Goal: Task Accomplishment & Management: Use online tool/utility

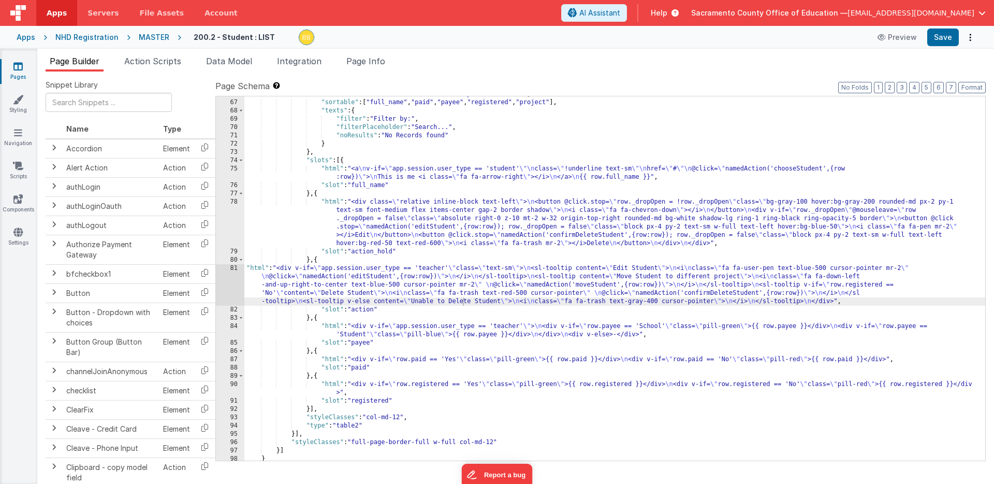
scroll to position [710, 0]
click at [458, 300] on div ""skin" : "table table-bordered table-striped table-hover" , "sortable" : [ "ful…" at bounding box center [614, 280] width 741 height 381
click at [462, 301] on div ""skin" : "table table-bordered table-striped table-hover" , "sortable" : [ "ful…" at bounding box center [614, 280] width 741 height 381
click at [489, 300] on div ""skin" : "table table-bordered table-striped table-hover" , "sortable" : [ "ful…" at bounding box center [614, 280] width 741 height 381
click at [942, 39] on button "Save" at bounding box center [943, 37] width 32 height 18
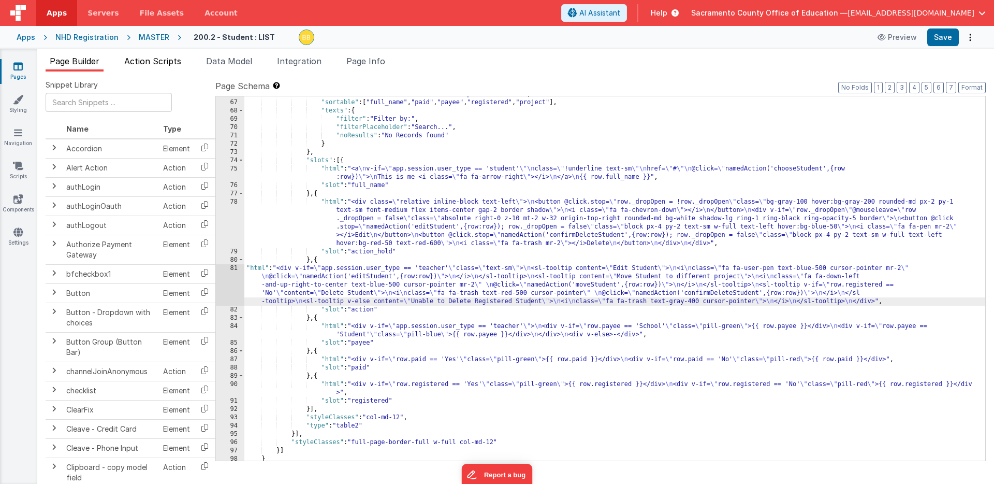
click at [161, 62] on span "Action Scripts" at bounding box center [152, 61] width 57 height 10
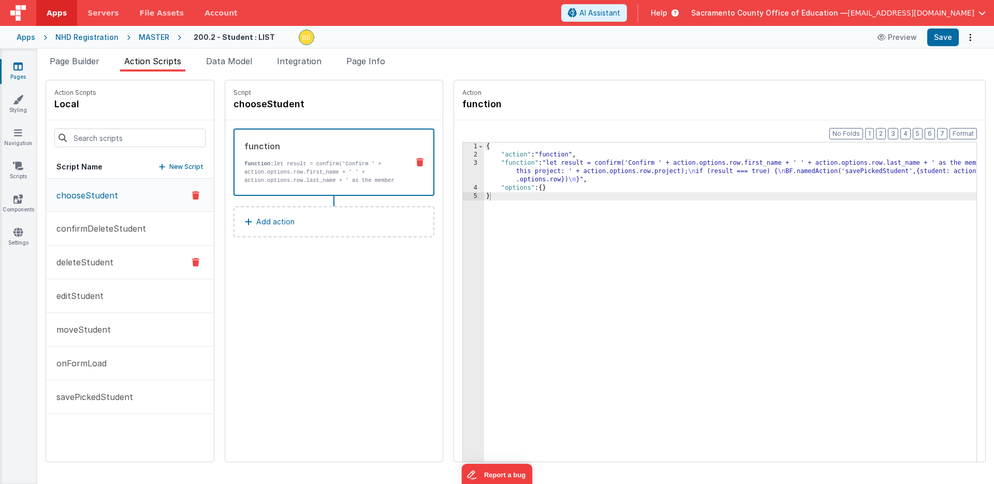
click at [93, 262] on p "deleteStudent" at bounding box center [81, 262] width 63 height 12
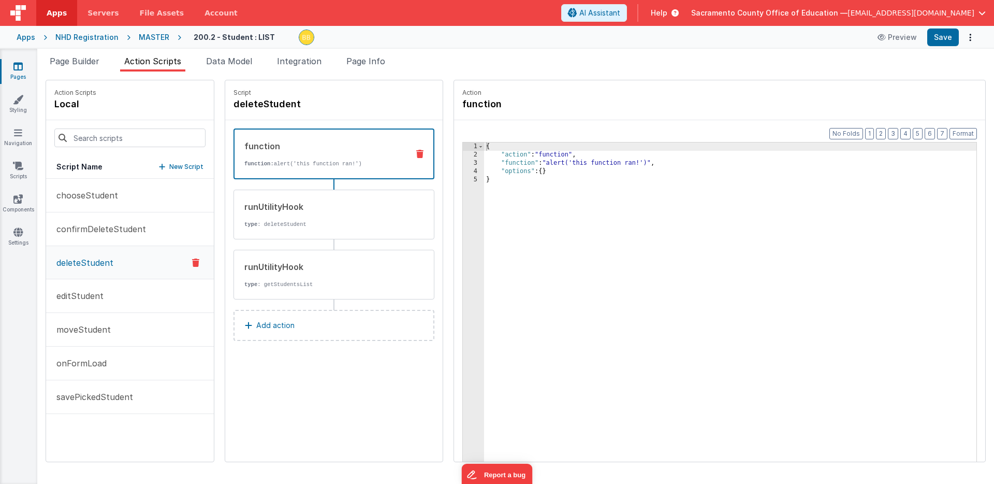
click at [416, 153] on icon at bounding box center [419, 154] width 7 height 8
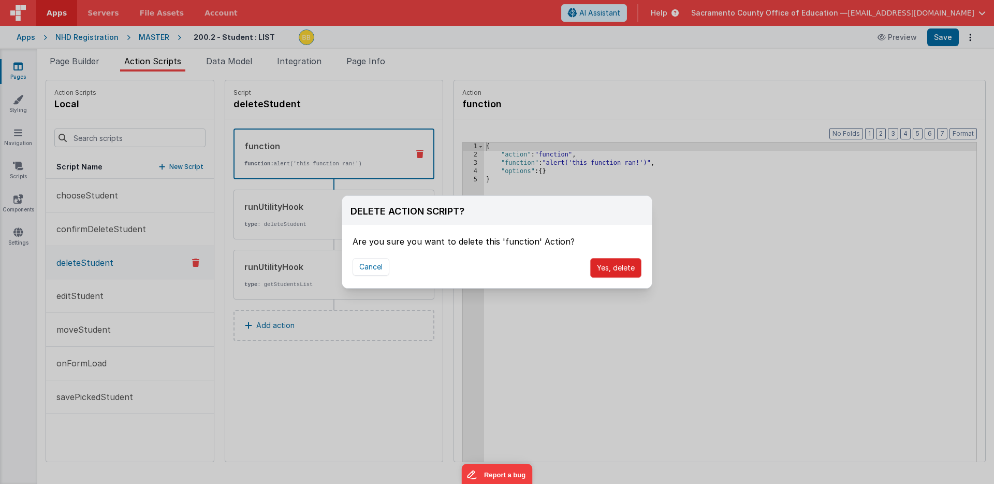
click at [608, 266] on button "Yes, delete" at bounding box center [615, 268] width 51 height 20
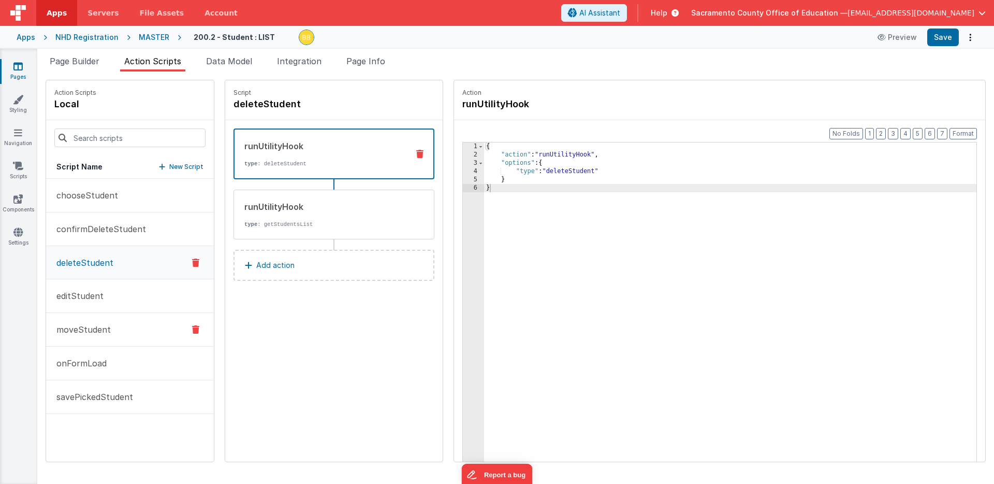
click at [85, 327] on p "moveStudent" at bounding box center [80, 329] width 61 height 12
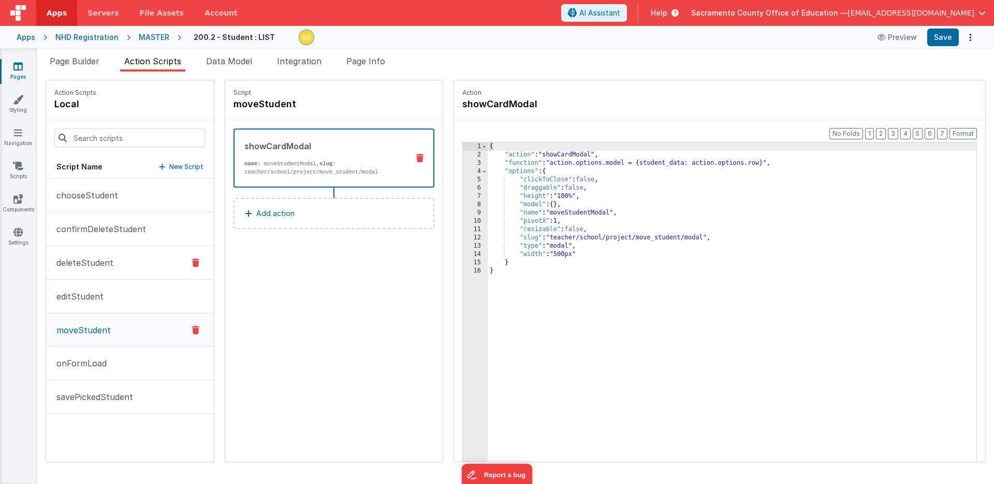
click at [96, 263] on p "deleteStudent" at bounding box center [81, 262] width 63 height 12
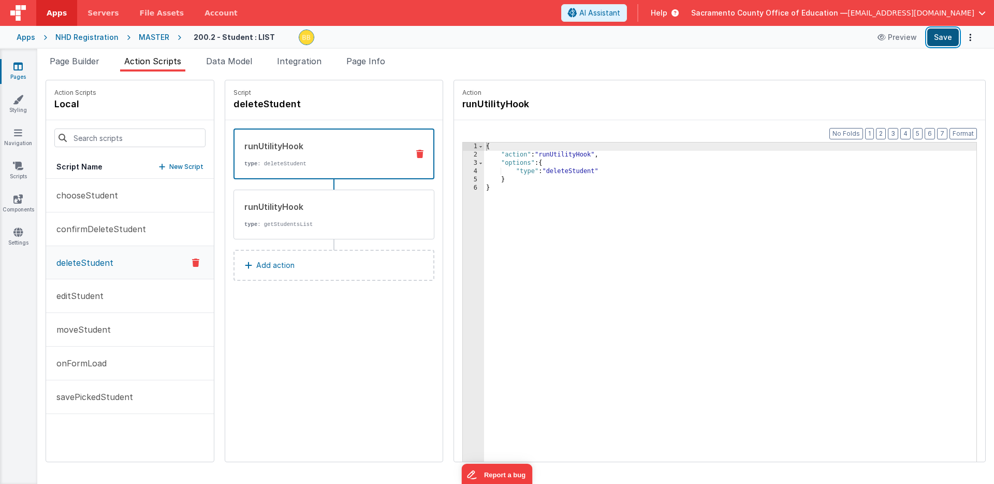
click at [944, 36] on button "Save" at bounding box center [943, 37] width 32 height 18
click at [88, 58] on span "Page Builder" at bounding box center [75, 61] width 50 height 10
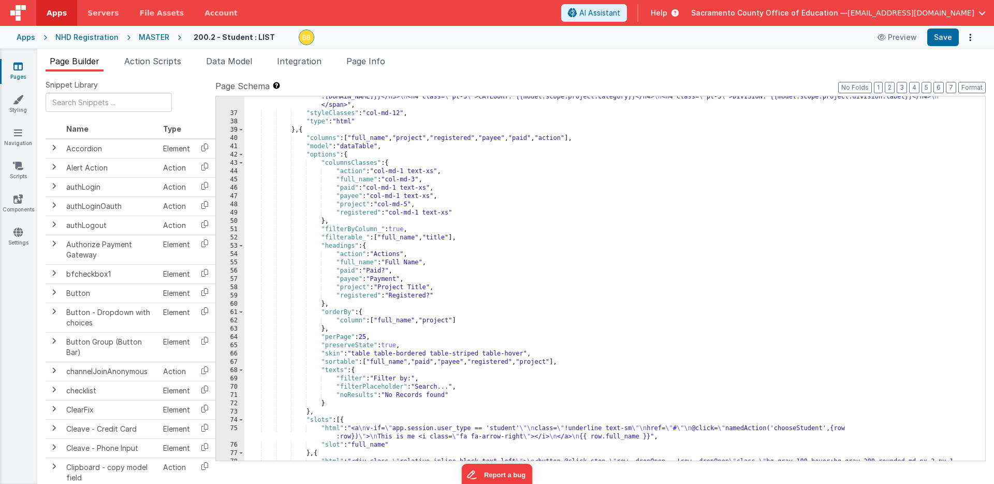
scroll to position [675, 0]
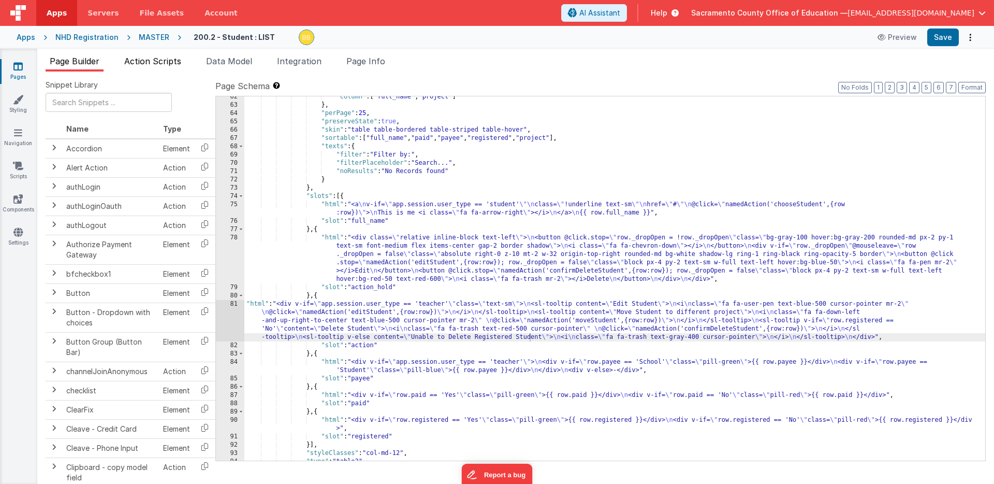
click at [157, 61] on span "Action Scripts" at bounding box center [152, 61] width 57 height 10
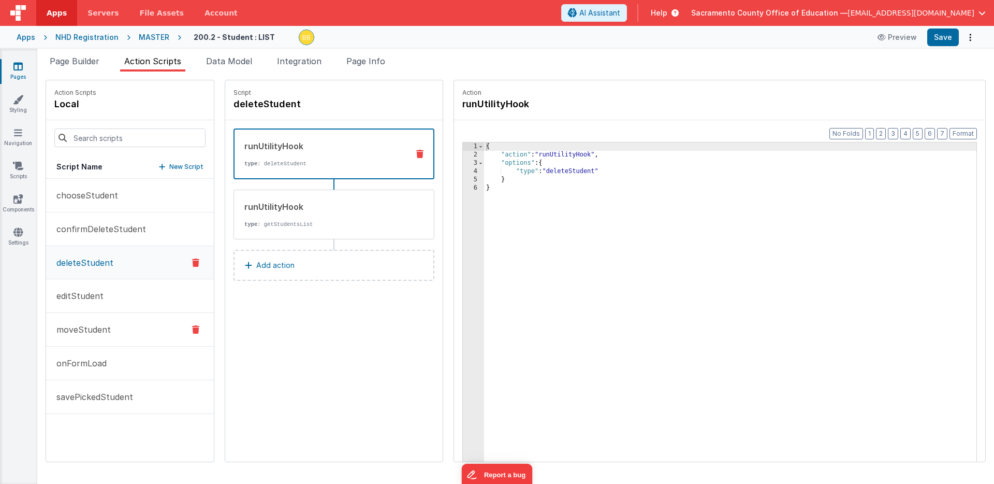
click at [91, 329] on p "moveStudent" at bounding box center [80, 329] width 61 height 12
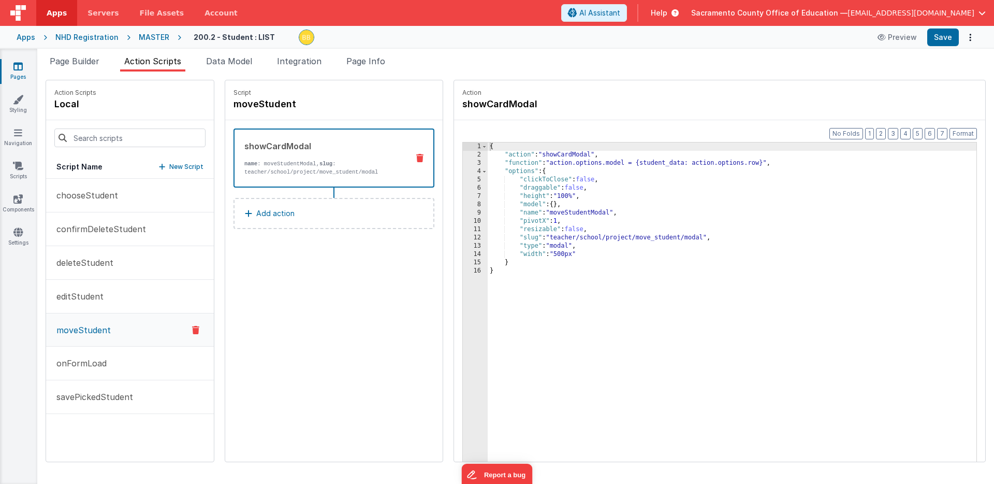
click at [17, 64] on icon at bounding box center [17, 66] width 9 height 10
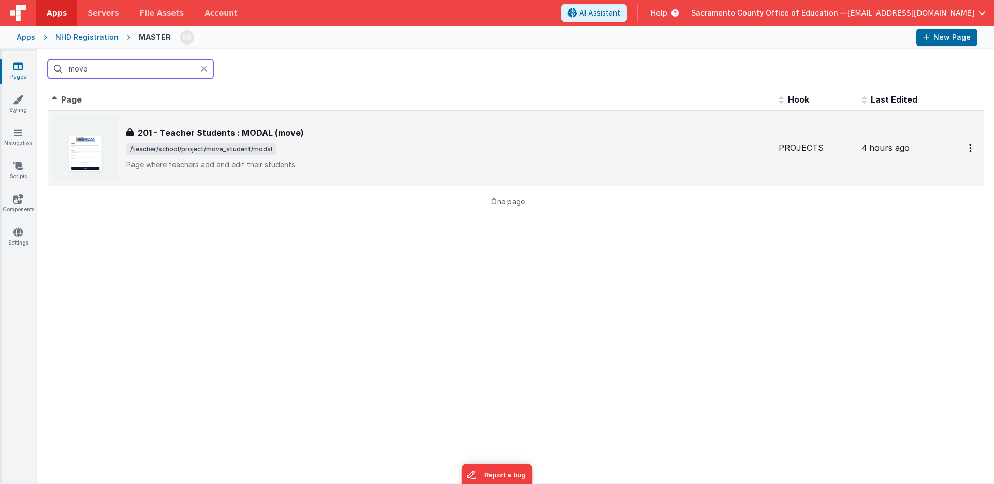
type input "move"
click at [199, 142] on div "201 - Teacher Students : MODAL (move) 201 - Teacher Students : MODAL (move) /te…" at bounding box center [448, 147] width 644 height 43
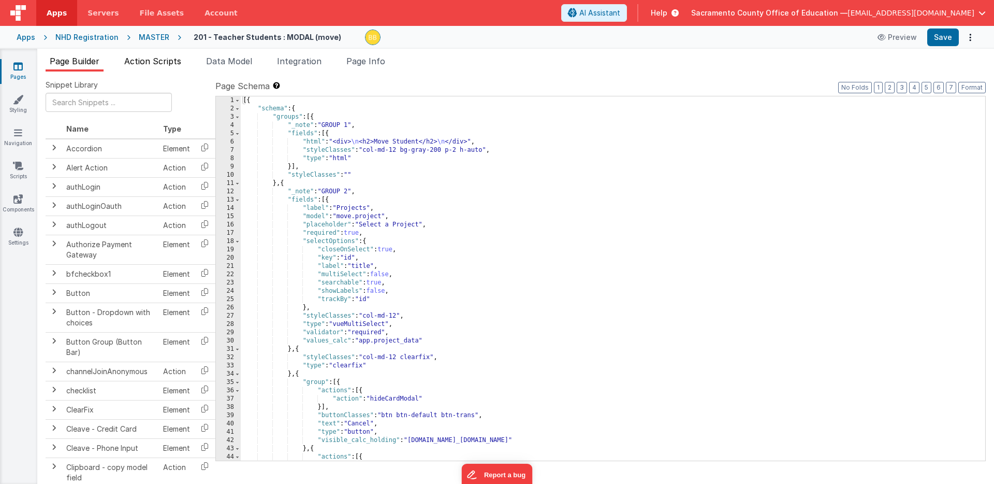
click at [169, 60] on span "Action Scripts" at bounding box center [152, 61] width 57 height 10
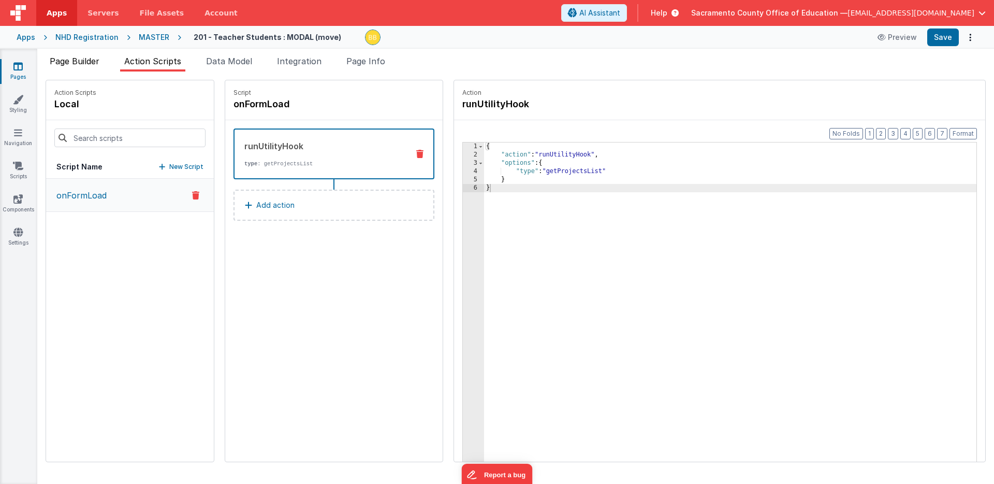
click at [92, 58] on span "Page Builder" at bounding box center [75, 61] width 50 height 10
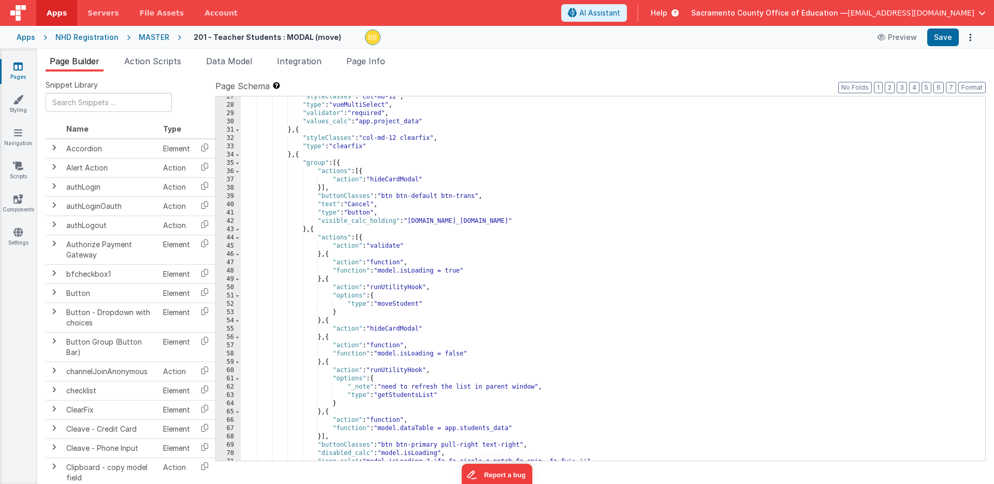
scroll to position [283, 0]
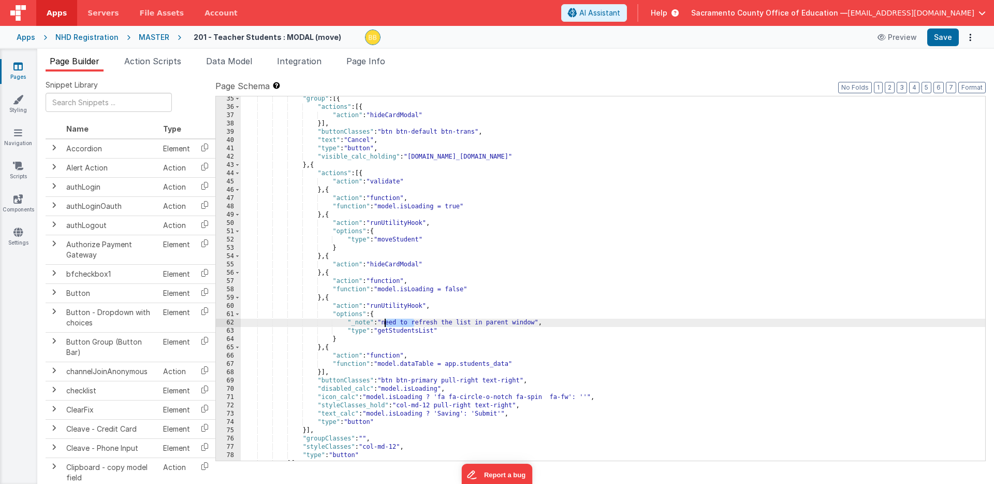
drag, startPoint x: 415, startPoint y: 323, endPoint x: 386, endPoint y: 323, distance: 29.0
click at [386, 323] on div ""group" : [{ "actions" : [{ "action" : "hideCardModal" }] , "buttonClasses" : "…" at bounding box center [613, 285] width 745 height 381
click at [429, 322] on div ""group" : [{ "actions" : [{ "action" : "hideCardModal" }] , "buttonClasses" : "…" at bounding box center [613, 285] width 745 height 381
click at [537, 322] on div ""group" : [{ "actions" : [{ "action" : "hideCardModal" }] , "buttonClasses" : "…" at bounding box center [613, 285] width 745 height 381
click at [476, 323] on div ""group" : [{ "actions" : [{ "action" : "hideCardModal" }] , "buttonClasses" : "…" at bounding box center [613, 285] width 745 height 381
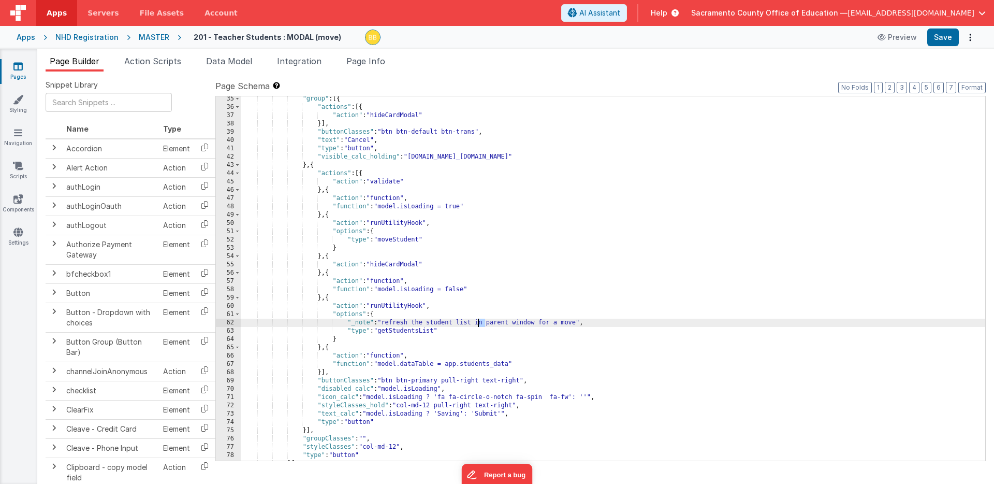
click at [476, 323] on div ""group" : [{ "actions" : [{ "action" : "hideCardModal" }] , "buttonClasses" : "…" at bounding box center [613, 285] width 745 height 381
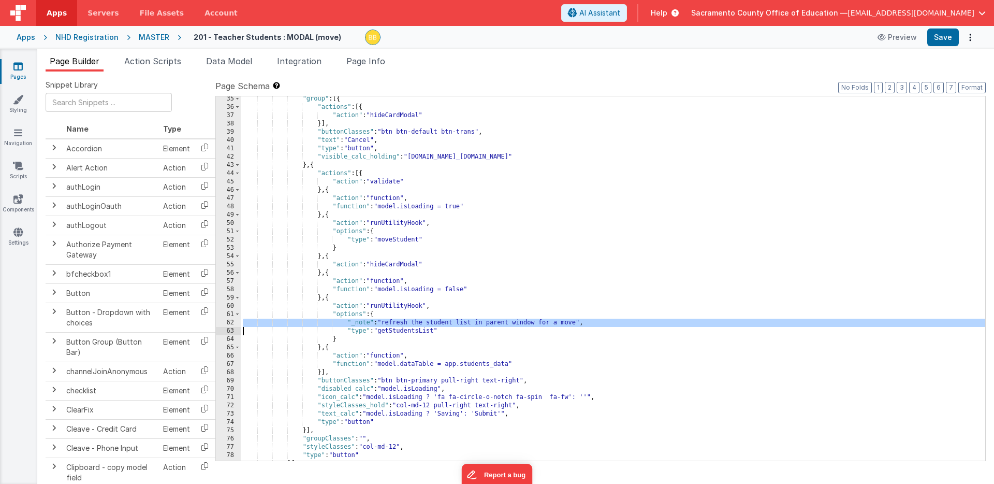
click at [476, 323] on div ""group" : [{ "actions" : [{ "action" : "hideCardModal" }] , "buttonClasses" : "…" at bounding box center [613, 285] width 745 height 381
click at [941, 36] on button "Save" at bounding box center [943, 37] width 32 height 18
click at [18, 67] on icon at bounding box center [17, 66] width 9 height 10
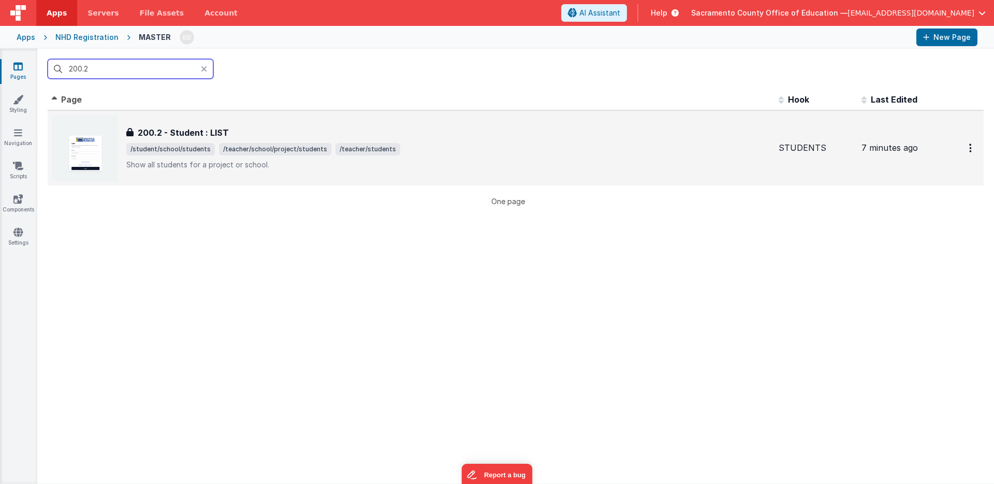
type input "200.2"
click at [193, 132] on h3 "200.2 - Student : LIST" at bounding box center [183, 132] width 91 height 12
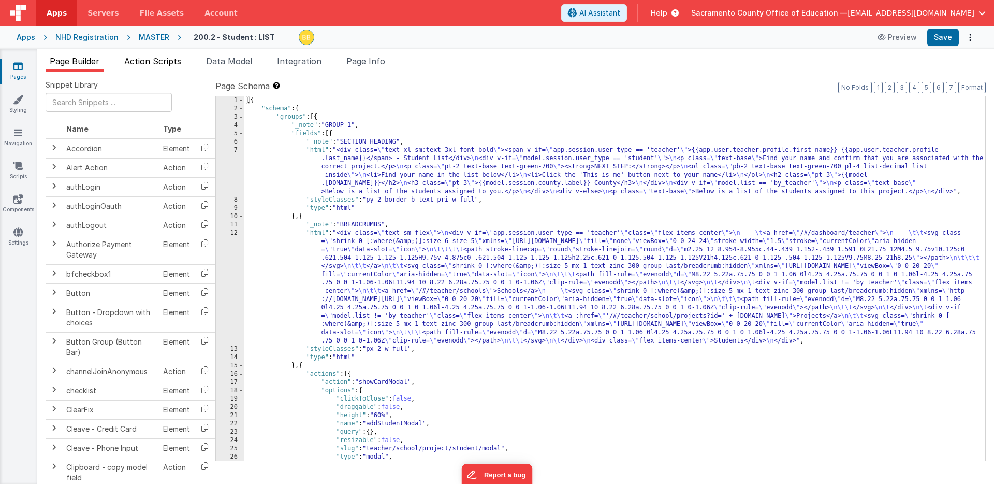
click at [170, 64] on span "Action Scripts" at bounding box center [152, 61] width 57 height 10
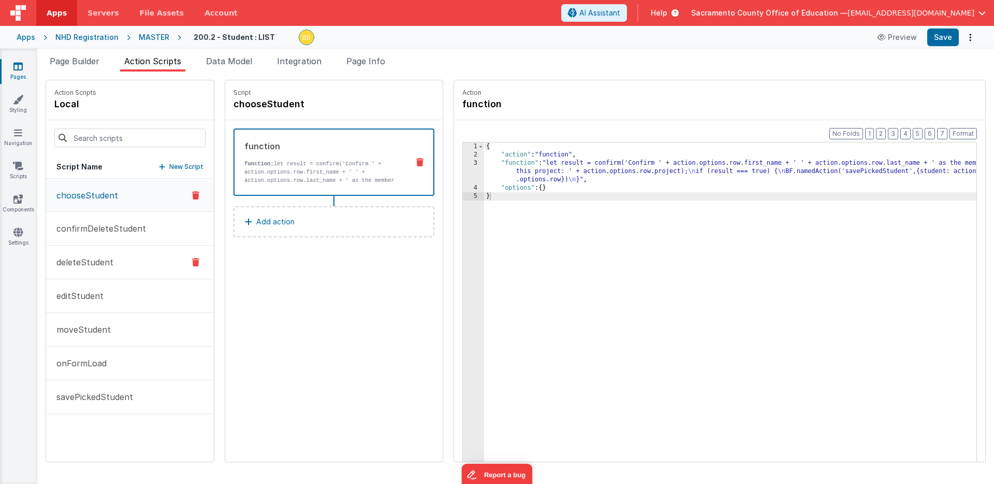
click at [94, 261] on p "deleteStudent" at bounding box center [81, 262] width 63 height 12
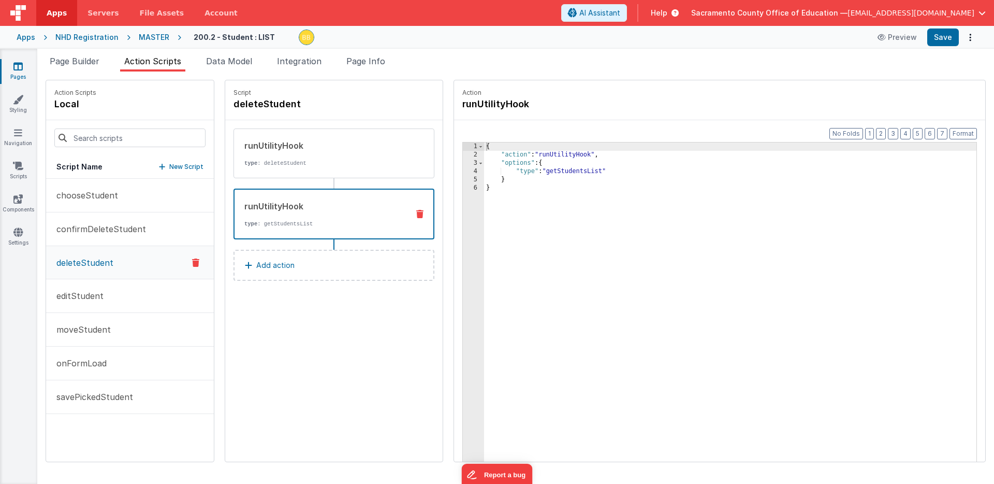
click at [307, 219] on div "runUtilityHook type : getStudentsList" at bounding box center [318, 214] width 166 height 28
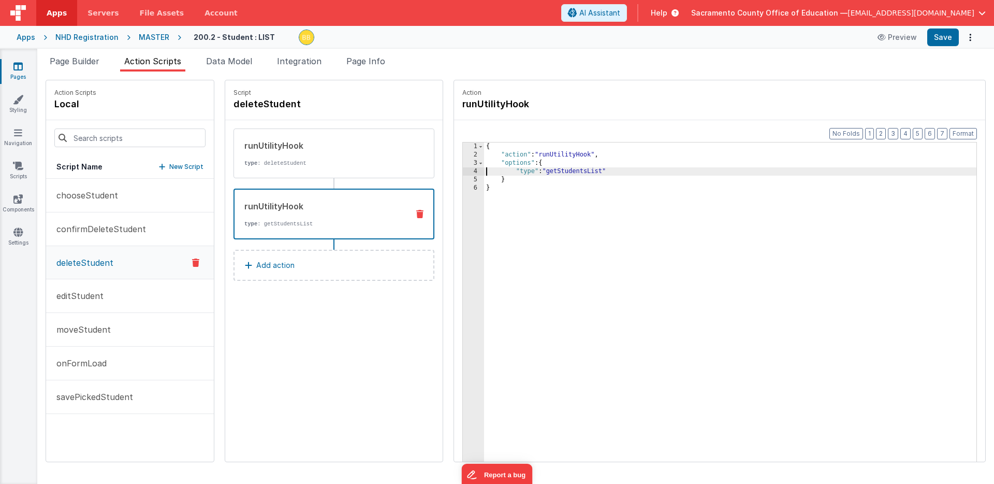
click at [484, 168] on div "{ "action" : "runUtilityHook" , "options" : { "type" : "getStudentsList" } }" at bounding box center [745, 326] width 523 height 368
click at [559, 170] on div "{ "action" : "runUtilityHook" , "options" : { "_note" : "refresh the student li…" at bounding box center [745, 326] width 523 height 368
click at [709, 171] on div "{ "action" : "runUtilityHook" , "options" : { "_note" : "refresh the student li…" at bounding box center [745, 326] width 523 height 368
click at [941, 35] on button "Save" at bounding box center [943, 37] width 32 height 18
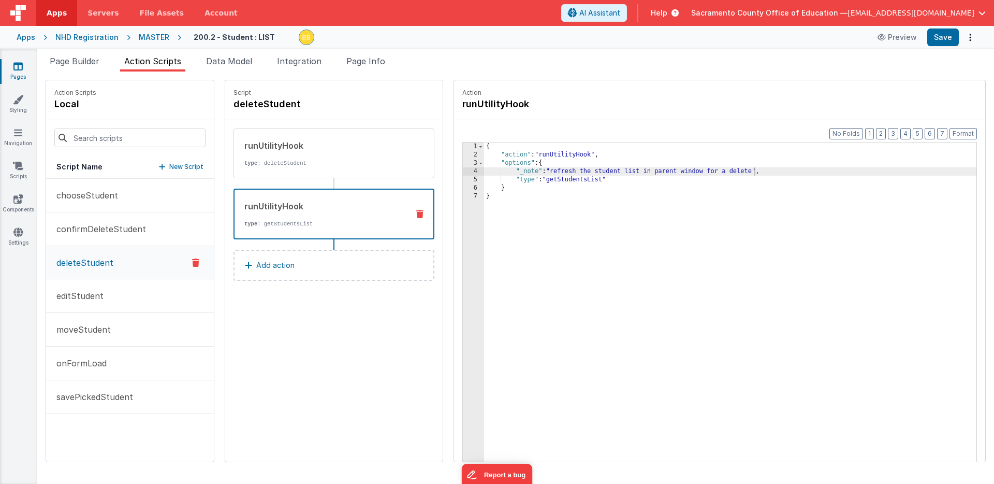
click at [540, 172] on div "{ "action" : "runUtilityHook" , "options" : { "_note" : "refresh the student li…" at bounding box center [745, 326] width 523 height 368
drag, startPoint x: 540, startPoint y: 172, endPoint x: 706, endPoint y: 172, distance: 166.7
click at [706, 172] on div "{ "action" : "runUtilityHook" , "options" : { "_note" : "refresh the student li…" at bounding box center [745, 326] width 523 height 368
click at [555, 179] on div "{ "action" : "runUtilityHook" , "options" : { "_note" : "refresh the student li…" at bounding box center [745, 326] width 523 height 368
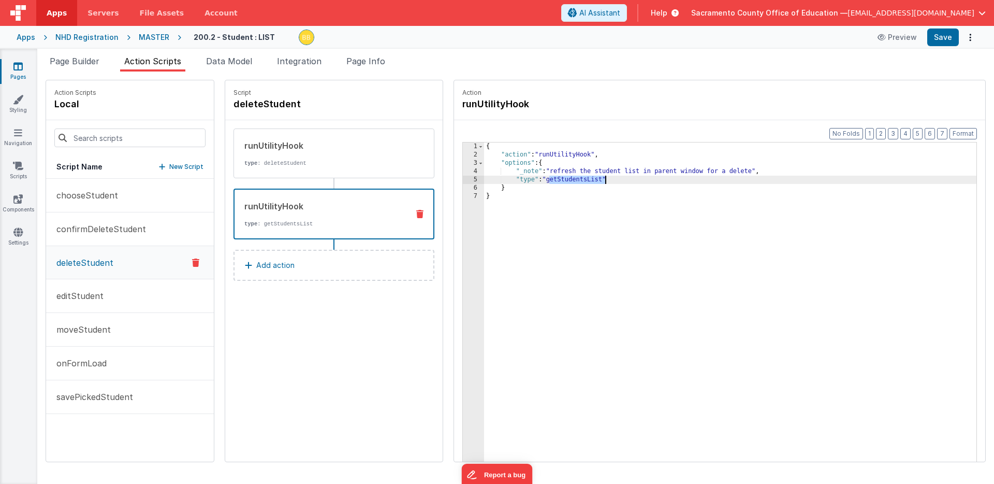
click at [416, 213] on icon at bounding box center [419, 214] width 7 height 8
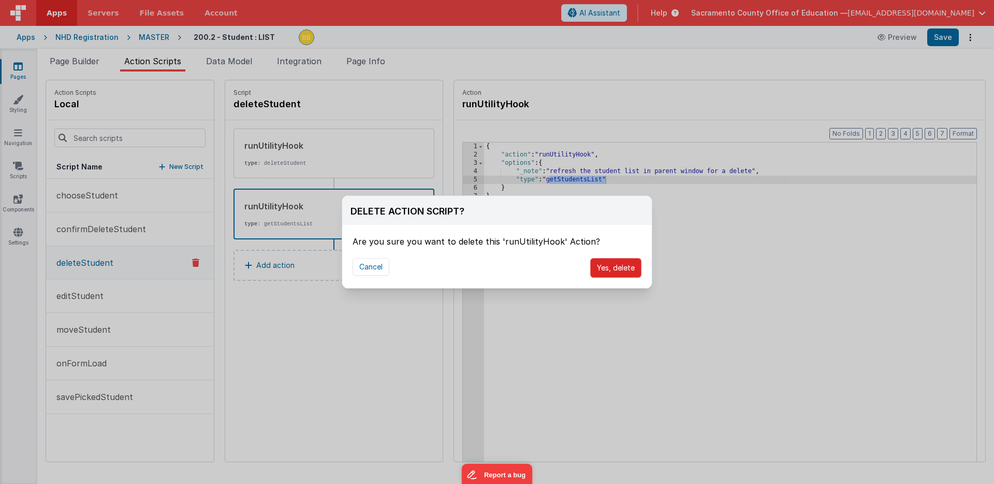
click at [612, 267] on button "Yes, delete" at bounding box center [615, 268] width 51 height 20
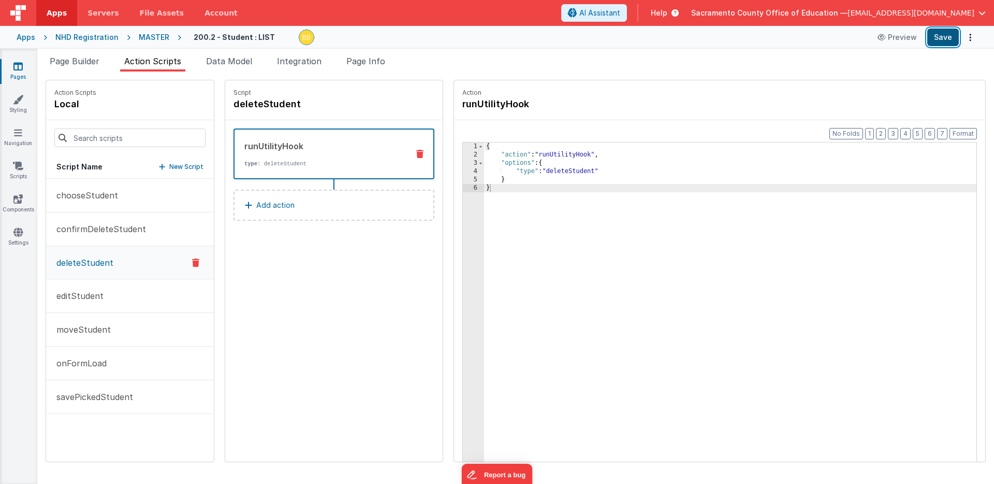
click at [948, 31] on button "Save" at bounding box center [943, 37] width 32 height 18
click at [237, 61] on span "Data Model" at bounding box center [229, 61] width 46 height 10
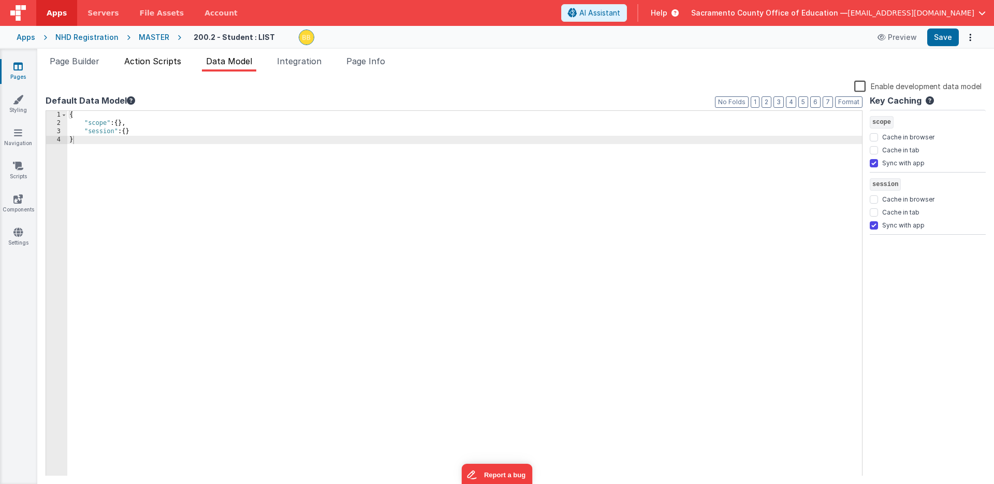
click at [167, 60] on span "Action Scripts" at bounding box center [152, 61] width 57 height 10
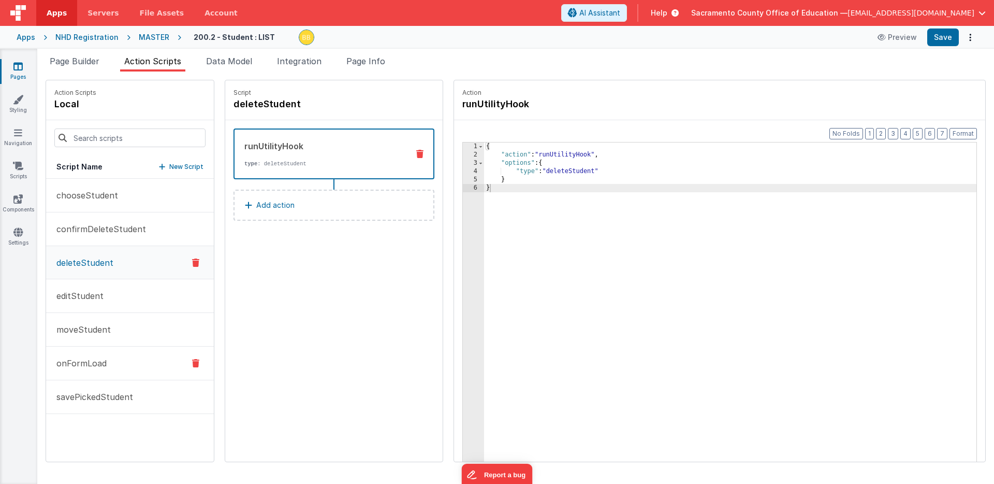
click at [95, 360] on p "onFormLoad" at bounding box center [78, 363] width 56 height 12
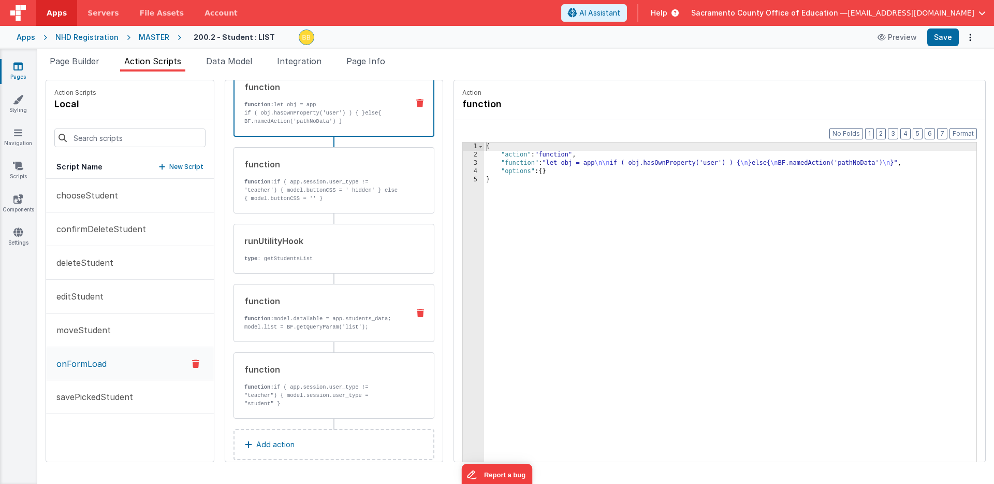
scroll to position [66, 0]
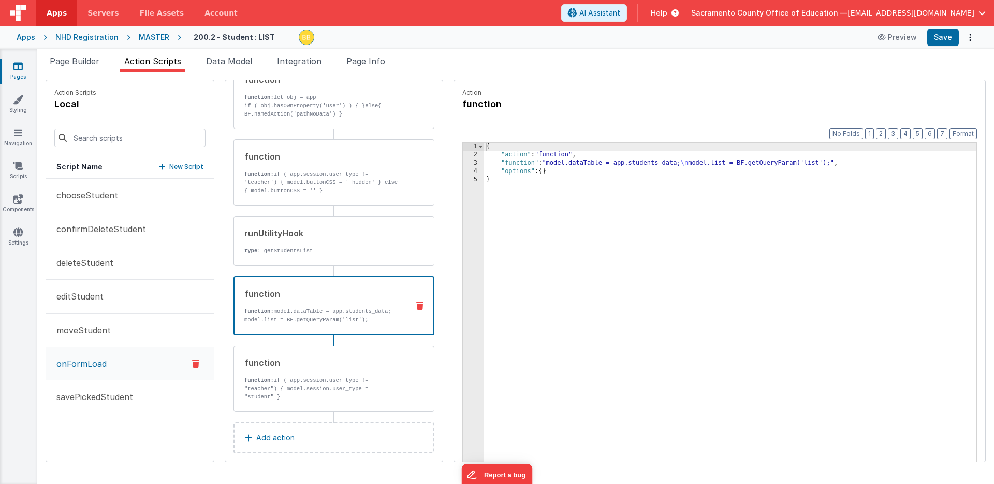
click at [288, 312] on p "function: model.dataTable = app.students_data; model.list = BF.getQueryParam('l…" at bounding box center [322, 315] width 156 height 17
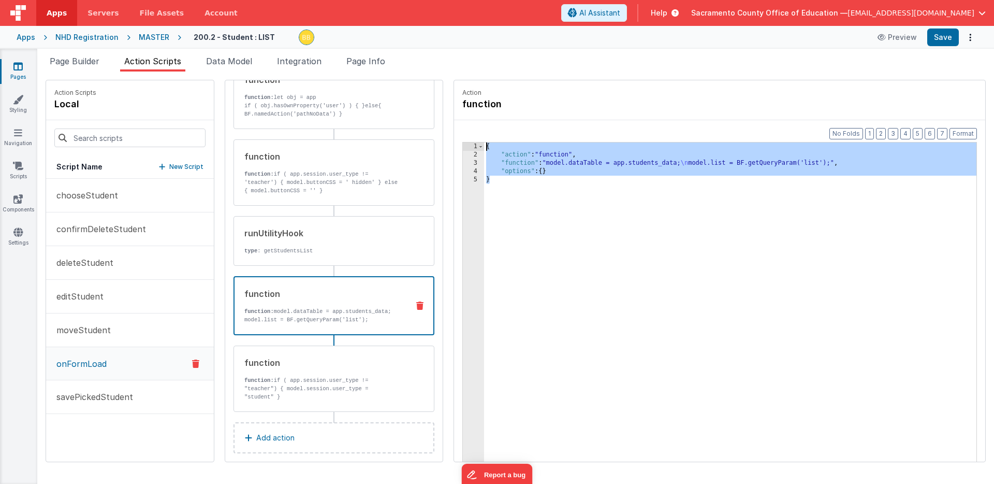
drag, startPoint x: 461, startPoint y: 181, endPoint x: 454, endPoint y: 142, distance: 39.0
click at [484, 142] on div "{ "action" : "function" , "function" : "model.dataTable = app.students_data; \n…" at bounding box center [745, 326] width 523 height 368
click at [82, 294] on p "editStudent" at bounding box center [76, 296] width 53 height 12
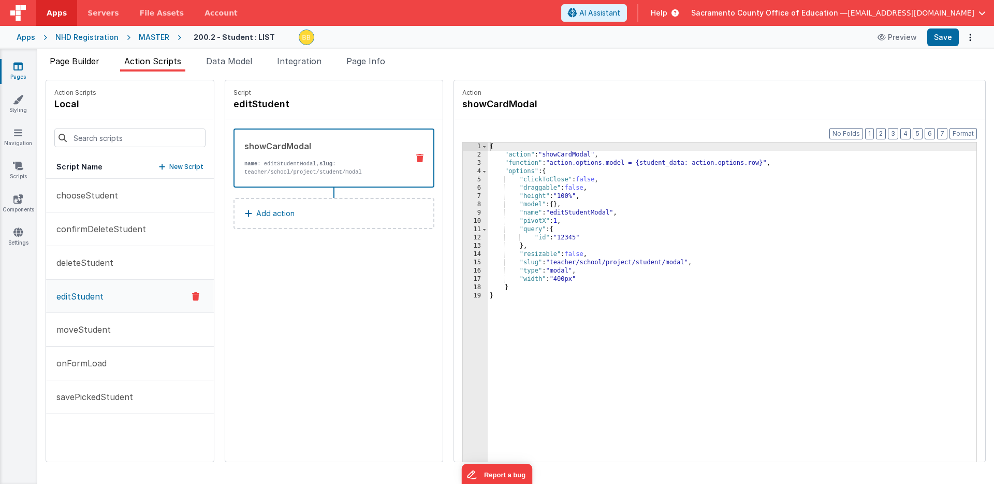
click at [86, 60] on span "Page Builder" at bounding box center [75, 61] width 50 height 10
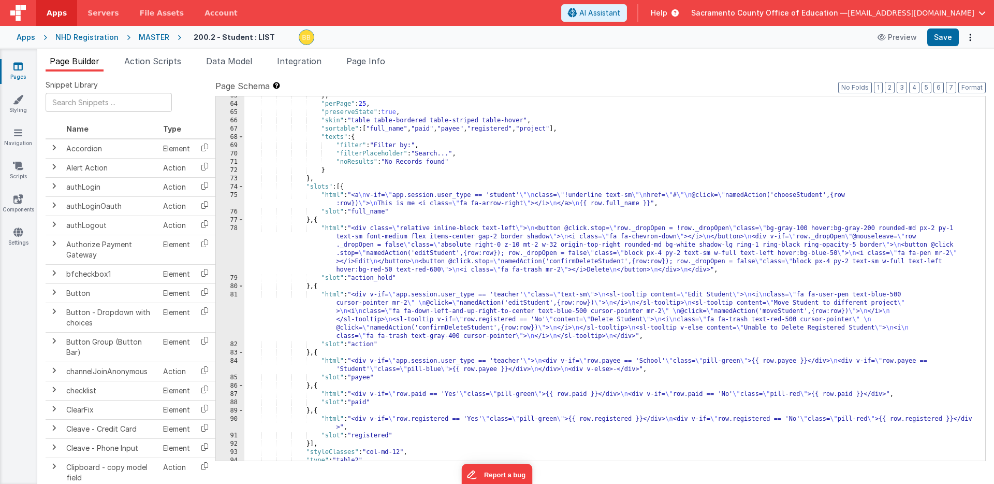
scroll to position [704, 0]
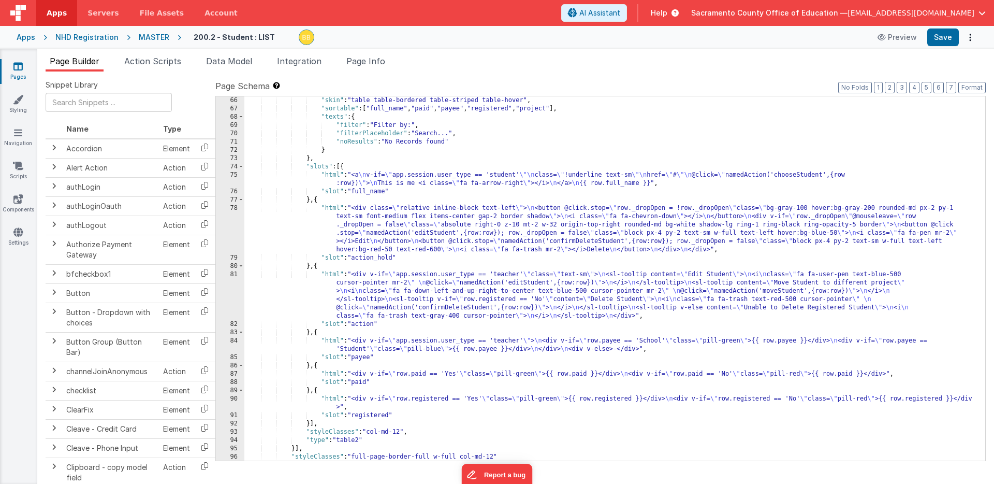
click at [335, 341] on div ""skin" : "table table-bordered table-striped table-hover" , "sortable" : [ "ful…" at bounding box center [614, 286] width 741 height 381
click at [231, 339] on div "84" at bounding box center [230, 345] width 28 height 17
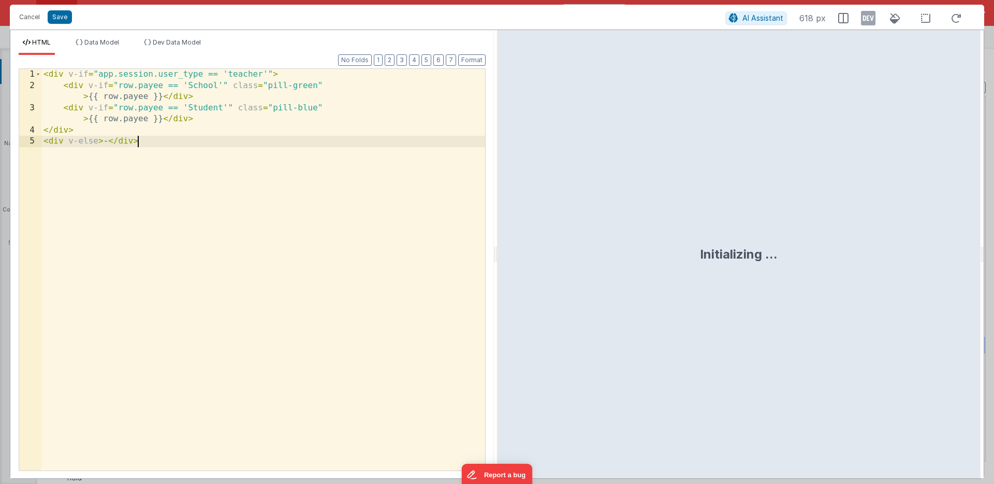
click at [231, 339] on div "< div v-if = "app.session.user_type == 'teacher'" > < div v-if = "row.payee == …" at bounding box center [263, 281] width 444 height 424
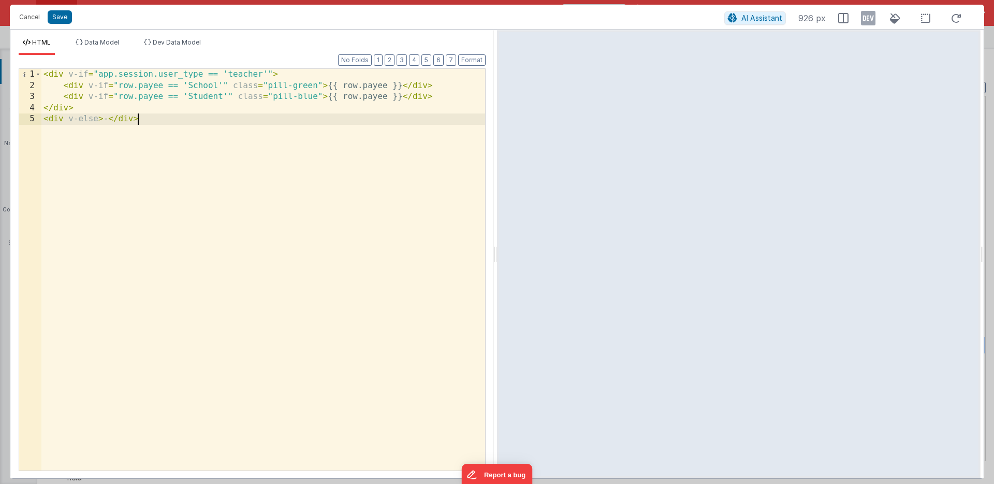
click at [317, 84] on div "< div v-if = "app.session.user_type == 'teacher'" > < div v-if = "row.payee == …" at bounding box center [263, 281] width 444 height 424
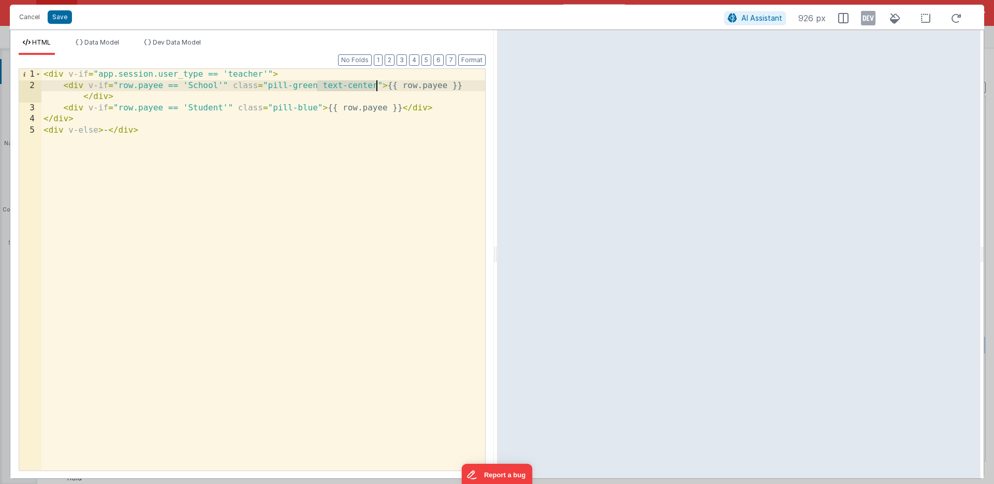
drag, startPoint x: 316, startPoint y: 84, endPoint x: 376, endPoint y: 85, distance: 60.1
click at [376, 85] on div "< div v-if = "app.session.user_type == 'teacher'" > < div v-if = "row.payee == …" at bounding box center [263, 281] width 444 height 424
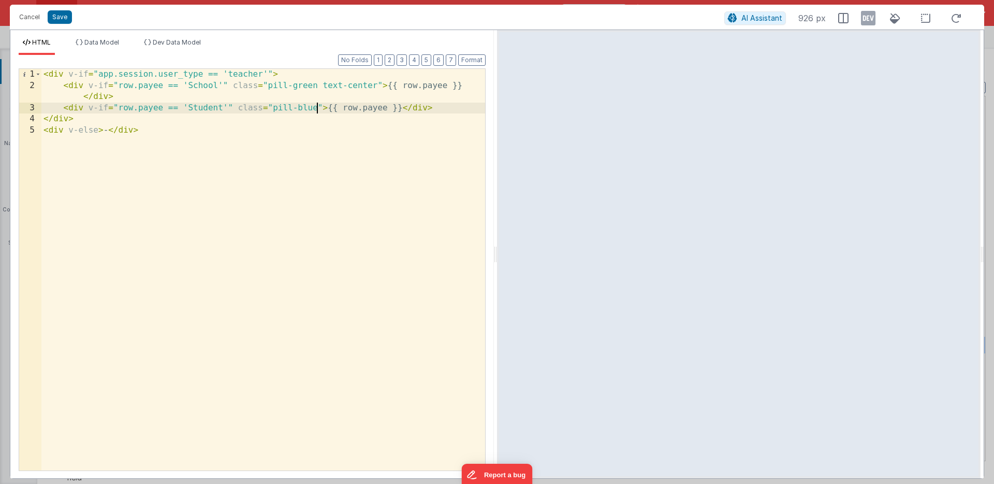
click at [316, 108] on div "< div v-if = "app.session.user_type == 'teacher'" > < div v-if = "row.payee == …" at bounding box center [263, 281] width 444 height 424
click at [59, 15] on button "Save" at bounding box center [60, 16] width 24 height 13
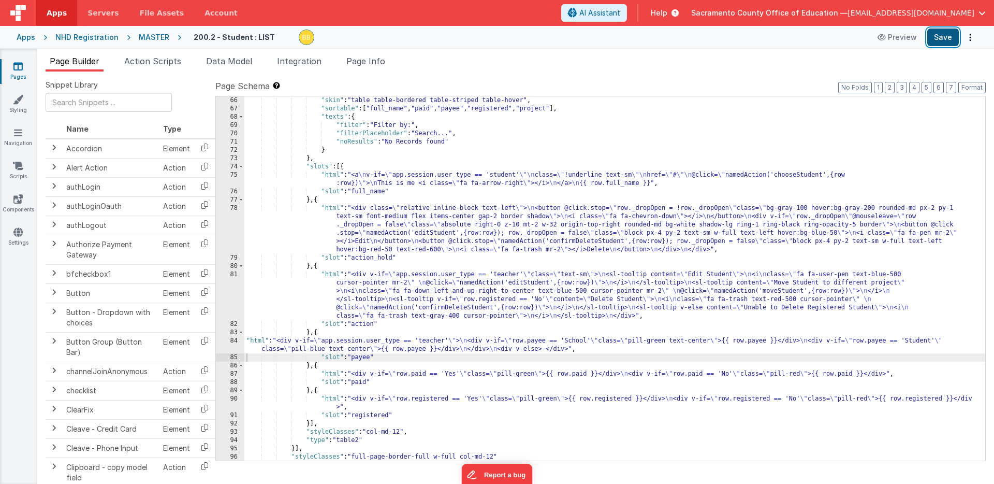
click at [944, 37] on button "Save" at bounding box center [943, 37] width 32 height 18
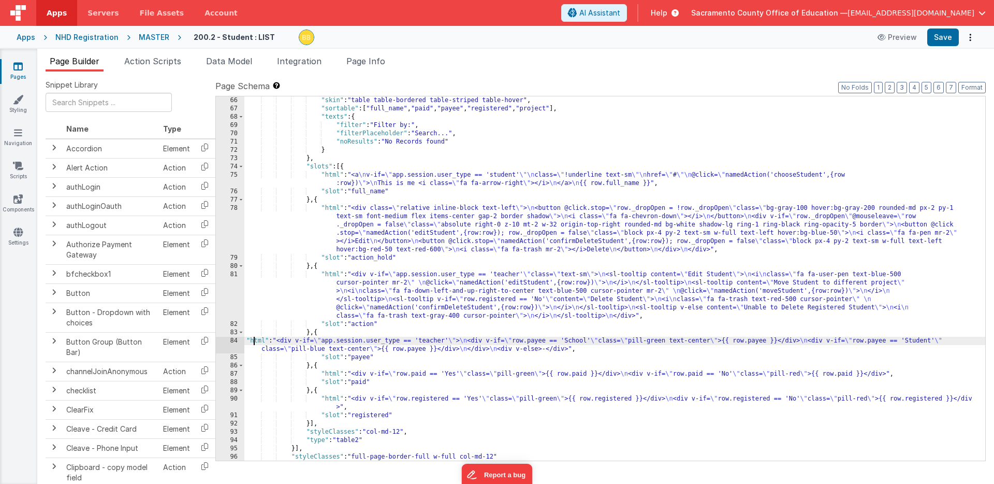
click at [256, 340] on div ""skin" : "table table-bordered table-striped table-hover" , "sortable" : [ "ful…" at bounding box center [614, 286] width 741 height 381
click at [224, 346] on div "84" at bounding box center [230, 345] width 28 height 17
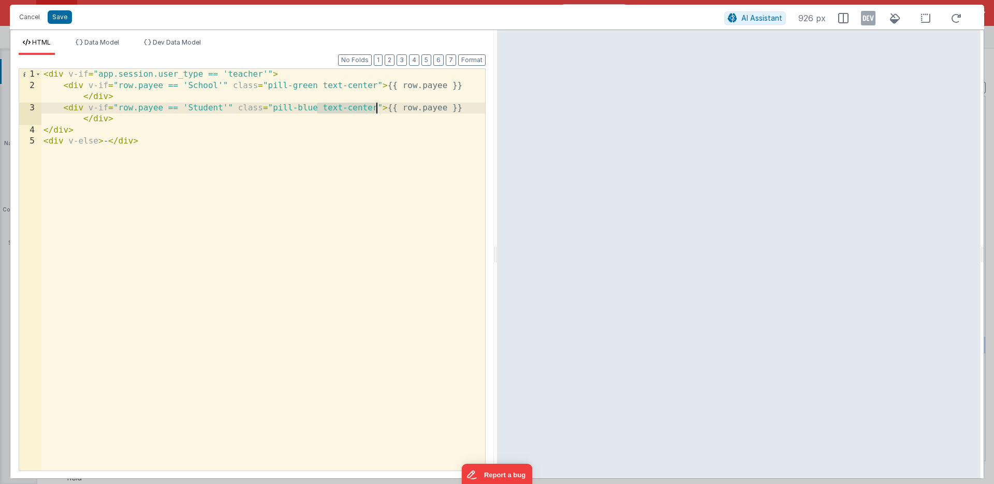
drag, startPoint x: 317, startPoint y: 107, endPoint x: 375, endPoint y: 106, distance: 58.0
click at [375, 106] on div "< div v-if = "app.session.user_type == 'teacher'" > < div v-if = "row.payee == …" at bounding box center [263, 281] width 444 height 424
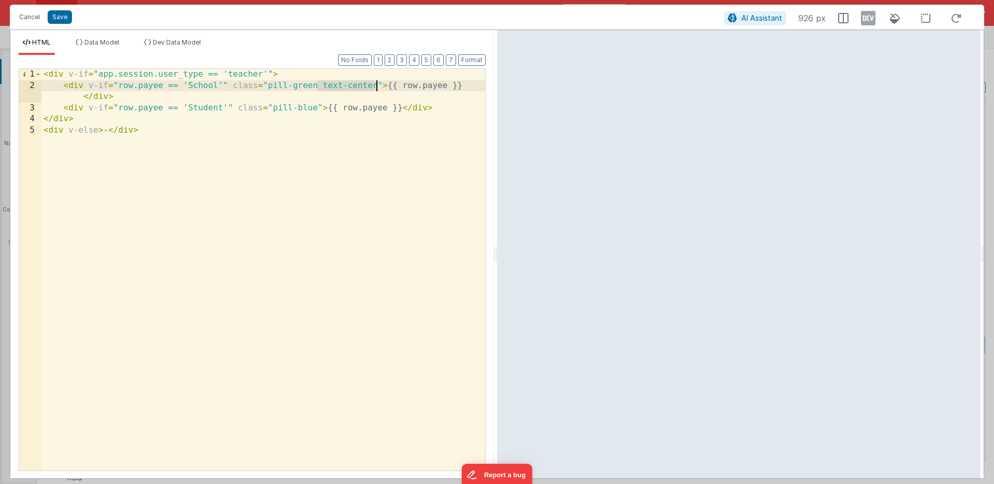
drag, startPoint x: 316, startPoint y: 84, endPoint x: 375, endPoint y: 85, distance: 58.5
click at [375, 85] on div "< div v-if = "app.session.user_type == 'teacher'" > < div v-if = "row.payee == …" at bounding box center [263, 281] width 444 height 424
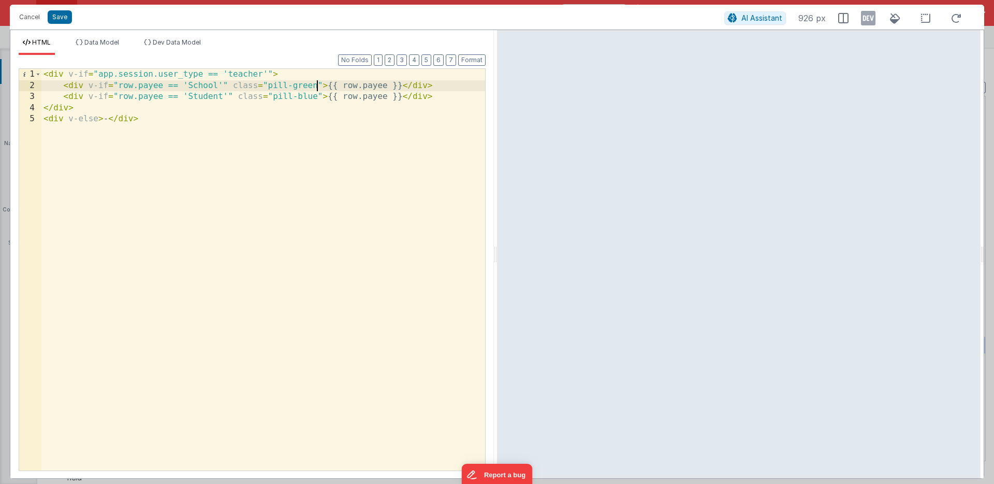
click at [43, 74] on div "< div v-if = "app.session.user_type == 'teacher'" > < div v-if = "row.payee == …" at bounding box center [263, 281] width 444 height 424
click at [64, 74] on div "< div > </ div > < div v-if = "app.session.user_type == 'teacher'" > < div v-if…" at bounding box center [263, 281] width 444 height 424
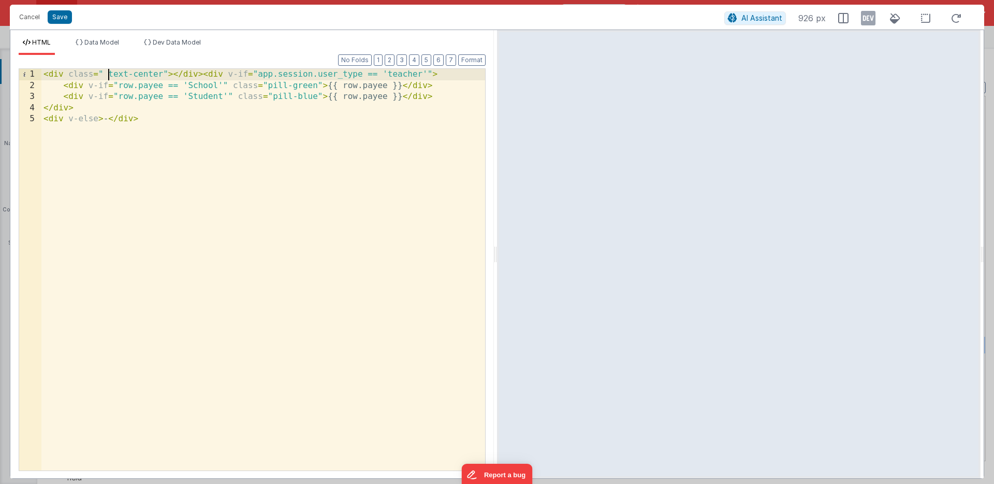
click at [108, 72] on div "< div class = " text-center" > </ div > < div v-if = "app.session.user_type == …" at bounding box center [263, 281] width 444 height 424
drag, startPoint x: 172, startPoint y: 73, endPoint x: 196, endPoint y: 73, distance: 23.8
click at [196, 73] on div "< div class = "text-center" > </ div > < div v-if = "app.session.user_type == '…" at bounding box center [263, 281] width 444 height 424
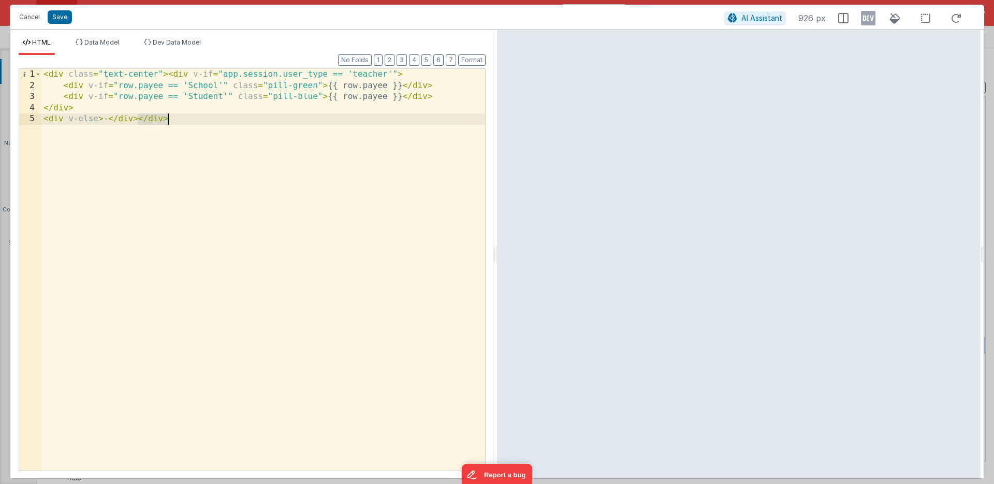
click at [148, 128] on div "< div class = "text-center" > < div v-if = "app.session.user_type == 'teacher'"…" at bounding box center [263, 281] width 444 height 424
click at [137, 118] on div "< div class = "text-center" > < div v-if = "app.session.user_type == 'teacher'"…" at bounding box center [263, 281] width 444 height 424
click at [59, 16] on button "Save" at bounding box center [60, 16] width 24 height 13
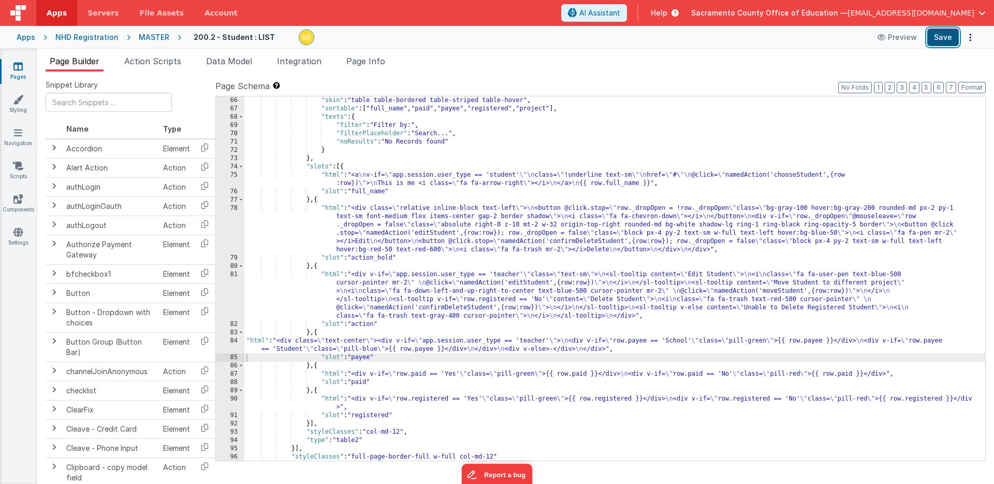
click at [941, 38] on button "Save" at bounding box center [943, 37] width 32 height 18
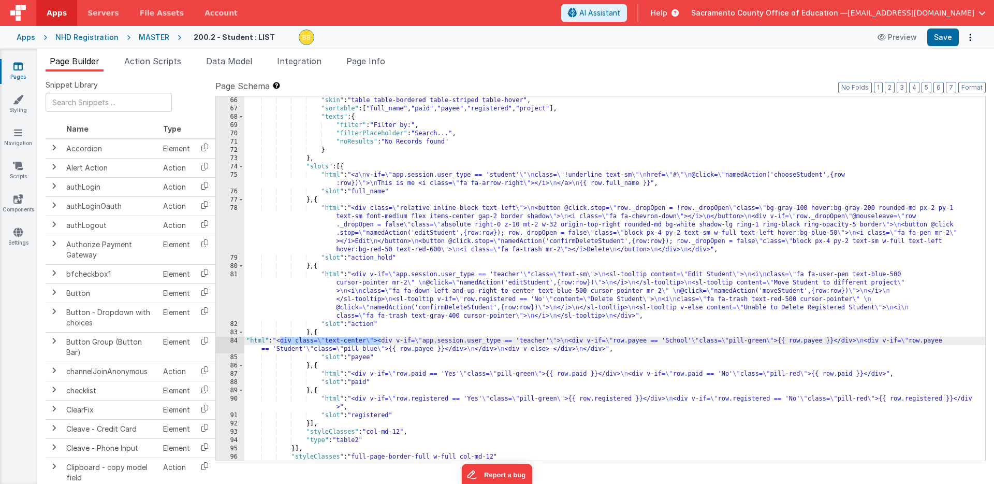
drag, startPoint x: 279, startPoint y: 339, endPoint x: 379, endPoint y: 340, distance: 99.9
click at [379, 340] on div ""skin" : "table table-bordered table-striped table-hover" , "sortable" : [ "ful…" at bounding box center [614, 286] width 741 height 381
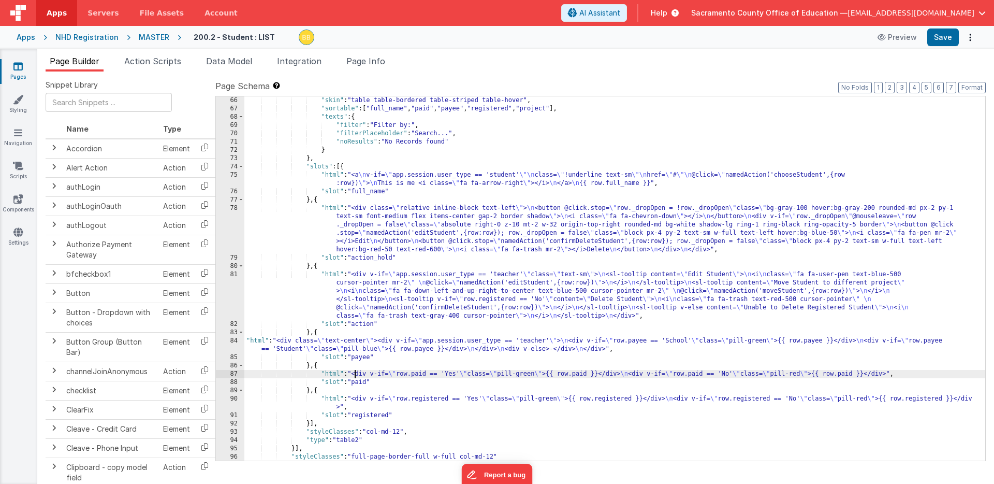
click at [354, 373] on div ""skin" : "table table-bordered table-striped table-hover" , "sortable" : [ "ful…" at bounding box center [614, 286] width 741 height 381
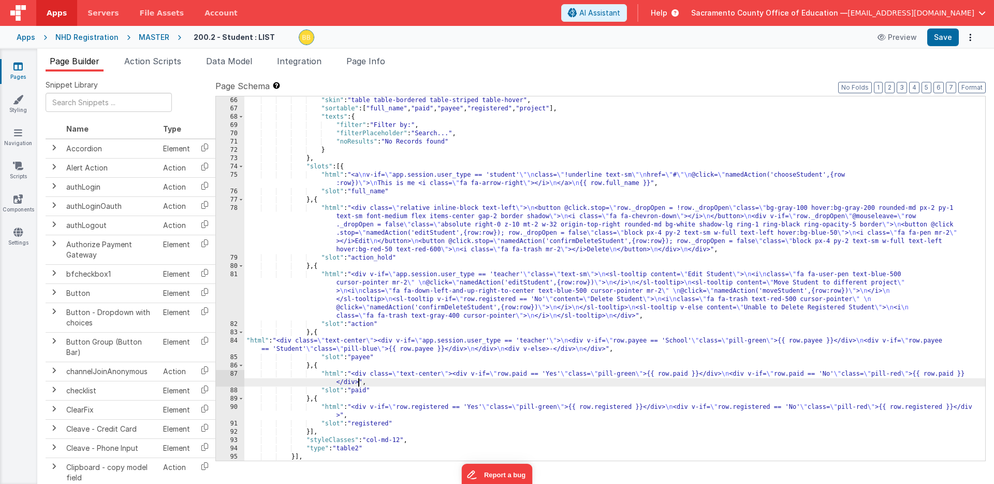
click at [359, 382] on div ""skin" : "table table-bordered table-striped table-hover" , "sortable" : [ "ful…" at bounding box center [614, 286] width 741 height 381
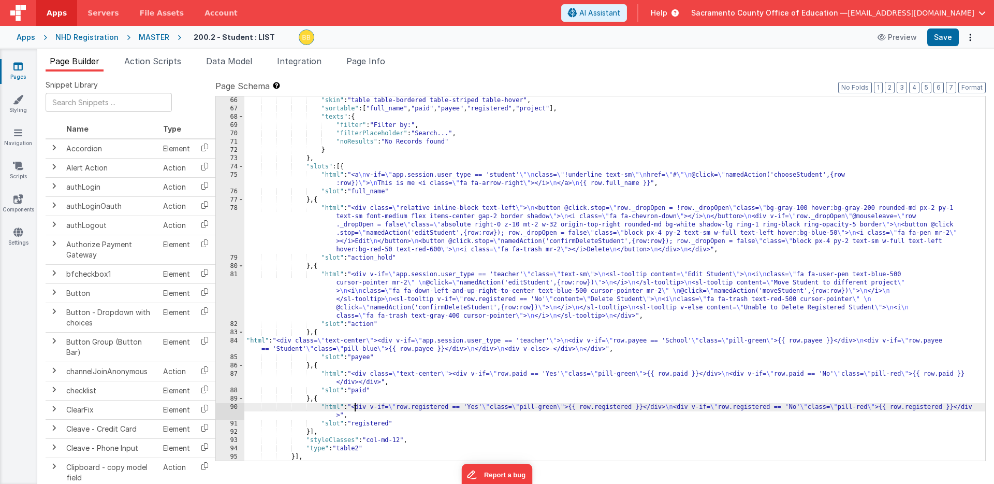
click at [354, 406] on div ""skin" : "table table-bordered table-striped table-hover" , "sortable" : [ "ful…" at bounding box center [614, 286] width 741 height 381
paste textarea
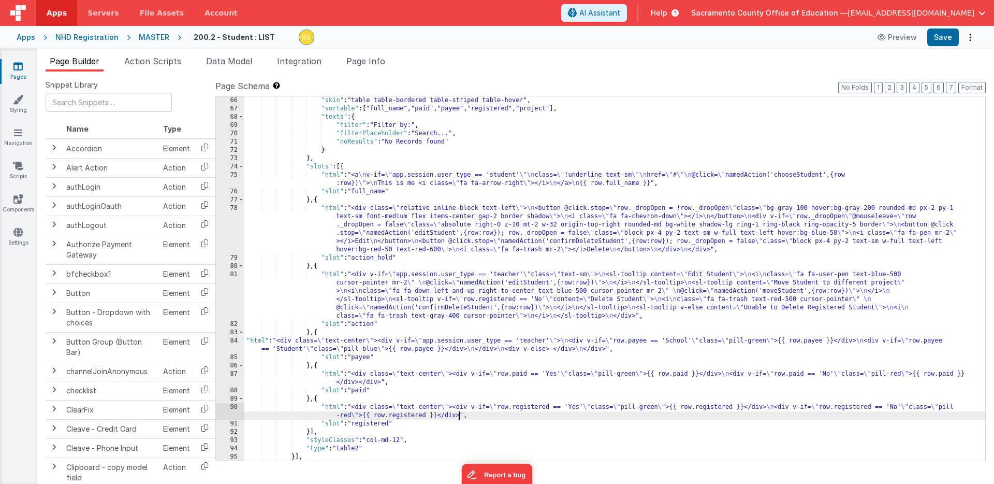
click at [459, 414] on div ""skin" : "table table-bordered table-striped table-hover" , "sortable" : [ "ful…" at bounding box center [614, 286] width 741 height 381
click at [943, 36] on button "Save" at bounding box center [943, 37] width 32 height 18
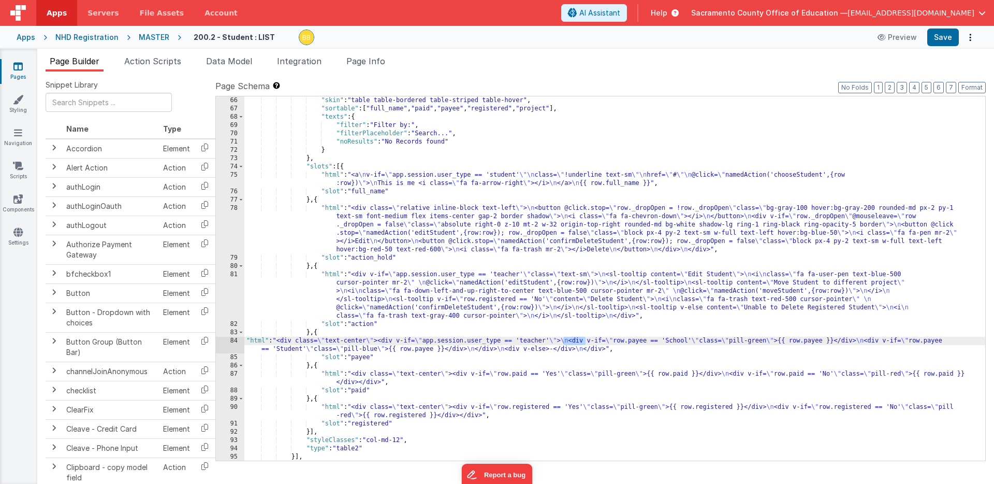
drag, startPoint x: 564, startPoint y: 341, endPoint x: 584, endPoint y: 341, distance: 20.2
click at [584, 341] on div ""skin" : "table table-bordered table-striped table-hover" , "sortable" : [ "ful…" at bounding box center [614, 286] width 741 height 381
click at [254, 339] on div ""skin" : "table table-bordered table-striped table-hover" , "sortable" : [ "ful…" at bounding box center [614, 286] width 741 height 381
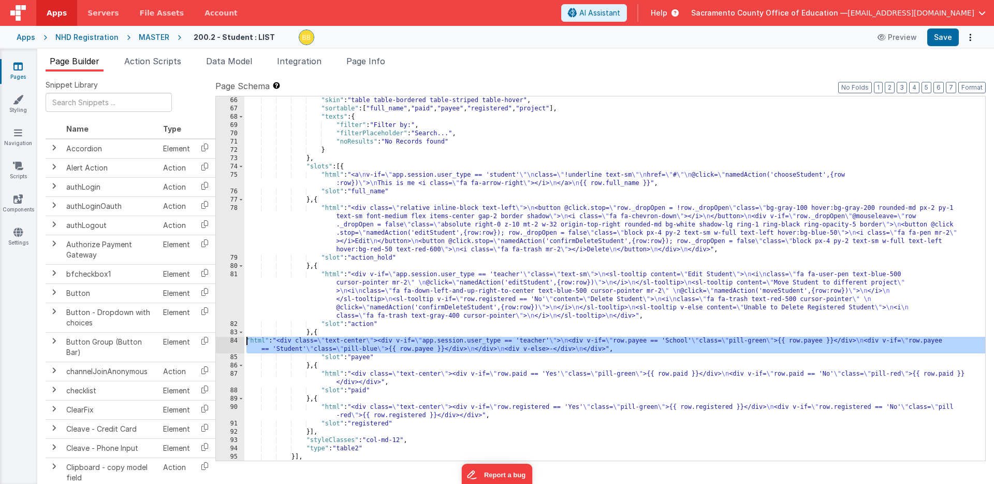
click at [236, 343] on div "84" at bounding box center [230, 345] width 28 height 17
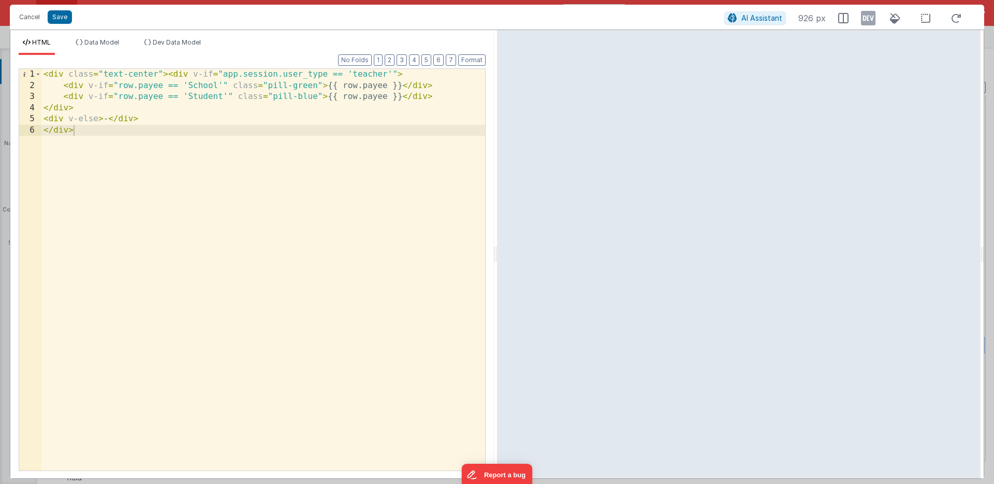
click at [167, 73] on div "< div class = "text-center" > < div v-if = "app.session.user_type == 'teacher'"…" at bounding box center [263, 281] width 444 height 424
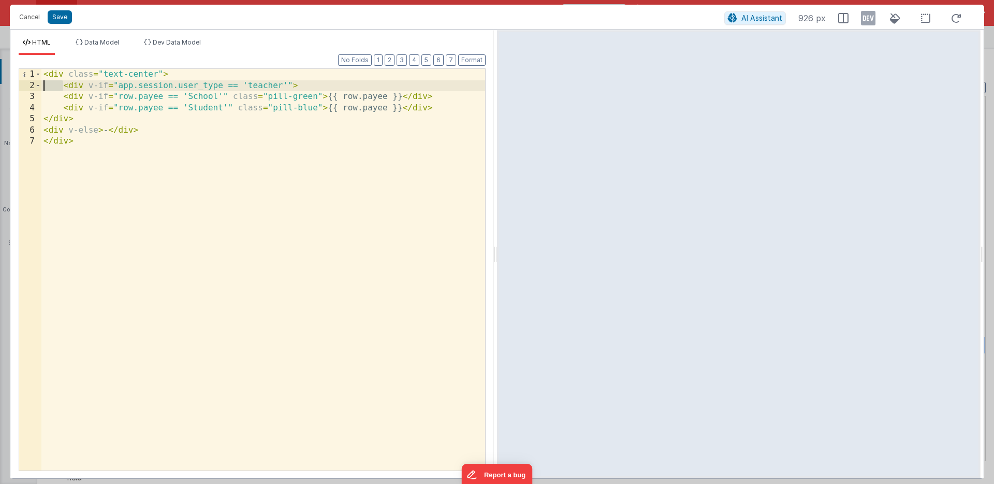
drag, startPoint x: 62, startPoint y: 85, endPoint x: 41, endPoint y: 86, distance: 20.3
click at [41, 86] on div "< div class = "text-center" > < div v-if = "app.session.user_type == 'teacher'"…" at bounding box center [263, 281] width 444 height 424
click at [61, 95] on div "< div class = "text-center" > < div v-if = "app.session.user_type == 'teacher'"…" at bounding box center [263, 281] width 444 height 424
click at [63, 96] on div "< div class = "text-center" > < div v-if = "app.session.user_type == 'teacher'"…" at bounding box center [263, 281] width 444 height 424
click at [62, 107] on div "< div class = "text-center" > < div v-if = "app.session.user_type == 'teacher'"…" at bounding box center [263, 281] width 444 height 424
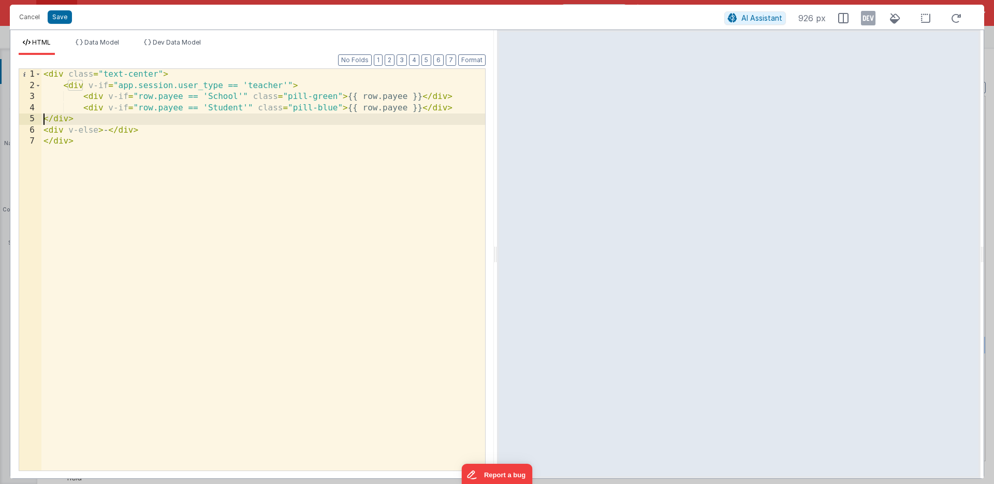
click at [43, 118] on div "< div class = "text-center" > < div v-if = "app.session.user_type == 'teacher'"…" at bounding box center [263, 281] width 444 height 424
click at [59, 16] on button "Save" at bounding box center [60, 16] width 24 height 13
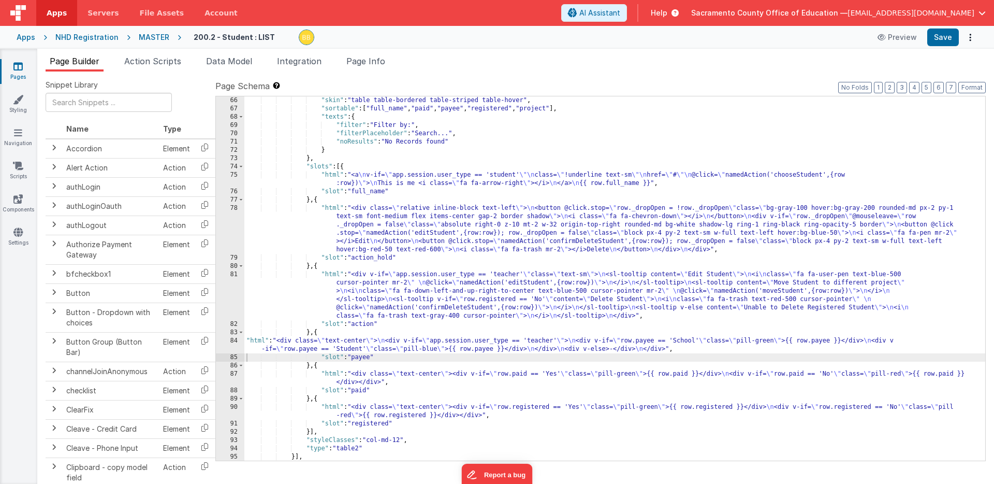
click at [333, 374] on div ""skin" : "table table-bordered table-striped table-hover" , "sortable" : [ "ful…" at bounding box center [614, 286] width 741 height 381
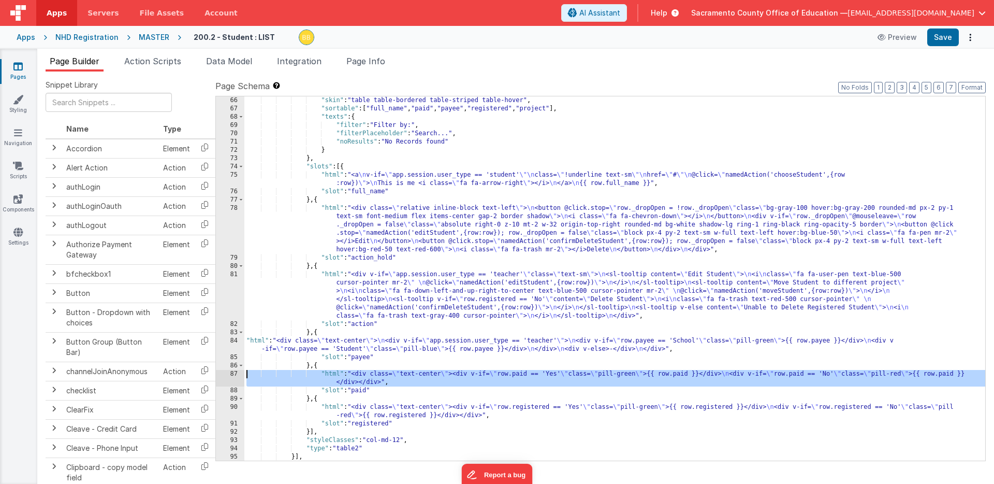
click at [234, 373] on div "87" at bounding box center [230, 378] width 28 height 17
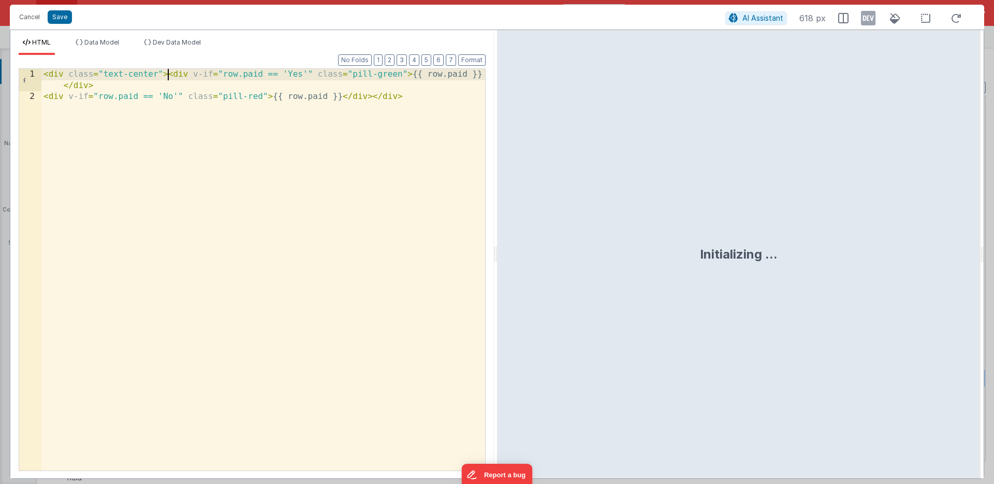
click at [167, 73] on div "< div class = "text-center" > < div v-if = "row.paid == 'Yes'" class = "pill-gr…" at bounding box center [263, 286] width 444 height 435
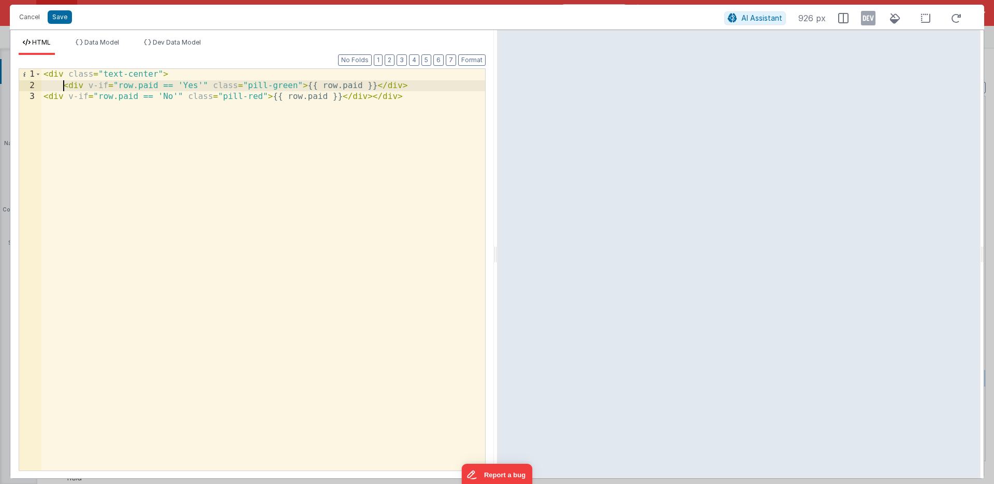
click at [372, 96] on div "< div class = "text-center" > < div v-if = "row.paid == 'Yes'" class = "pill-gr…" at bounding box center [263, 281] width 444 height 424
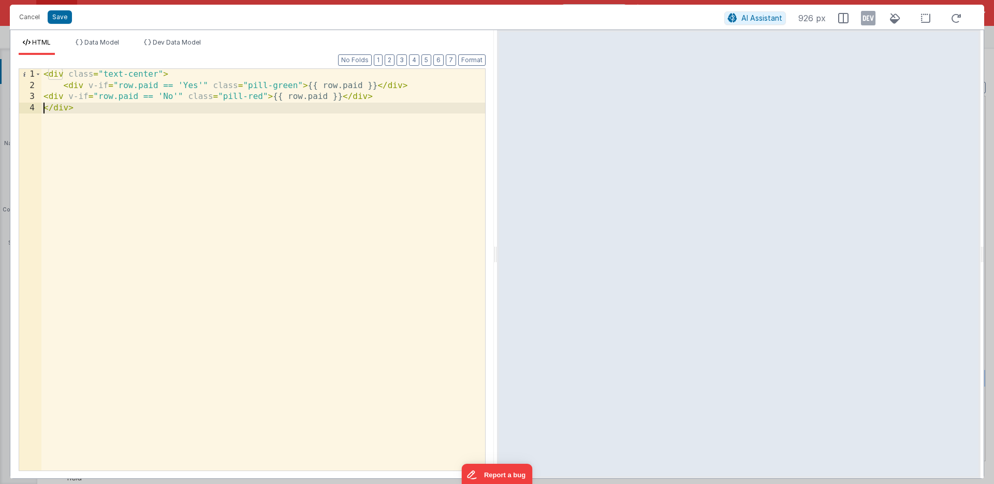
click at [43, 96] on div "< div class = "text-center" > < div v-if = "row.paid == 'Yes'" class = "pill-gr…" at bounding box center [263, 281] width 444 height 424
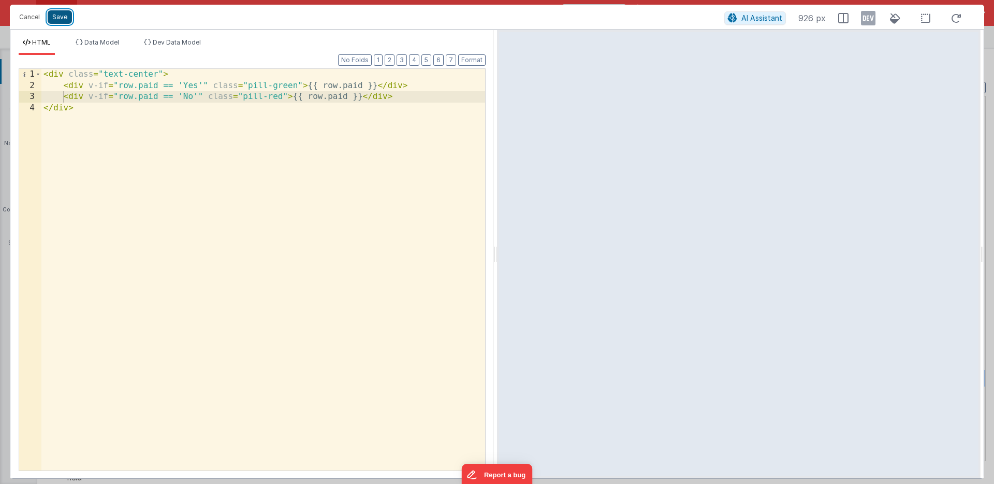
click at [61, 14] on button "Save" at bounding box center [60, 16] width 24 height 13
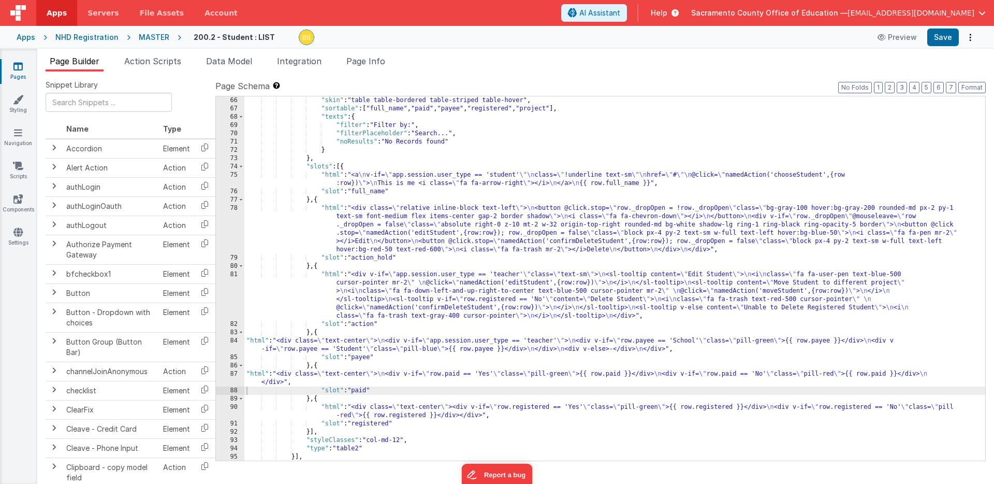
click at [330, 406] on div ""skin" : "table table-bordered table-striped table-hover" , "sortable" : [ "ful…" at bounding box center [614, 286] width 741 height 381
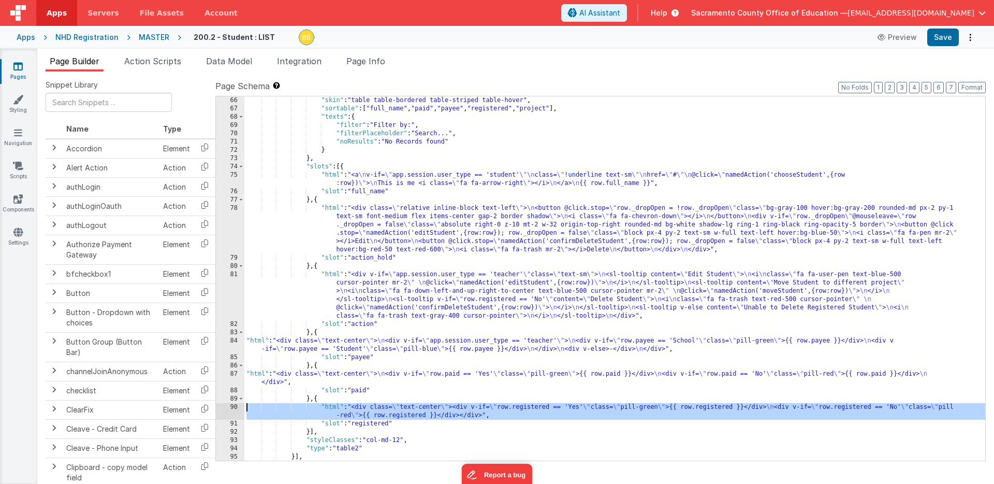
click at [230, 405] on div "90" at bounding box center [230, 411] width 28 height 17
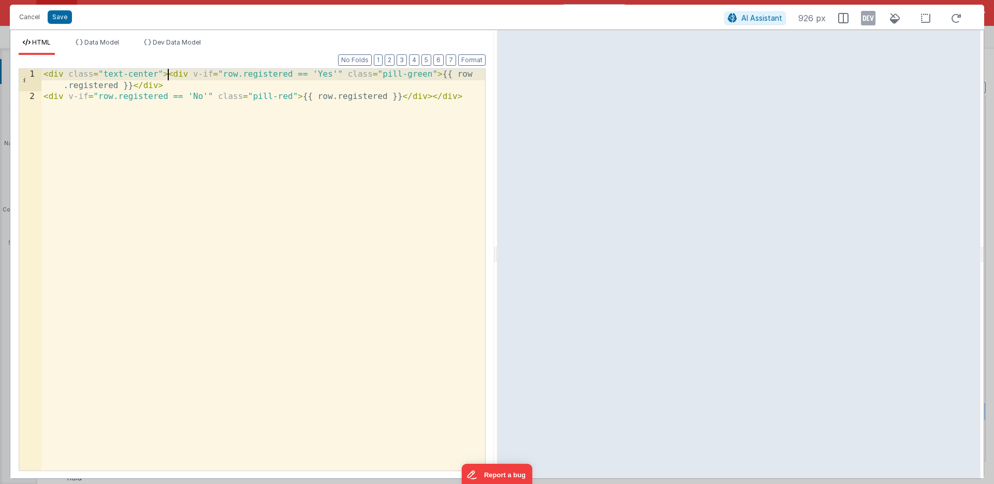
click at [168, 74] on div "< div class = "text-center" > < div v-if = "row.registered == 'Yes'" class = "p…" at bounding box center [263, 286] width 444 height 435
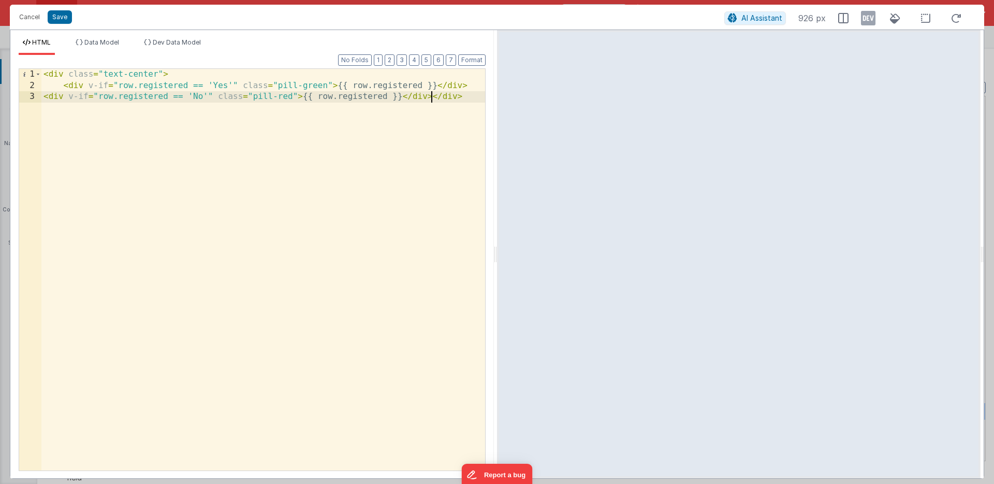
click at [431, 96] on div "< div class = "text-center" > < div v-if = "row.registered == 'Yes'" class = "p…" at bounding box center [263, 281] width 444 height 424
click at [43, 98] on div "< div class = "text-center" > < div v-if = "row.registered == 'Yes'" class = "p…" at bounding box center [263, 281] width 444 height 424
click at [60, 18] on button "Save" at bounding box center [60, 16] width 24 height 13
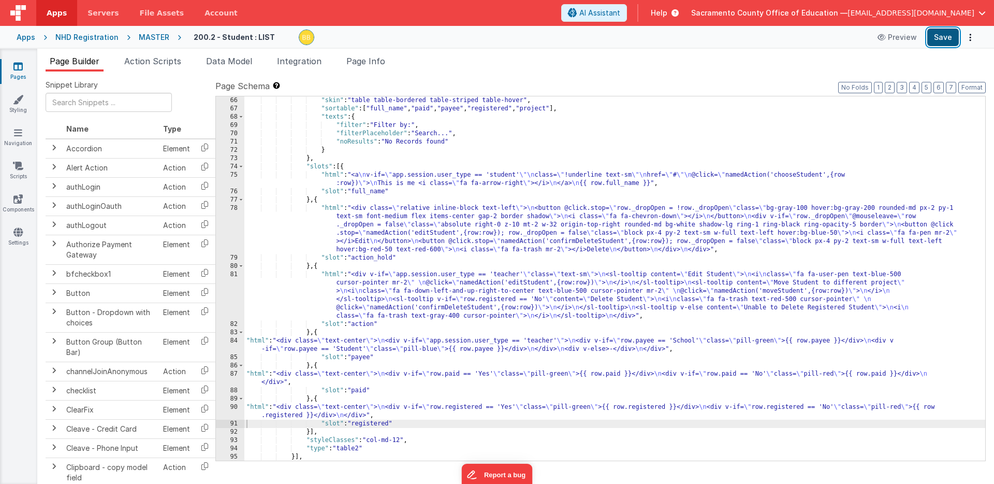
click at [939, 37] on button "Save" at bounding box center [943, 37] width 32 height 18
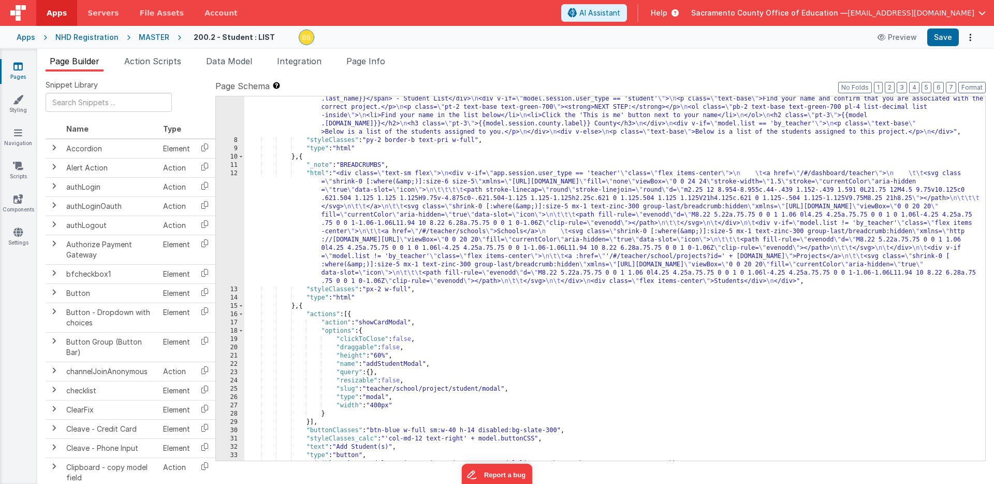
scroll to position [0, 0]
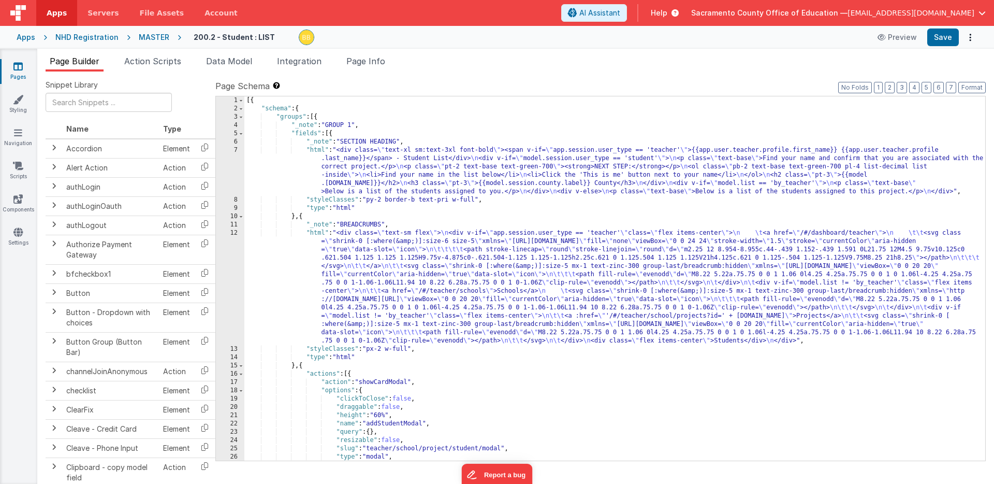
click at [317, 149] on div "[{ "schema" : { "groups" : [{ "_note" : "GROUP 1" , "fields" : [{ "_note" : "SE…" at bounding box center [614, 286] width 741 height 381
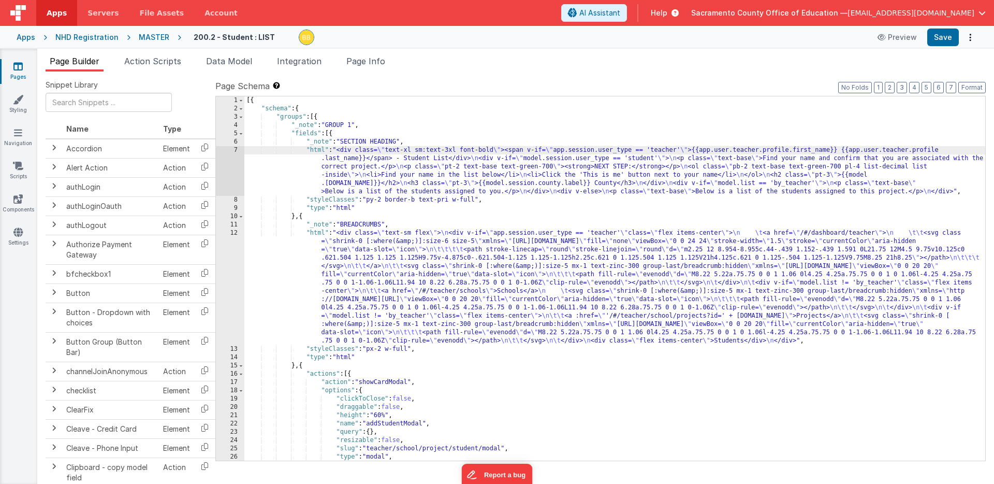
click at [232, 150] on div "7" at bounding box center [230, 171] width 28 height 50
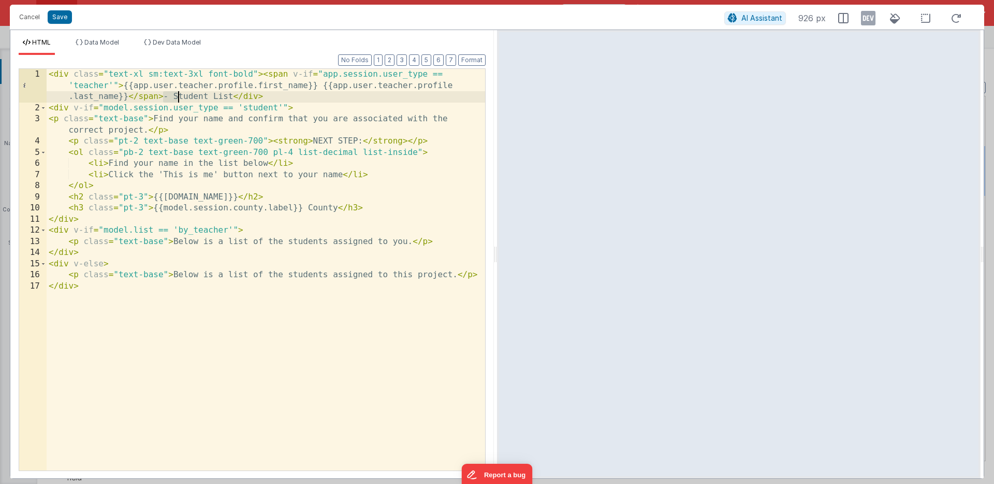
drag, startPoint x: 162, startPoint y: 97, endPoint x: 177, endPoint y: 96, distance: 14.5
click at [177, 96] on div "< div class = "text-xl sm:text-3xl font-bold" > < span v-if = "app.session.user…" at bounding box center [266, 292] width 439 height 446
drag, startPoint x: 171, startPoint y: 96, endPoint x: 171, endPoint y: 1, distance: 95.3
click at [58, 17] on button "Save" at bounding box center [60, 16] width 24 height 13
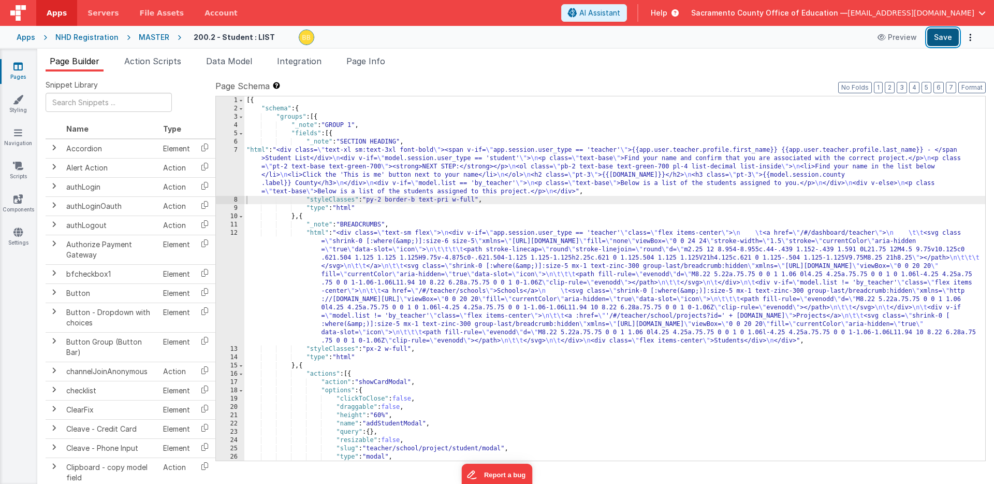
click at [944, 33] on button "Save" at bounding box center [943, 37] width 32 height 18
click at [256, 149] on div "[{ "schema" : { "groups" : [{ "_note" : "GROUP 1" , "fields" : [{ "_note" : "SE…" at bounding box center [614, 286] width 741 height 381
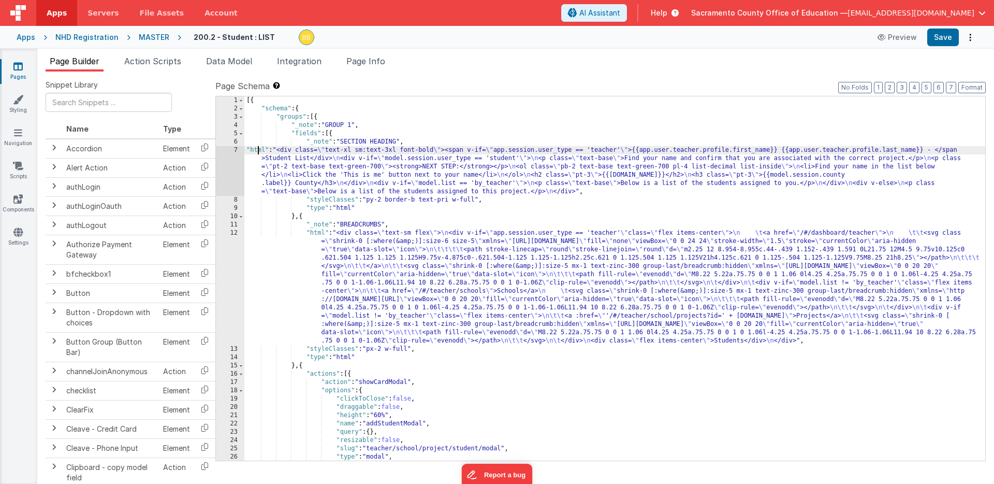
click at [236, 154] on div "7" at bounding box center [230, 171] width 28 height 50
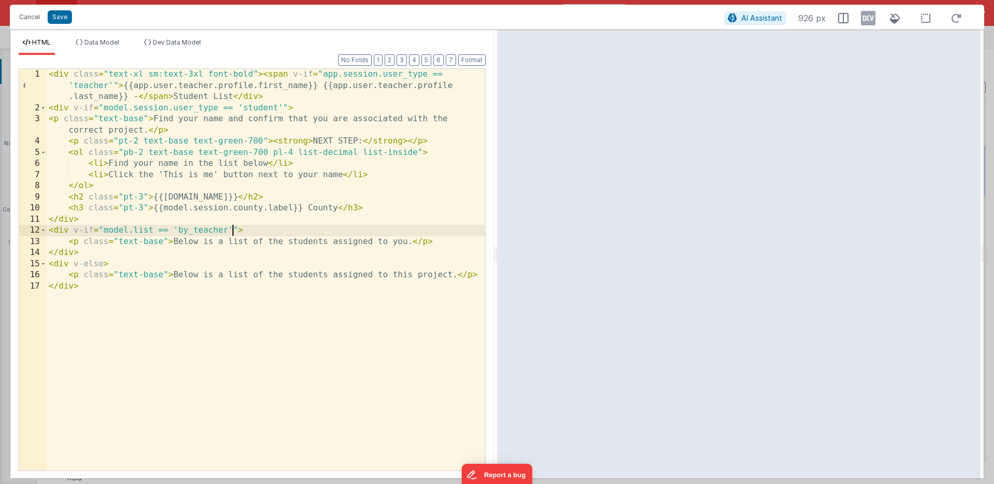
click at [232, 229] on div "< div class = "text-xl sm:text-3xl font-bold" > < span v-if = "app.session.user…" at bounding box center [266, 292] width 439 height 446
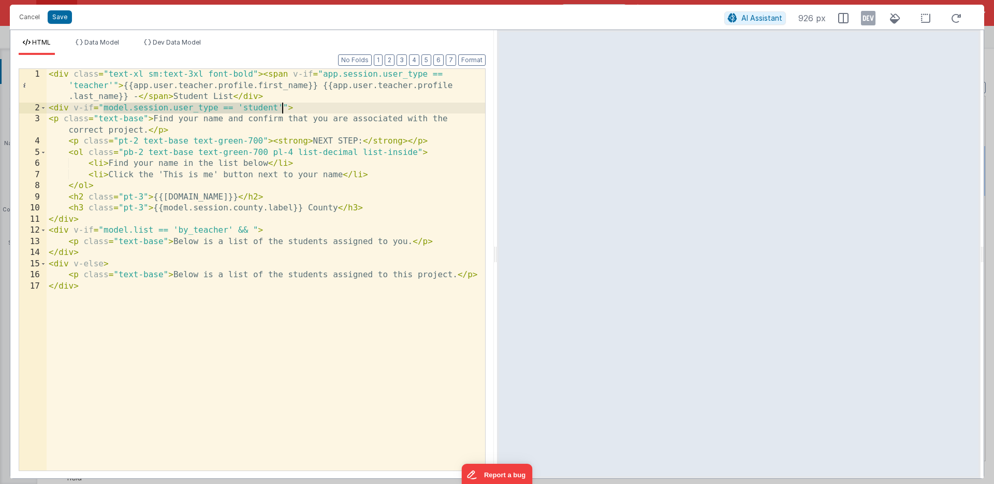
drag, startPoint x: 108, startPoint y: 108, endPoint x: 282, endPoint y: 108, distance: 174.0
click at [282, 108] on div "< div class = "text-xl sm:text-3xl font-bold" > < span v-if = "app.session.user…" at bounding box center [266, 292] width 439 height 446
click at [252, 229] on div "< div class = "text-xl sm:text-3xl font-bold" > < span v-if = "app.session.user…" at bounding box center [266, 292] width 439 height 446
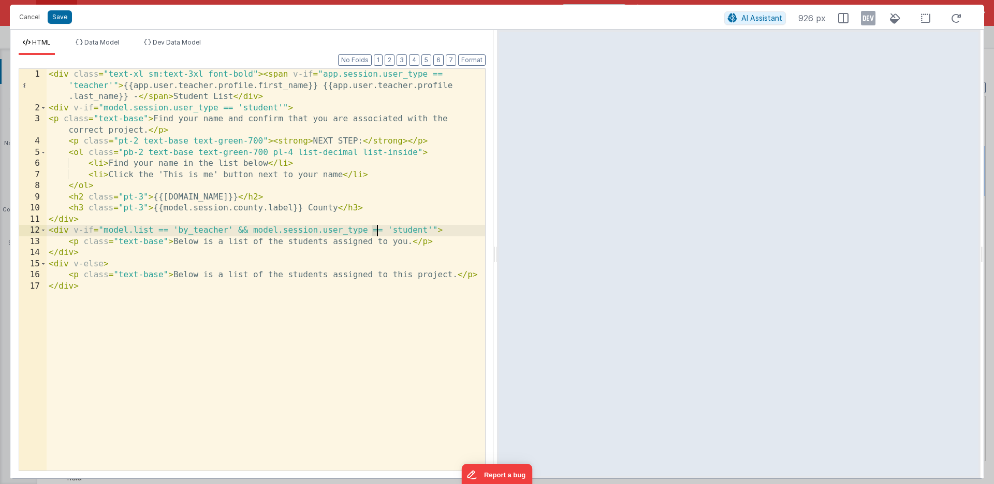
click at [375, 230] on div "< div class = "text-xl sm:text-3xl font-bold" > < span v-if = "app.session.user…" at bounding box center [266, 292] width 439 height 446
drag, startPoint x: 232, startPoint y: 228, endPoint x: 431, endPoint y: 230, distance: 198.8
click at [431, 230] on div "< div class = "text-xl sm:text-3xl font-bold" > < span v-if = "app.session.user…" at bounding box center [266, 292] width 439 height 446
click at [90, 220] on div "< div class = "text-xl sm:text-3xl font-bold" > < span v-if = "app.session.user…" at bounding box center [266, 292] width 439 height 446
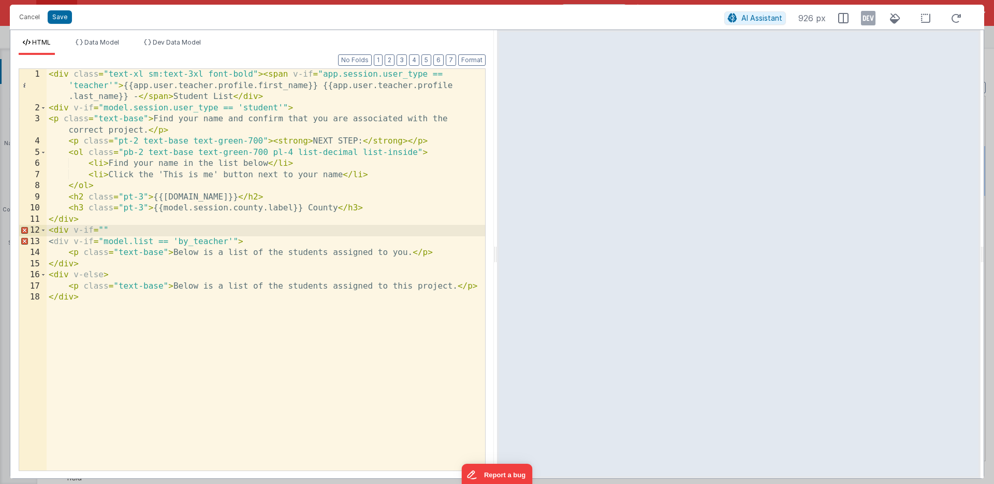
paste textarea
drag, startPoint x: 313, startPoint y: 229, endPoint x: 345, endPoint y: 228, distance: 32.1
click at [345, 228] on div "< div class = "text-xl sm:text-3xl font-bold" > < span v-if = "app.session.user…" at bounding box center [266, 292] width 439 height 446
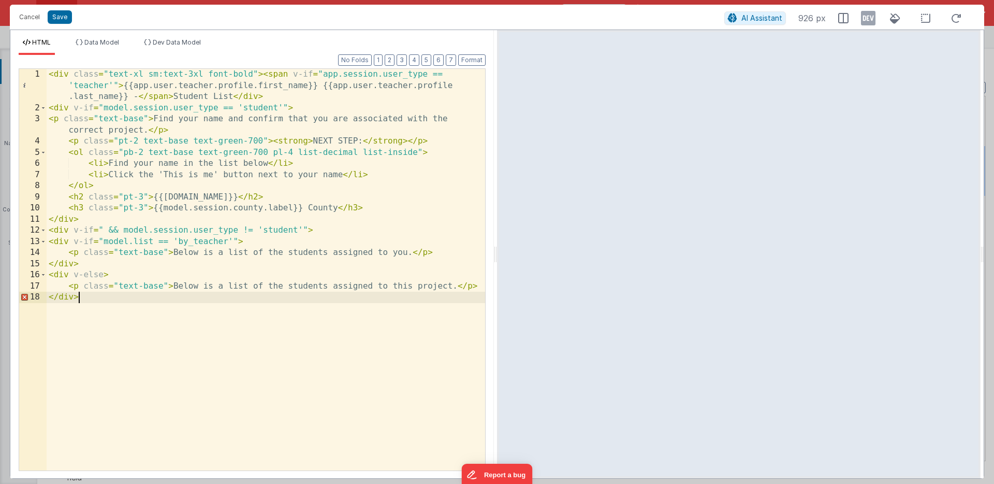
click at [99, 319] on div "< div class = "text-xl sm:text-3xl font-bold" > < span v-if = "app.session.user…" at bounding box center [266, 292] width 439 height 446
click at [48, 242] on div "< div class = "text-xl sm:text-3xl font-bold" > < span v-if = "app.session.user…" at bounding box center [266, 292] width 439 height 446
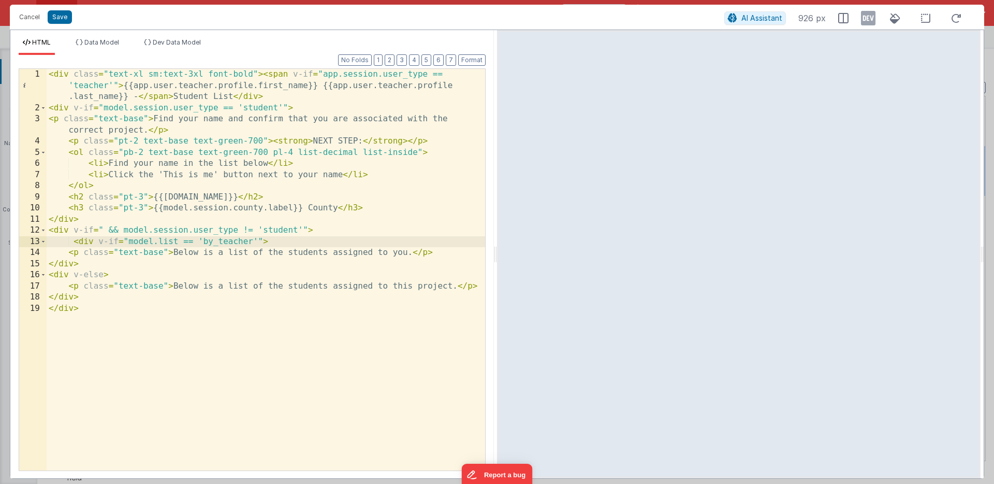
click at [51, 252] on div "< div class = "text-xl sm:text-3xl font-bold" > < span v-if = "app.session.user…" at bounding box center [266, 292] width 439 height 446
click at [48, 264] on div "< div class = "text-xl sm:text-3xl font-bold" > < span v-if = "app.session.user…" at bounding box center [266, 292] width 439 height 446
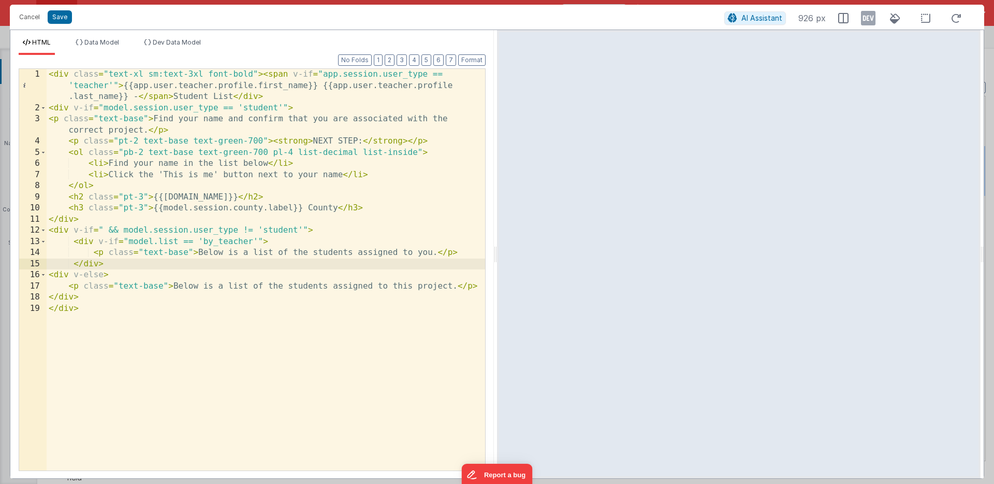
click at [47, 274] on div "< div class = "text-xl sm:text-3xl font-bold" > < span v-if = "app.session.user…" at bounding box center [266, 292] width 439 height 446
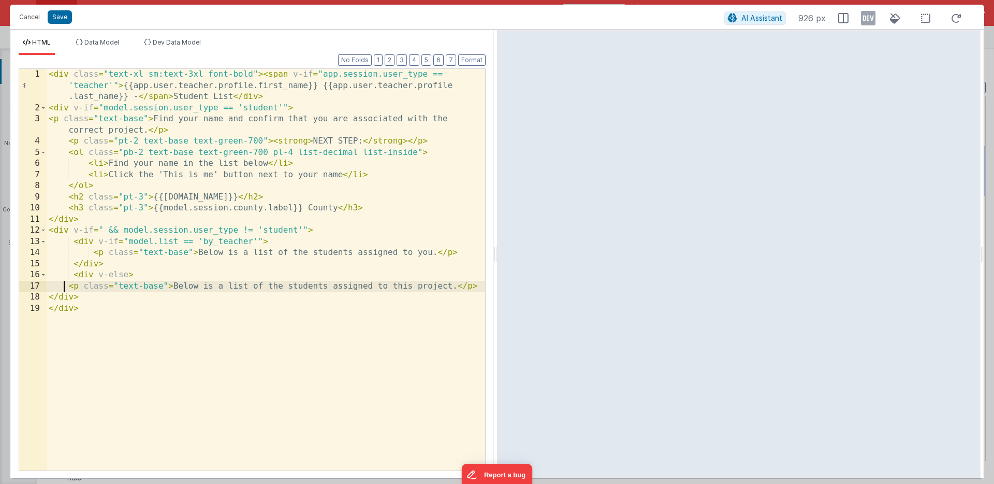
click at [66, 284] on div "< div class = "text-xl sm:text-3xl font-bold" > < span v-if = "app.session.user…" at bounding box center [266, 292] width 439 height 446
click at [48, 308] on div "< div class = "text-xl sm:text-3xl font-bold" > < span v-if = "app.session.user…" at bounding box center [266, 292] width 439 height 446
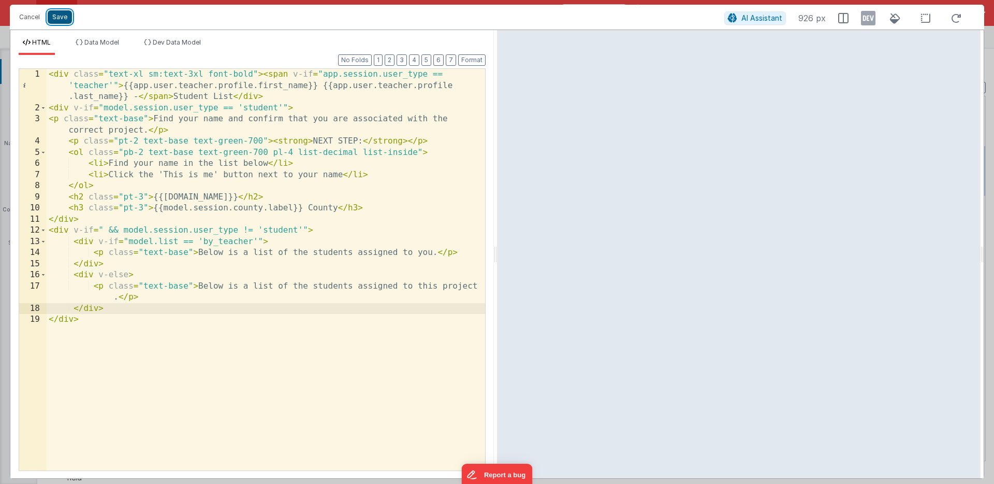
click at [60, 12] on button "Save" at bounding box center [60, 16] width 24 height 13
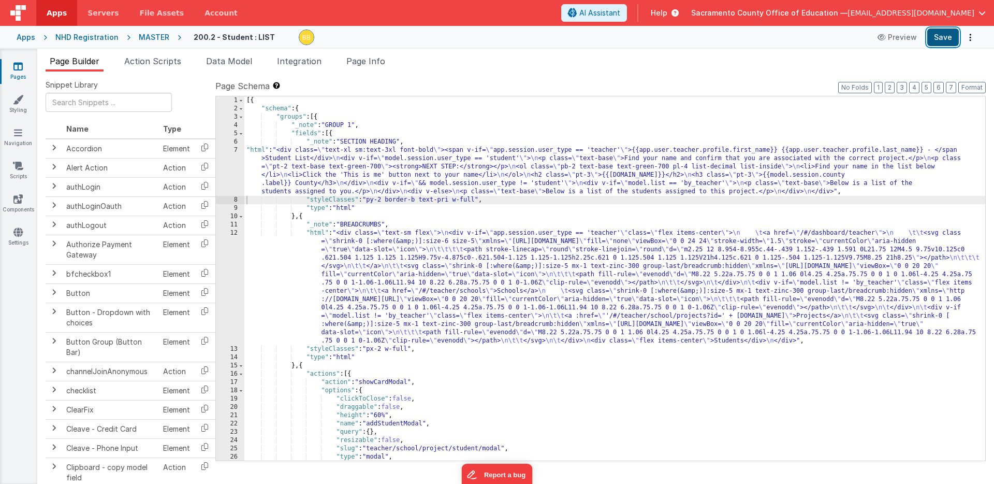
click at [947, 35] on button "Save" at bounding box center [943, 37] width 32 height 18
click at [258, 150] on div "[{ "schema" : { "groups" : [{ "_note" : "GROUP 1" , "fields" : [{ "_note" : "SE…" at bounding box center [614, 286] width 741 height 381
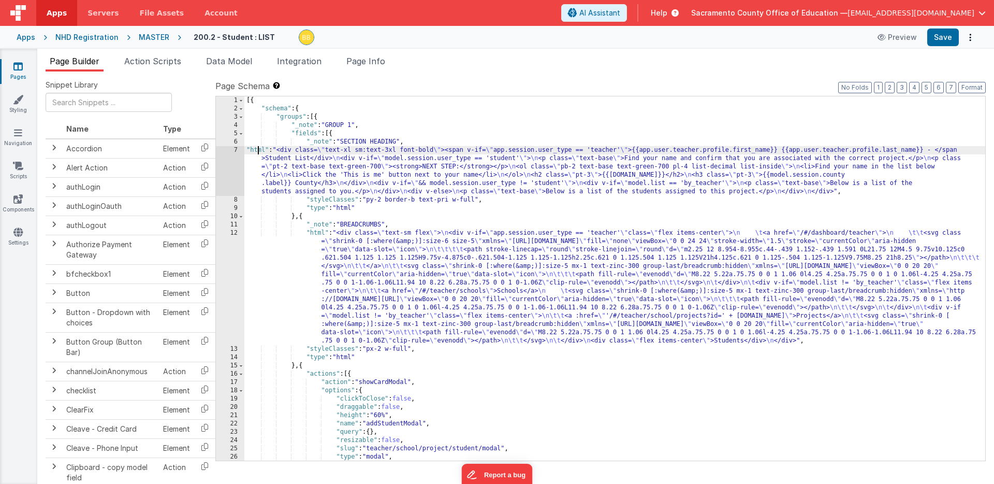
click at [232, 163] on div "7" at bounding box center [230, 171] width 28 height 50
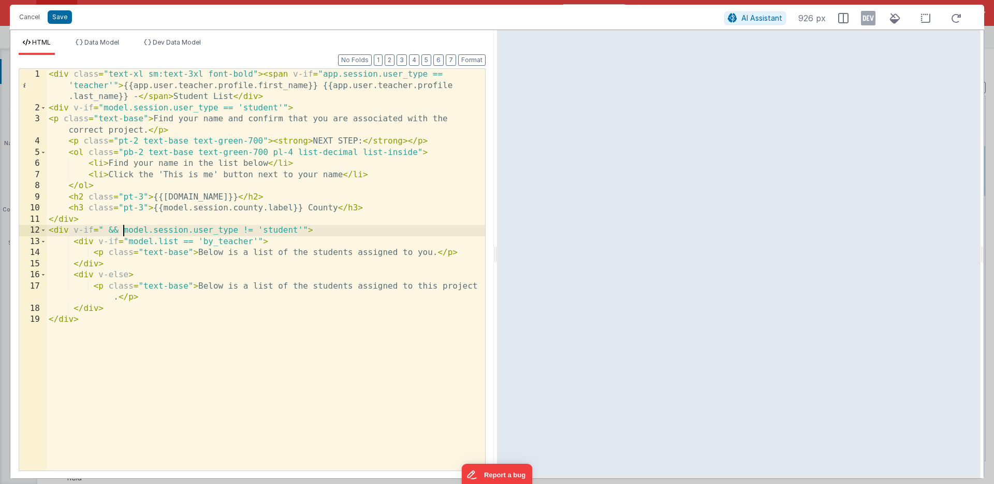
click at [122, 229] on div "< div class = "text-xl sm:text-3xl font-bold" > < span v-if = "app.session.user…" at bounding box center [266, 292] width 439 height 446
drag, startPoint x: 64, startPoint y: 17, endPoint x: 70, endPoint y: 18, distance: 6.4
click at [64, 16] on button "Save" at bounding box center [60, 16] width 24 height 13
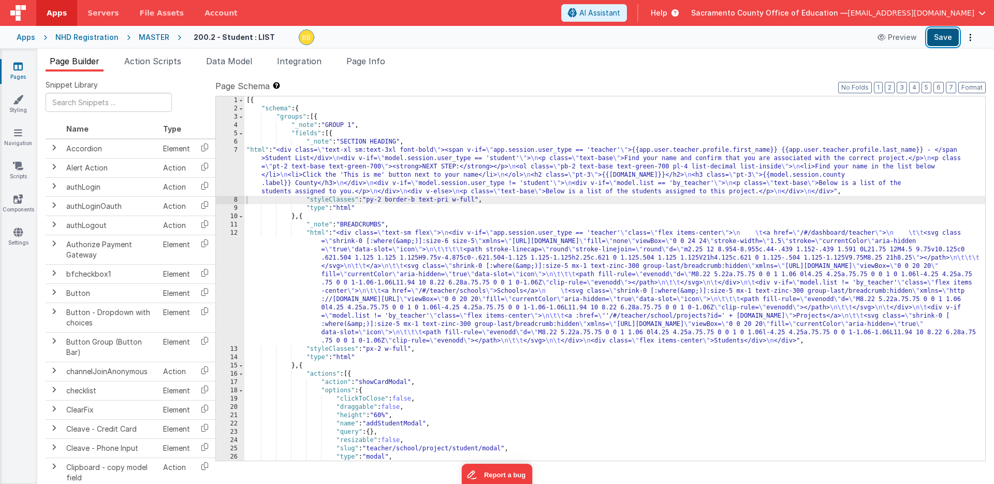
click at [945, 39] on button "Save" at bounding box center [943, 37] width 32 height 18
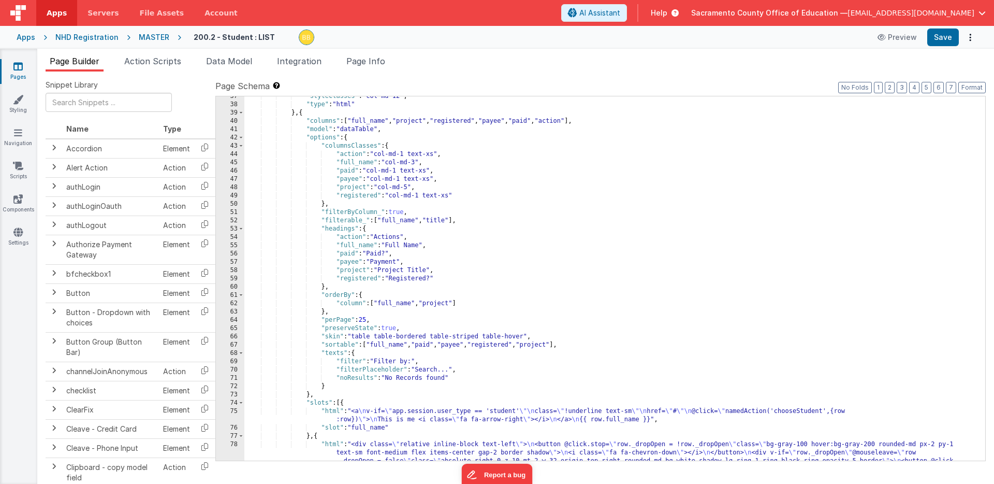
scroll to position [449, 0]
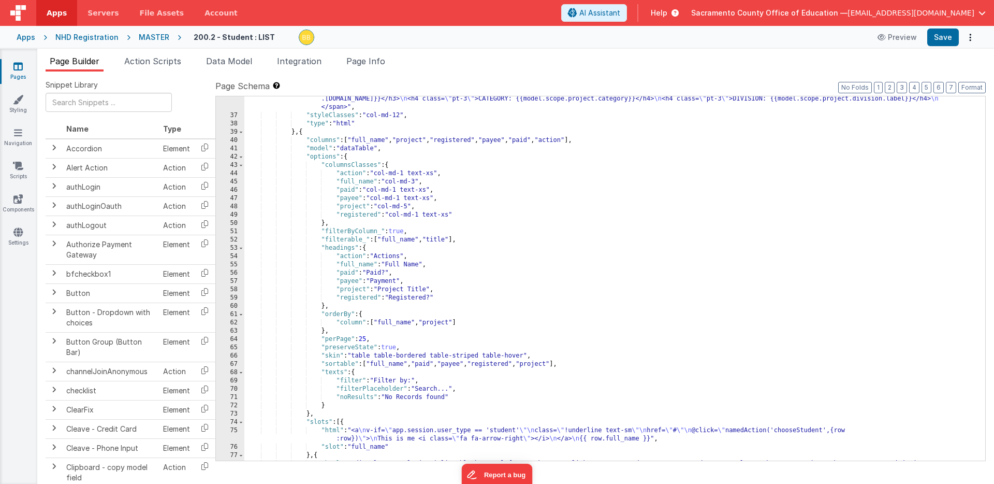
click at [597, 141] on div ""html" : "<span v-if= \" app.session.user_type == 'teacher' && model.list != 'b…" at bounding box center [614, 305] width 741 height 439
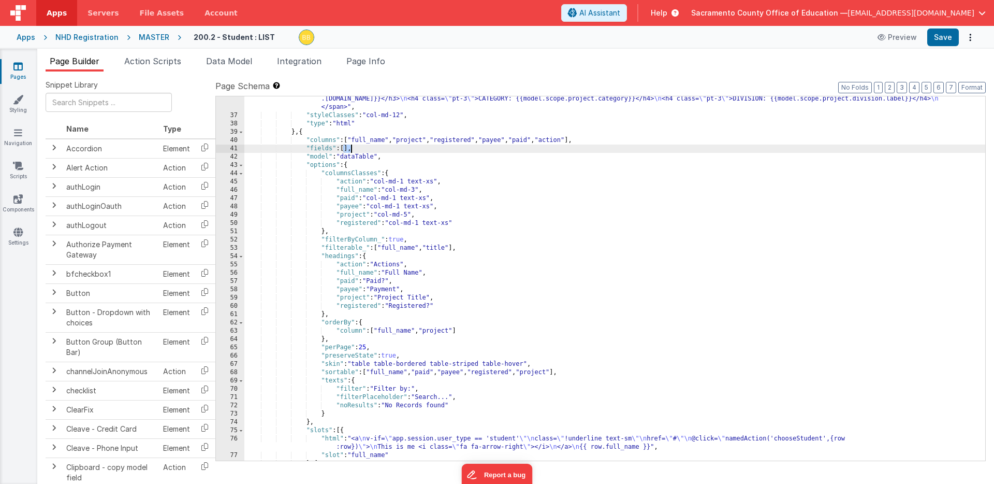
drag, startPoint x: 342, startPoint y: 148, endPoint x: 350, endPoint y: 148, distance: 7.8
click at [350, 148] on div ""html" : "<span v-if= \" app.session.user_type == 'teacher' && model.list != 'b…" at bounding box center [614, 284] width 741 height 397
click at [943, 33] on button "Save" at bounding box center [943, 37] width 32 height 18
click at [346, 149] on div ""html" : "<span v-if= \" app.session.user_type == 'teacher' && model.list != 'b…" at bounding box center [614, 284] width 741 height 397
click at [347, 149] on div ""html" : "<span v-if= \" app.session.user_type == 'teacher' && model.list != 'b…" at bounding box center [614, 284] width 741 height 397
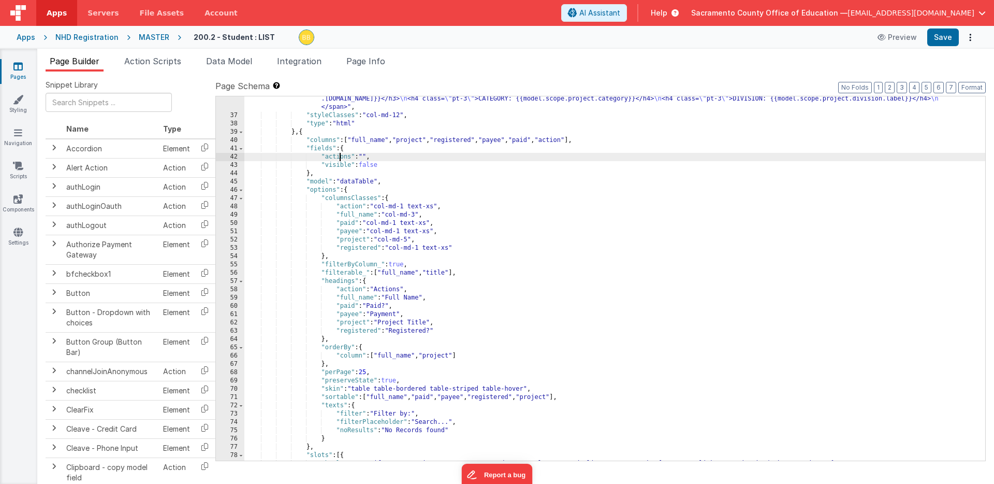
click at [338, 157] on div ""html" : "<span v-if= \" app.session.user_type == 'teacher' && model.list != 'b…" at bounding box center [614, 288] width 741 height 405
click at [358, 154] on div ""html" : "<span v-if= \" app.session.user_type == 'teacher' && model.list != 'b…" at bounding box center [614, 288] width 741 height 405
click at [940, 36] on button "Save" at bounding box center [943, 37] width 32 height 18
click at [353, 149] on div ""html" : "<span v-if= \" app.session.user_type == 'teacher' && model.list != 'b…" at bounding box center [614, 288] width 741 height 405
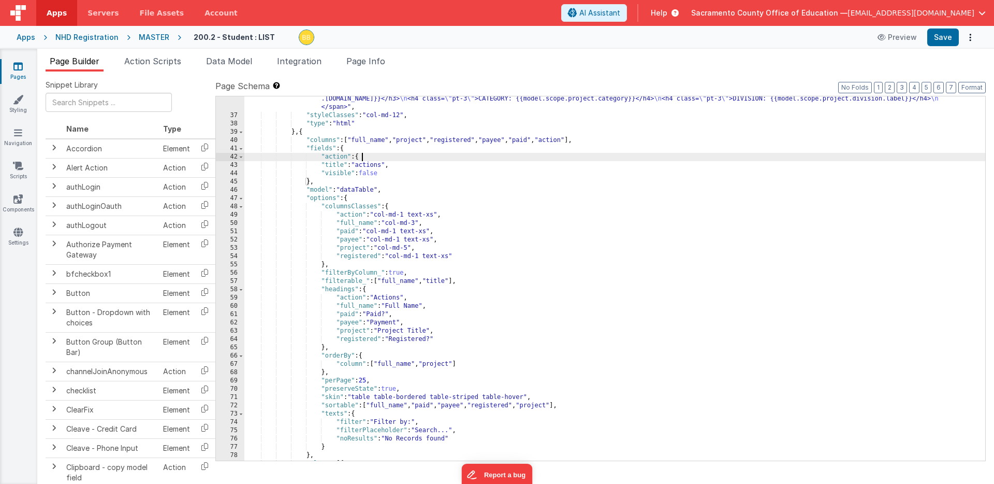
click at [384, 173] on div ""html" : "<span v-if= \" app.session.user_type == 'teacher' && model.list != 'b…" at bounding box center [614, 284] width 741 height 397
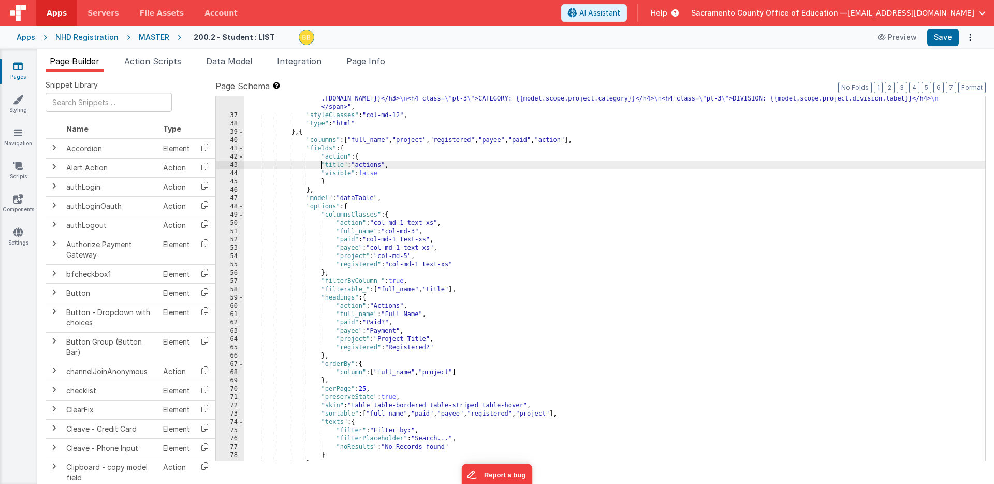
click at [321, 163] on div ""html" : "<span v-if= \" app.session.user_type == 'teacher' && model.list != 'b…" at bounding box center [614, 284] width 741 height 397
drag, startPoint x: 321, startPoint y: 163, endPoint x: 309, endPoint y: 165, distance: 11.6
click at [309, 165] on div ""html" : "<span v-if= \" app.session.user_type == 'teacher' && model.list != 'b…" at bounding box center [614, 284] width 741 height 397
click at [322, 164] on div ""html" : "<span v-if= \" app.session.user_type == 'teacher' && model.list != 'b…" at bounding box center [614, 284] width 741 height 397
click at [321, 172] on div ""html" : "<span v-if= \" app.session.user_type == 'teacher' && model.list != 'b…" at bounding box center [614, 284] width 741 height 397
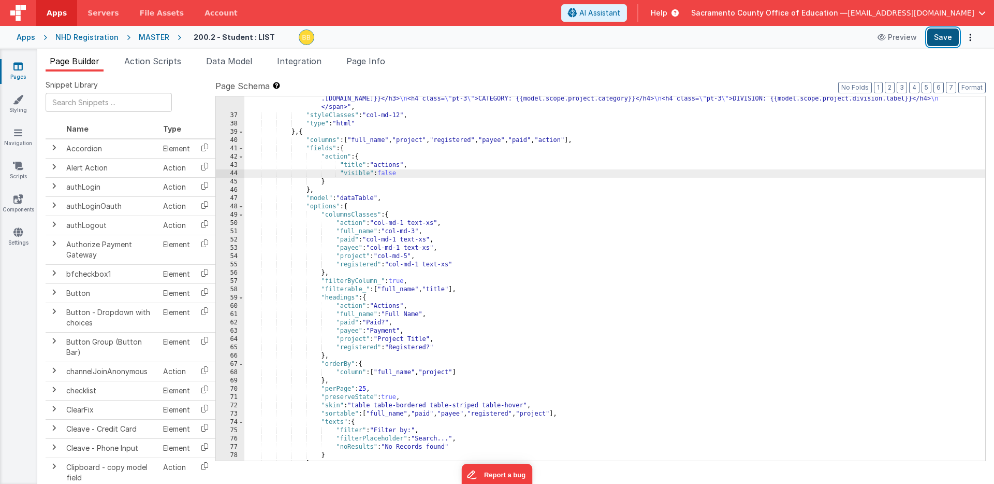
click at [943, 36] on button "Save" at bounding box center [943, 37] width 32 height 18
click at [321, 149] on div ""html" : "<span v-if= \" app.session.user_type == 'teacher' && model.list != 'b…" at bounding box center [614, 284] width 741 height 397
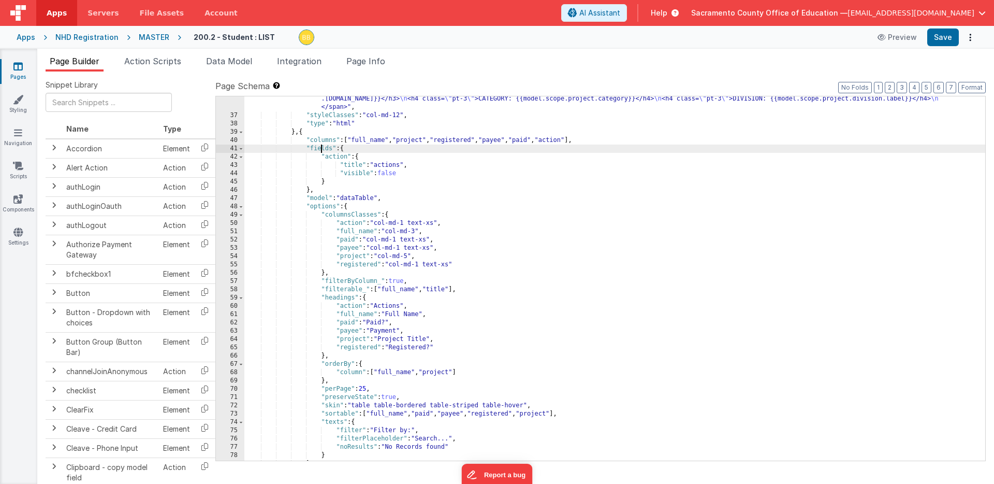
click at [321, 149] on div ""html" : "<span v-if= \" app.session.user_type == 'teacher' && model.list != 'b…" at bounding box center [614, 284] width 741 height 397
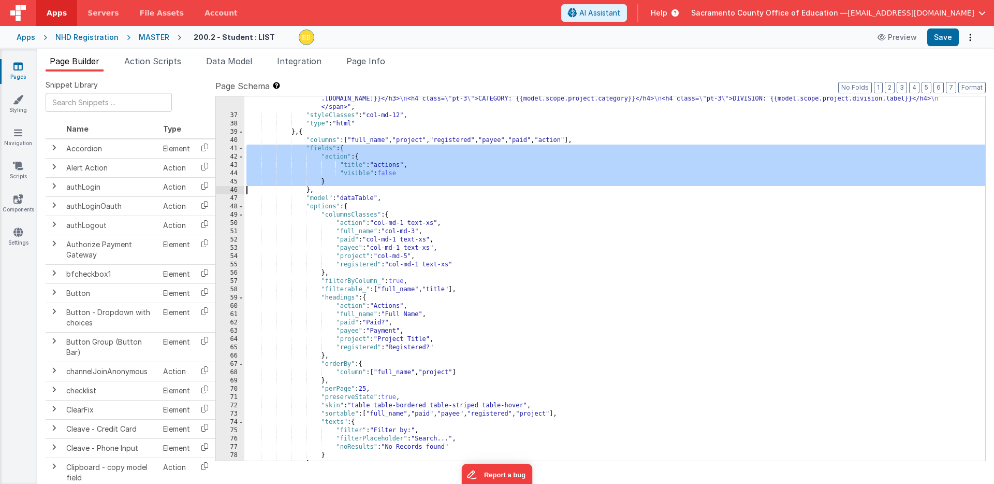
drag, startPoint x: 321, startPoint y: 149, endPoint x: 319, endPoint y: 180, distance: 31.6
click at [319, 180] on div ""html" : "<span v-if= \" app.session.user_type == 'teacher' && model.list != 'b…" at bounding box center [614, 284] width 741 height 397
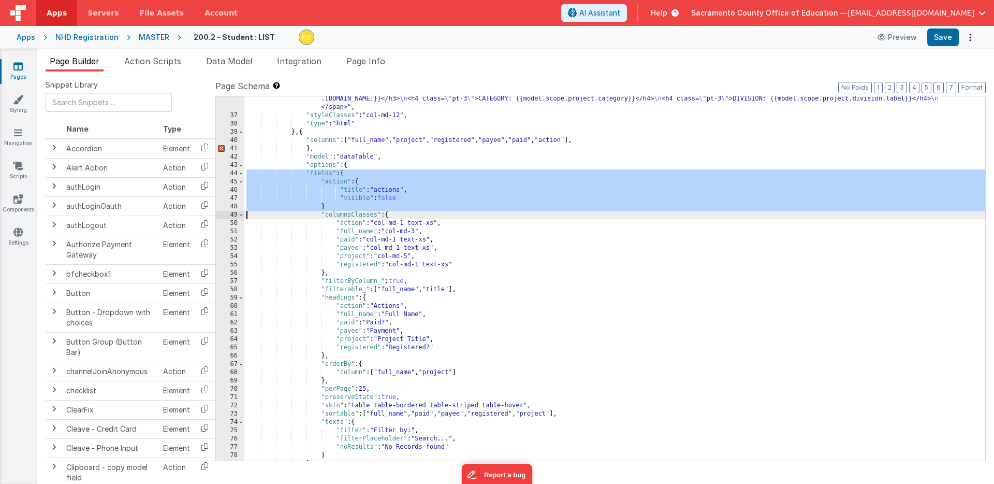
click at [329, 206] on div ""html" : "<span v-if= \" app.session.user_type == 'teacher' && model.list != 'b…" at bounding box center [614, 284] width 741 height 397
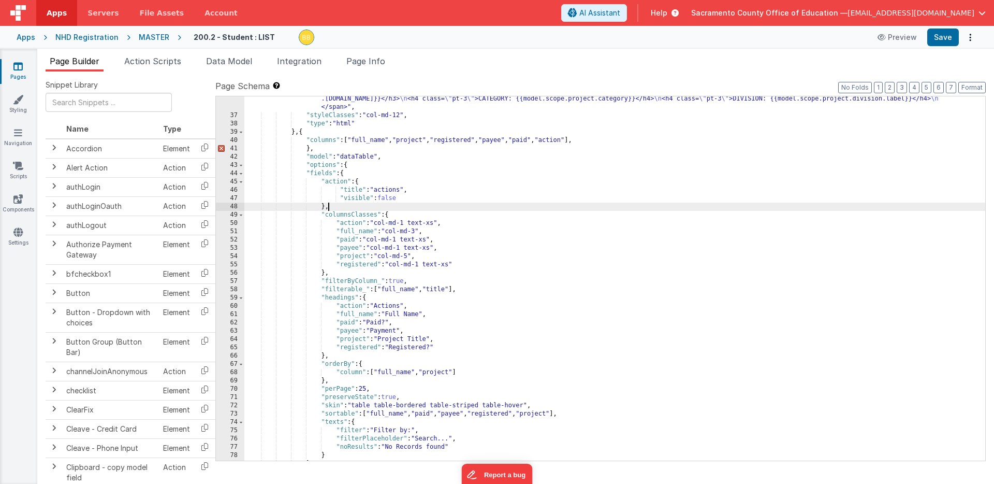
click at [323, 148] on div ""html" : "<span v-if= \" app.session.user_type == 'teacher' && model.list != 'b…" at bounding box center [614, 284] width 741 height 397
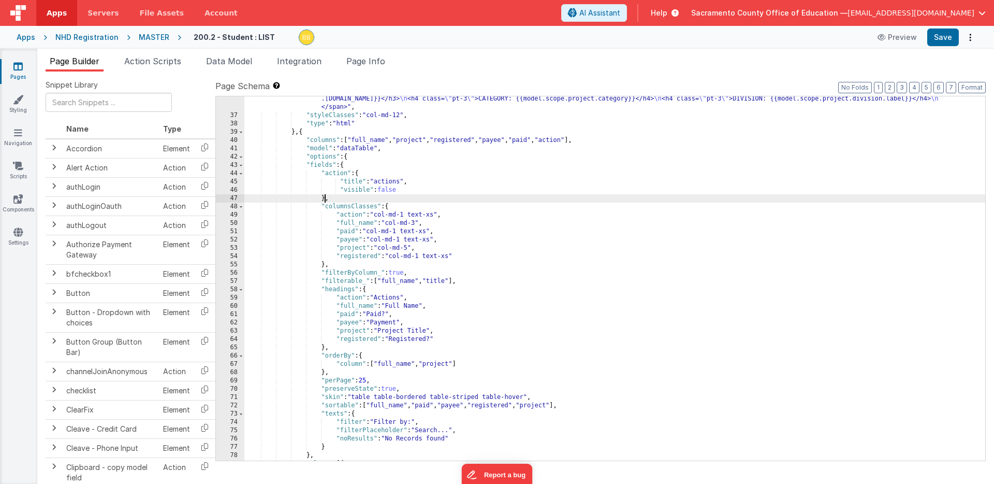
click at [325, 199] on div ""html" : "<span v-if= \" app.session.user_type == 'teacher' && model.list != 'b…" at bounding box center [614, 284] width 741 height 397
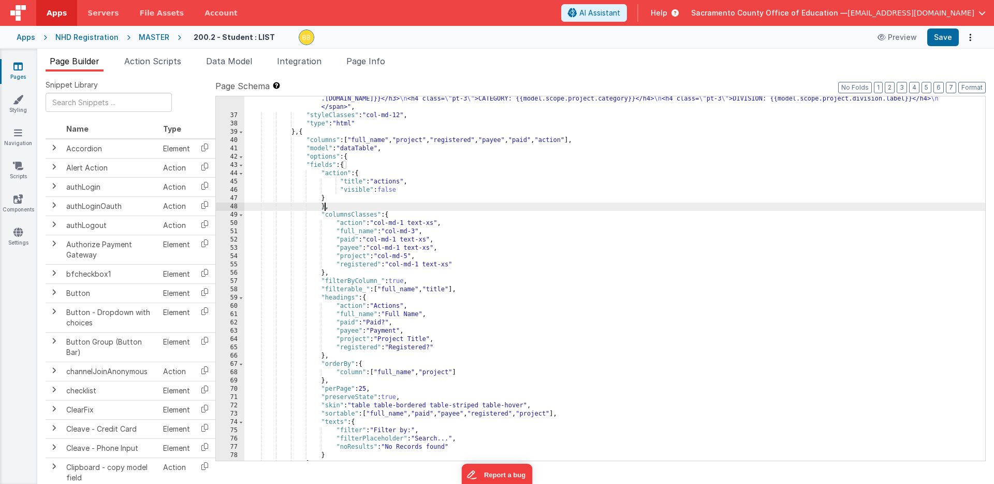
click at [306, 164] on div ""html" : "<span v-if= \" app.session.user_type == 'teacher' && model.list != 'b…" at bounding box center [614, 284] width 741 height 397
click at [321, 172] on div ""html" : "<span v-if= \" app.session.user_type == 'teacher' && model.list != 'b…" at bounding box center [614, 284] width 741 height 397
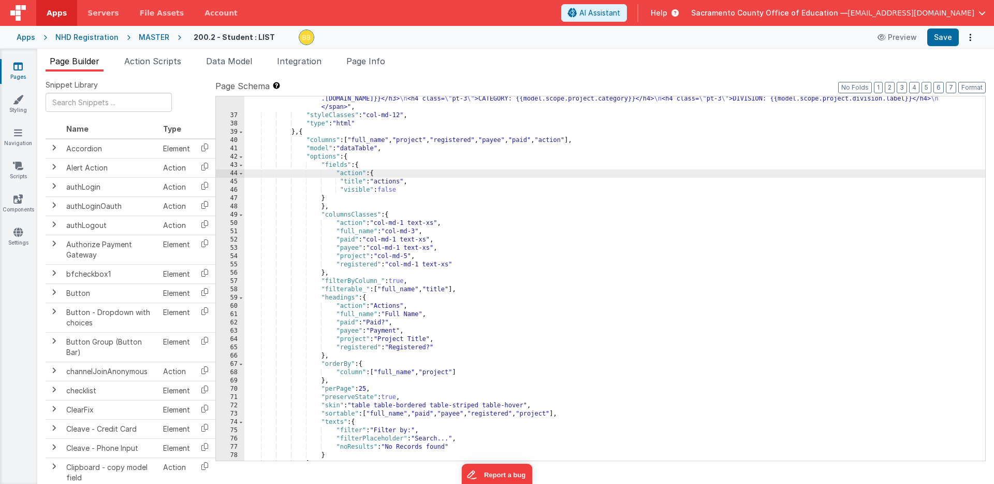
click at [340, 180] on div ""html" : "<span v-if= \" app.session.user_type == 'teacher' && model.list != 'b…" at bounding box center [614, 284] width 741 height 397
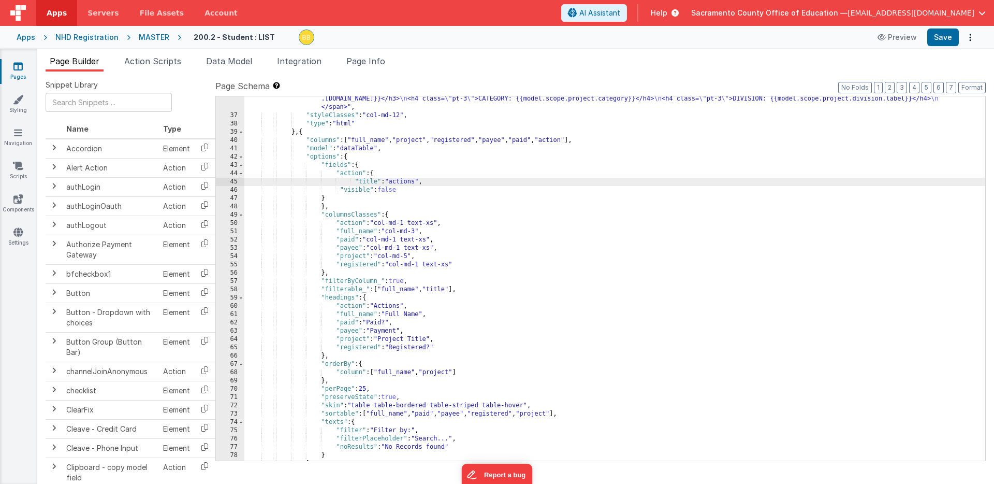
click at [339, 188] on div ""html" : "<span v-if= \" app.session.user_type == 'teacher' && model.list != 'b…" at bounding box center [614, 284] width 741 height 397
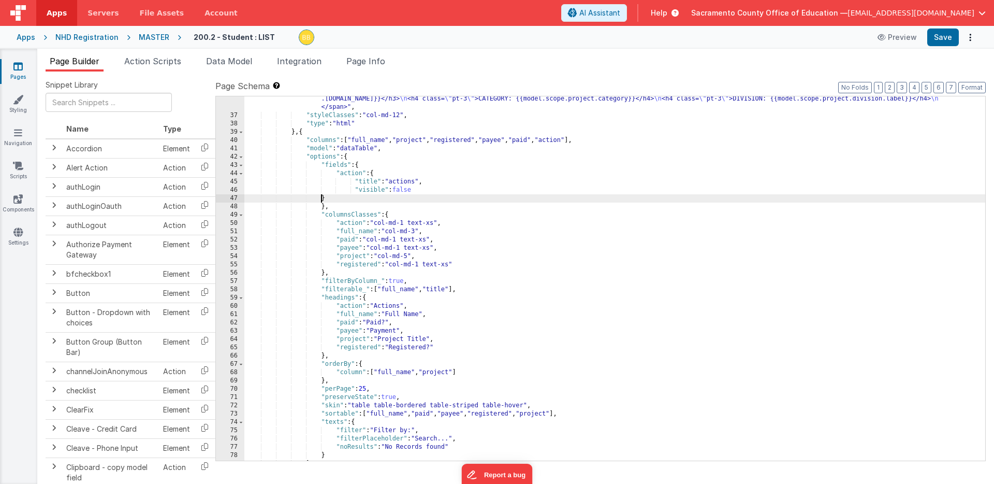
click at [320, 197] on div ""html" : "<span v-if= \" app.session.user_type == 'teacher' && model.list != 'b…" at bounding box center [614, 284] width 741 height 397
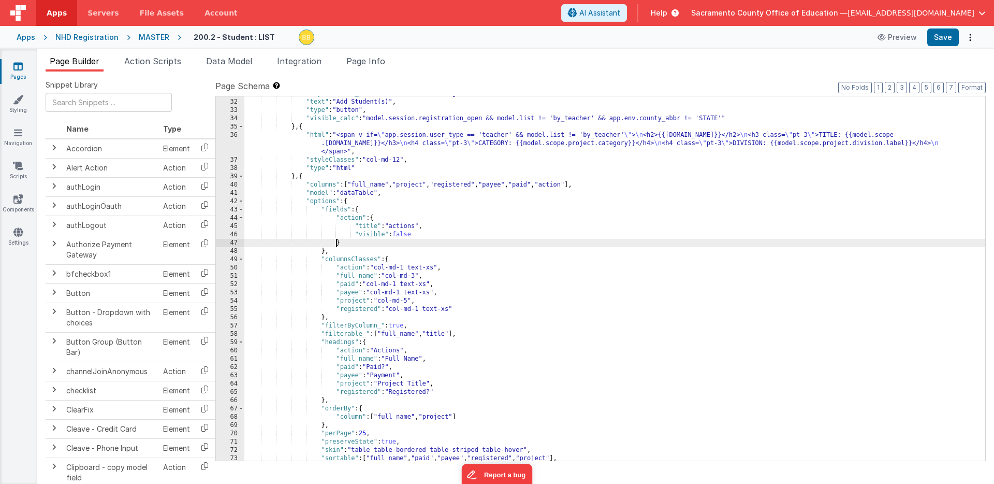
scroll to position [117, 0]
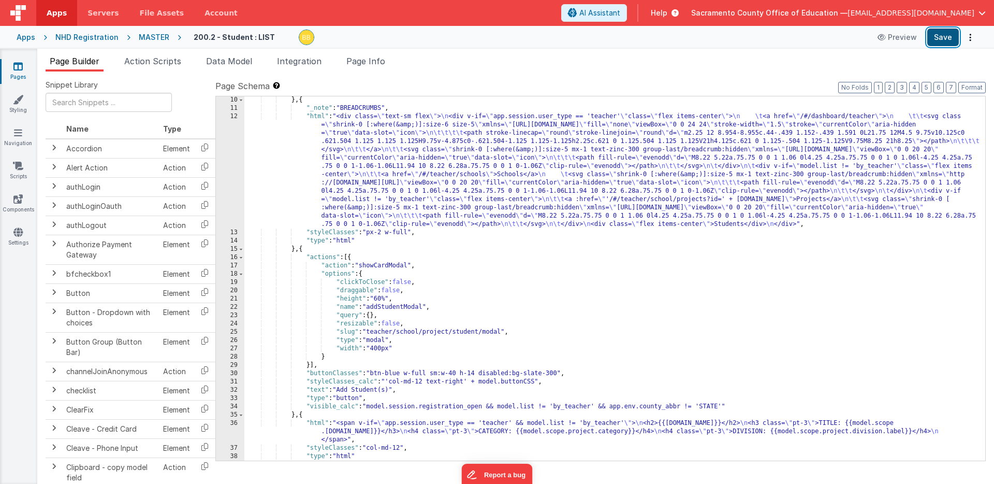
drag, startPoint x: 937, startPoint y: 34, endPoint x: 929, endPoint y: 38, distance: 8.8
click at [937, 34] on button "Save" at bounding box center [943, 37] width 32 height 18
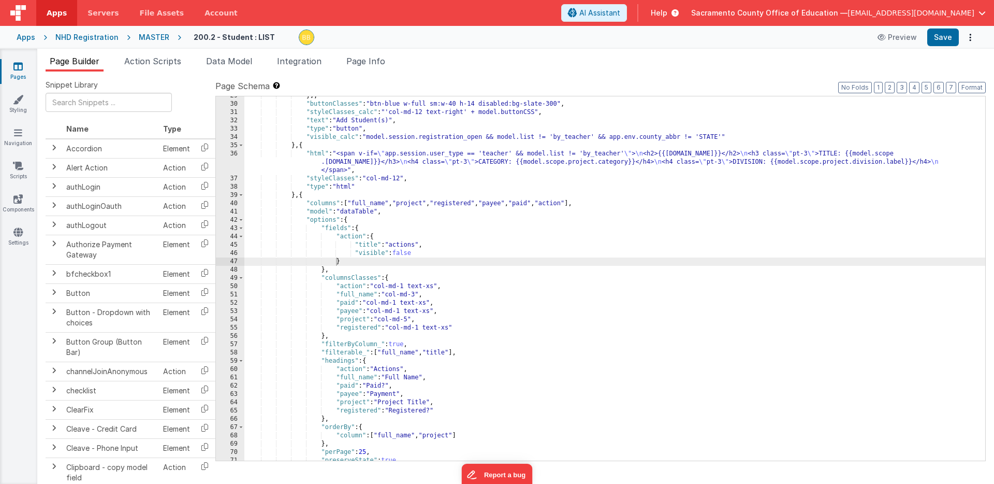
scroll to position [396, 0]
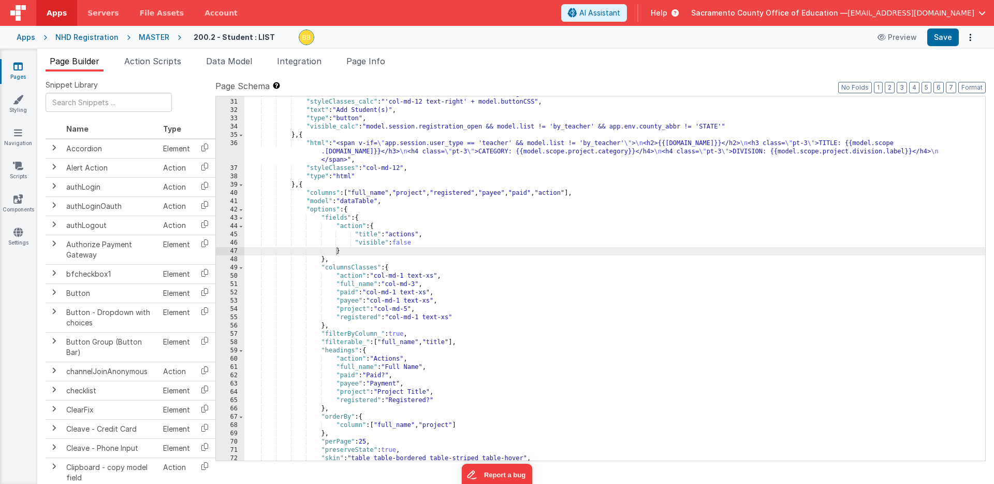
click at [351, 225] on div ""buttonClasses" : "btn-blue w-full sm:w-40 h-14 disabled:bg-slate-300" , "style…" at bounding box center [614, 280] width 741 height 381
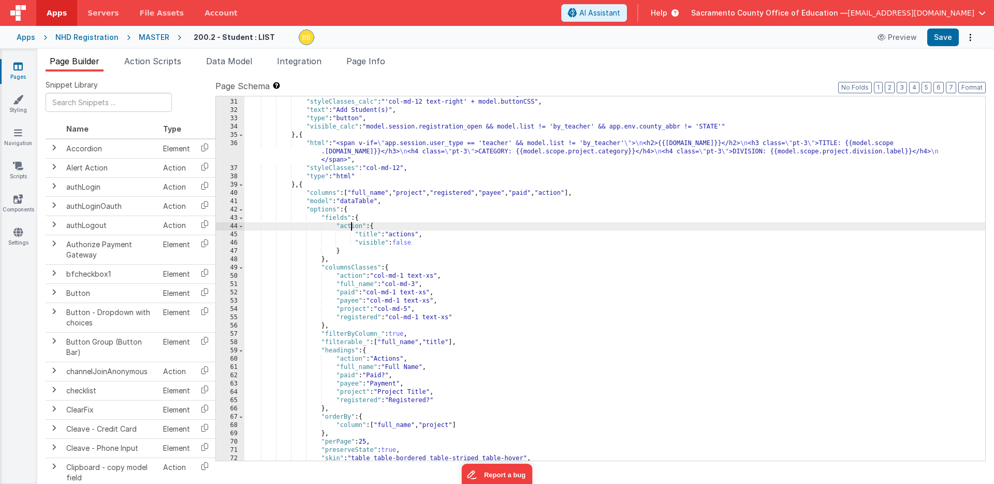
click at [351, 225] on div ""buttonClasses" : "btn-blue w-full sm:w-40 h-14 disabled:bg-slate-300" , "style…" at bounding box center [614, 280] width 741 height 381
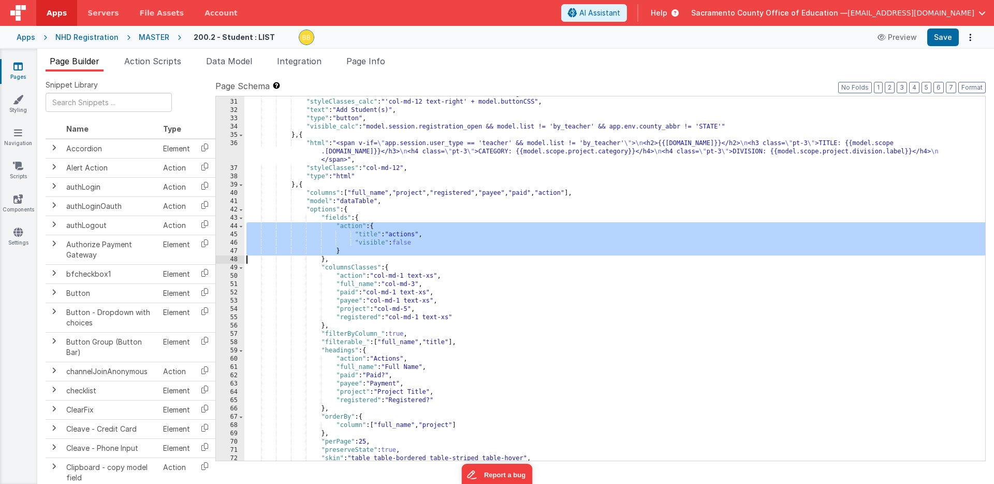
drag, startPoint x: 351, startPoint y: 225, endPoint x: 351, endPoint y: 250, distance: 24.9
click at [351, 250] on div ""buttonClasses" : "btn-blue w-full sm:w-40 h-14 disabled:bg-slate-300" , "style…" at bounding box center [614, 280] width 741 height 381
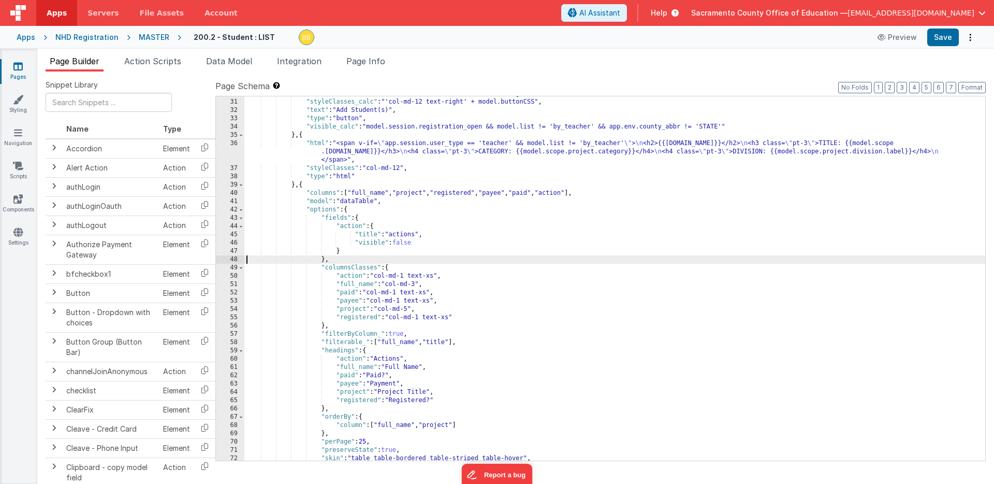
paste textarea
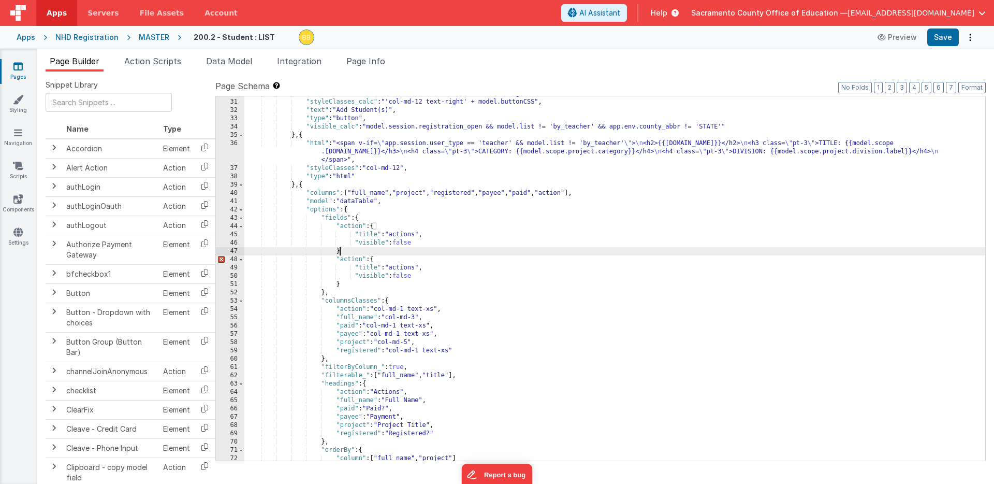
click at [346, 253] on div ""buttonClasses" : "btn-blue w-full sm:w-40 h-14 disabled:bg-slate-300" , "style…" at bounding box center [614, 280] width 741 height 381
click at [352, 259] on div ""buttonClasses" : "btn-blue w-full sm:w-40 h-14 disabled:bg-slate-300" , "style…" at bounding box center [614, 280] width 741 height 381
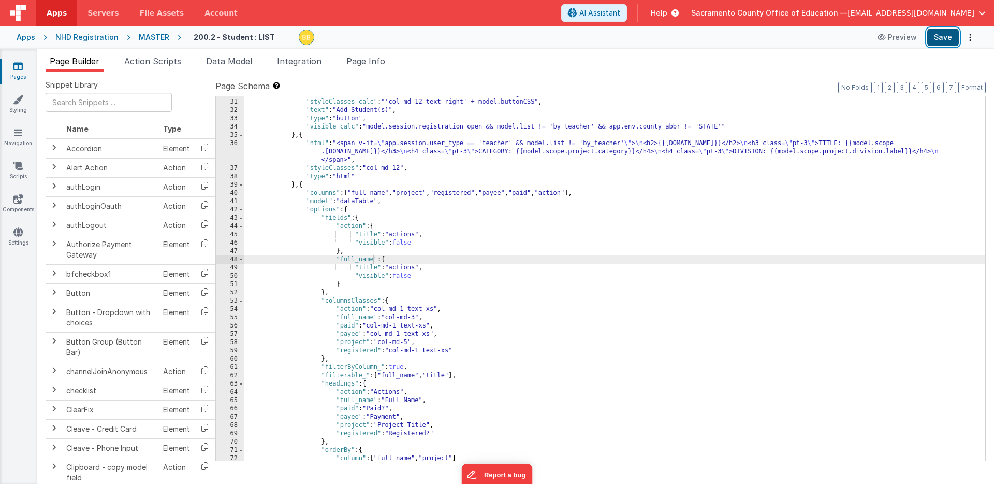
click at [950, 35] on button "Save" at bounding box center [943, 37] width 32 height 18
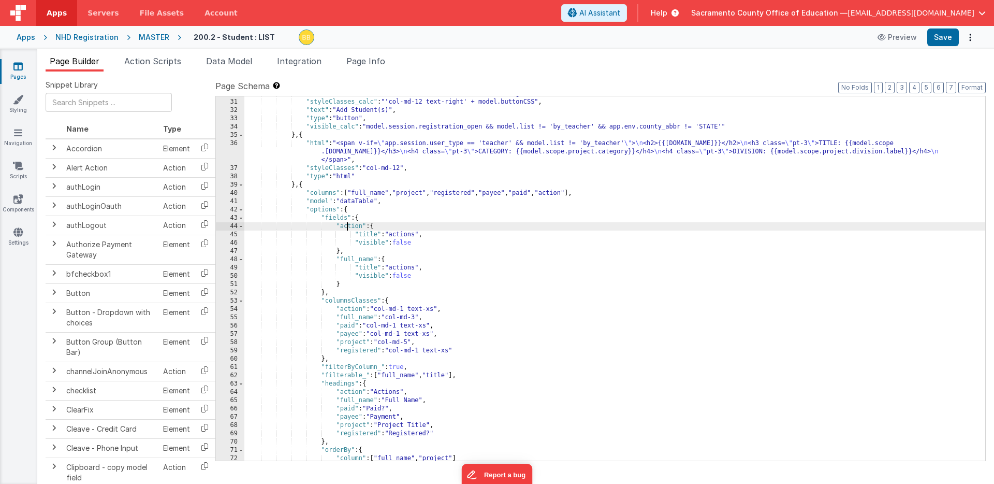
click at [348, 225] on div ""buttonClasses" : "btn-blue w-full sm:w-40 h-14 disabled:bg-slate-300" , "style…" at bounding box center [614, 280] width 741 height 381
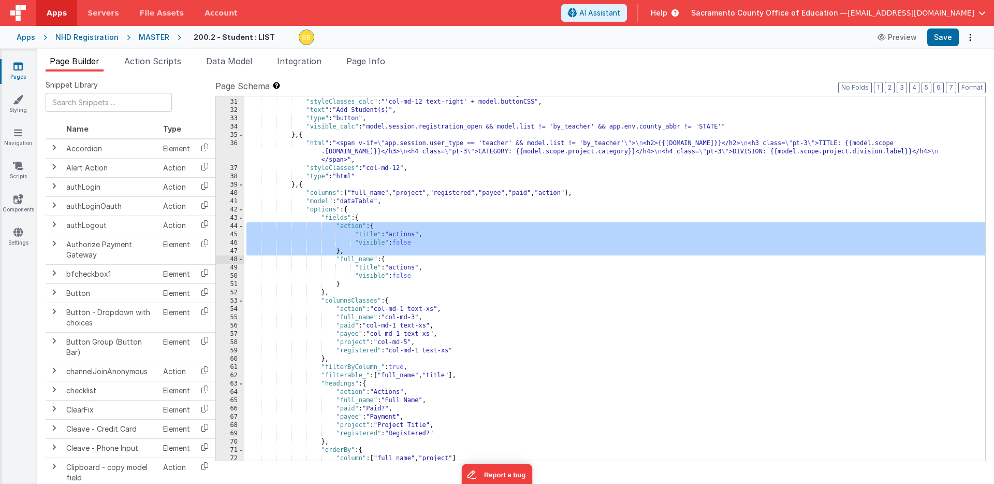
drag, startPoint x: 348, startPoint y: 225, endPoint x: 346, endPoint y: 251, distance: 25.5
click at [346, 251] on div ""buttonClasses" : "btn-blue w-full sm:w-40 h-14 disabled:bg-slate-300" , "style…" at bounding box center [614, 280] width 741 height 381
click at [351, 392] on div ""buttonClasses" : "btn-blue w-full sm:w-40 h-14 disabled:bg-slate-300" , "style…" at bounding box center [614, 280] width 741 height 381
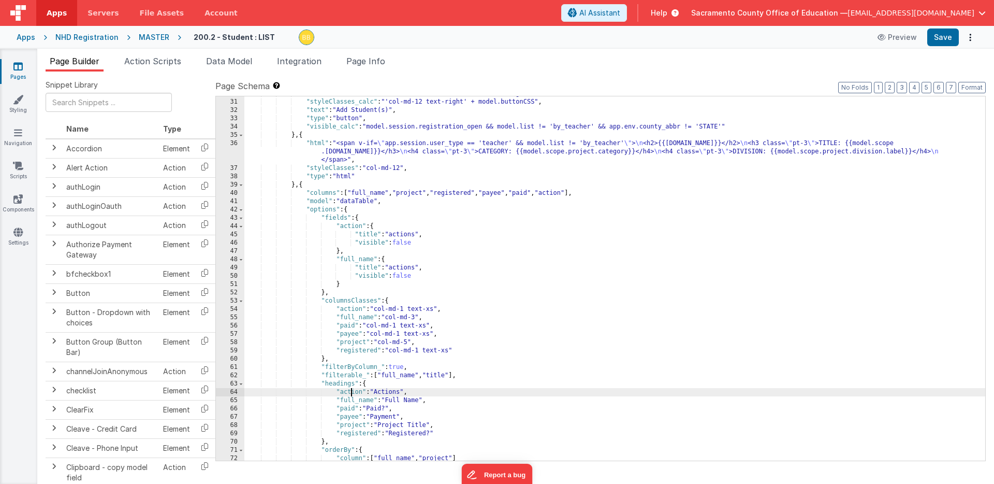
click at [351, 392] on div ""buttonClasses" : "btn-blue w-full sm:w-40 h-14 disabled:bg-slate-300" , "style…" at bounding box center [614, 280] width 741 height 381
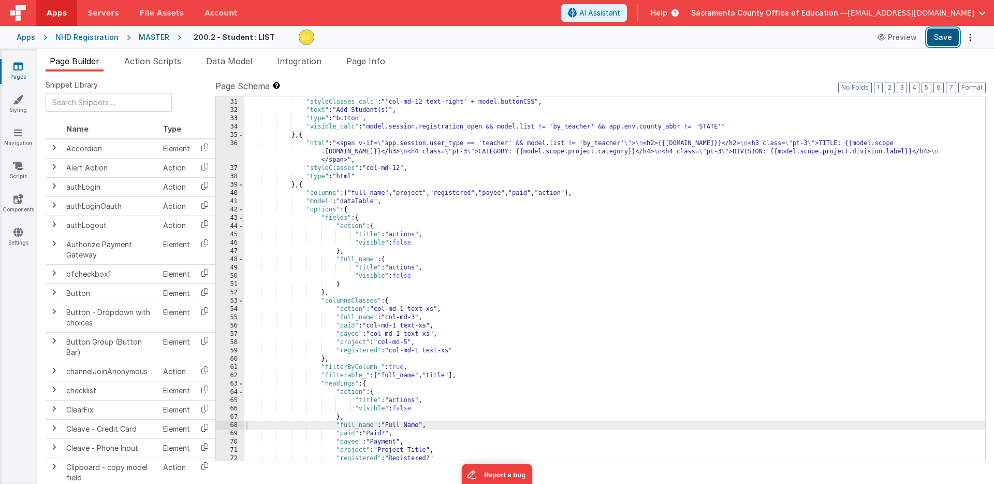
click at [941, 35] on button "Save" at bounding box center [943, 37] width 32 height 18
click at [347, 415] on div ""buttonClasses" : "btn-blue w-full sm:w-40 h-14 disabled:bg-slate-300" , "style…" at bounding box center [614, 280] width 741 height 381
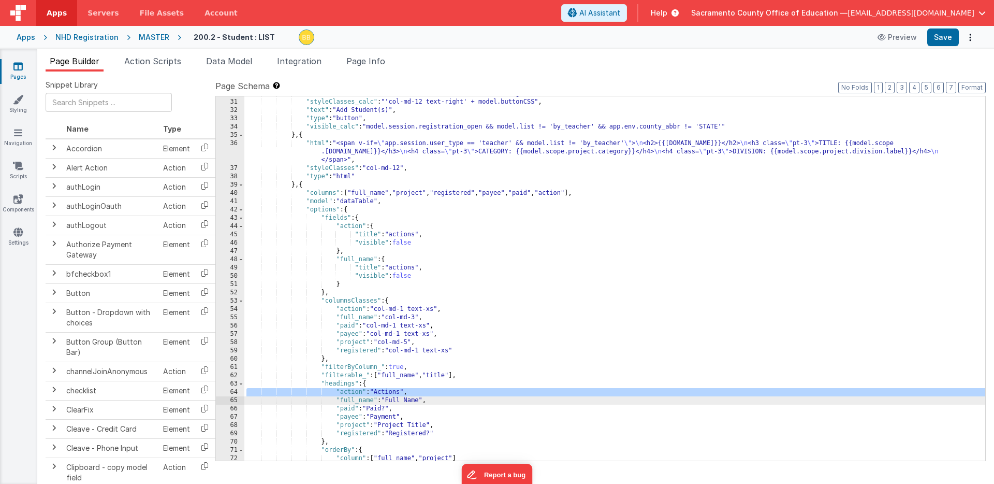
click at [340, 218] on div ""buttonClasses" : "btn-blue w-full sm:w-40 h-14 disabled:bg-slate-300" , "style…" at bounding box center [614, 280] width 741 height 381
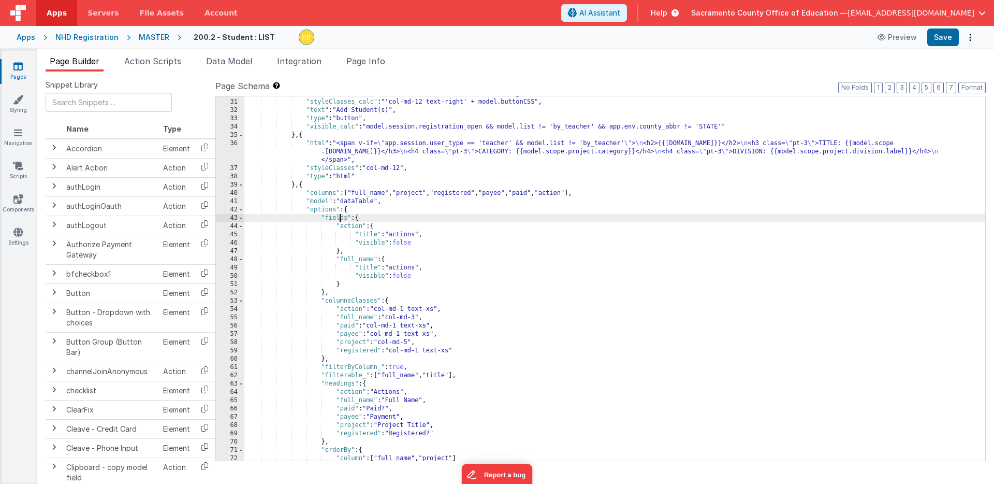
click at [340, 218] on div ""buttonClasses" : "btn-blue w-full sm:w-40 h-14 disabled:bg-slate-300" , "style…" at bounding box center [614, 280] width 741 height 381
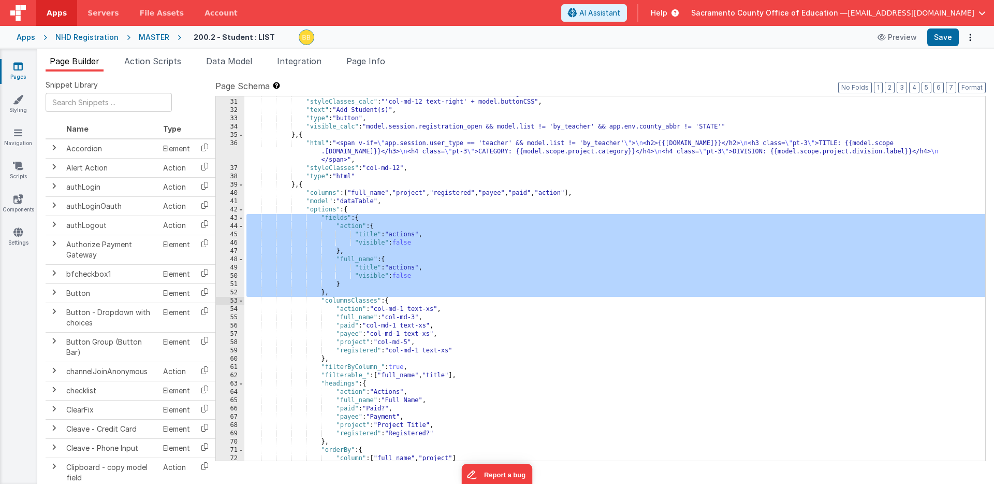
drag, startPoint x: 340, startPoint y: 218, endPoint x: 335, endPoint y: 292, distance: 74.2
click at [335, 292] on div ""buttonClasses" : "btn-blue w-full sm:w-40 h-14 disabled:bg-slate-300" , "style…" at bounding box center [614, 280] width 741 height 381
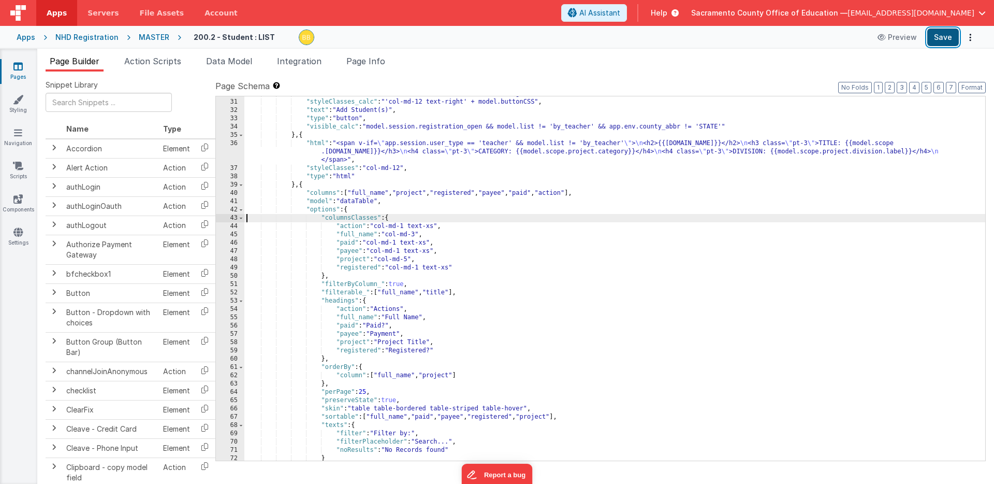
click at [940, 37] on button "Save" at bounding box center [943, 37] width 32 height 18
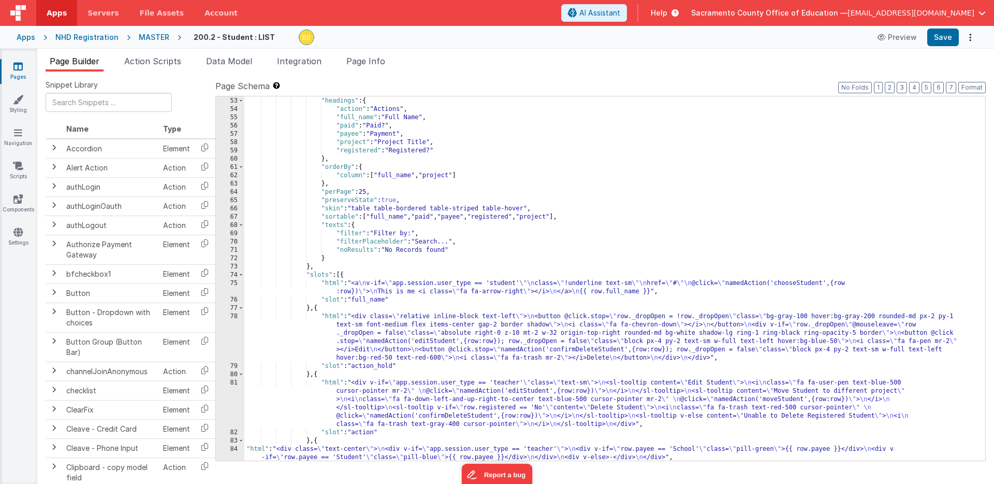
scroll to position [632, 0]
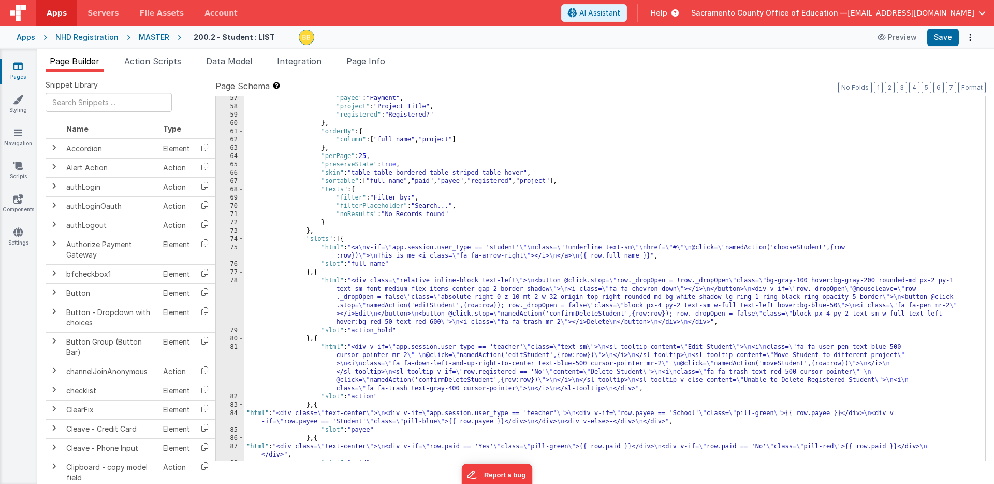
click at [332, 345] on div ""payee" : "Payment" , "project" : "Project Title" , "registered" : "Registered?…" at bounding box center [614, 284] width 741 height 381
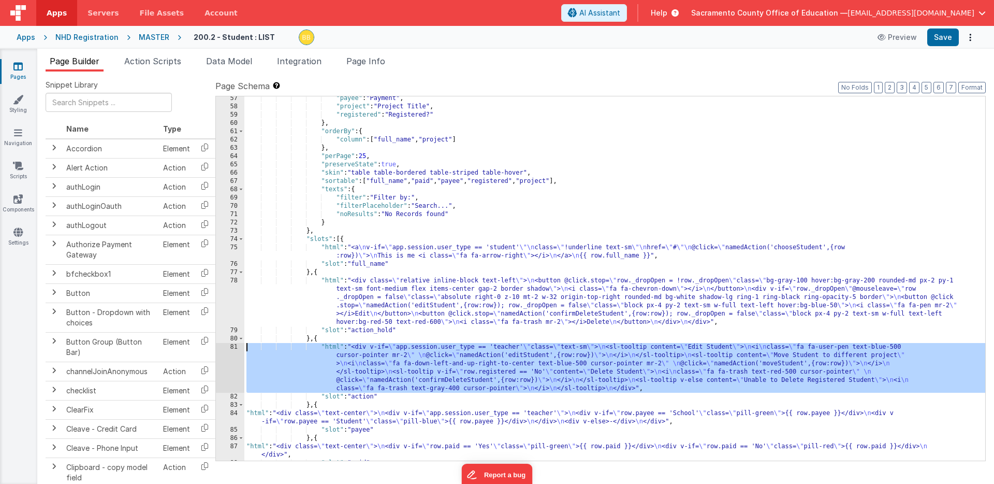
click at [230, 346] on div "81" at bounding box center [230, 368] width 28 height 50
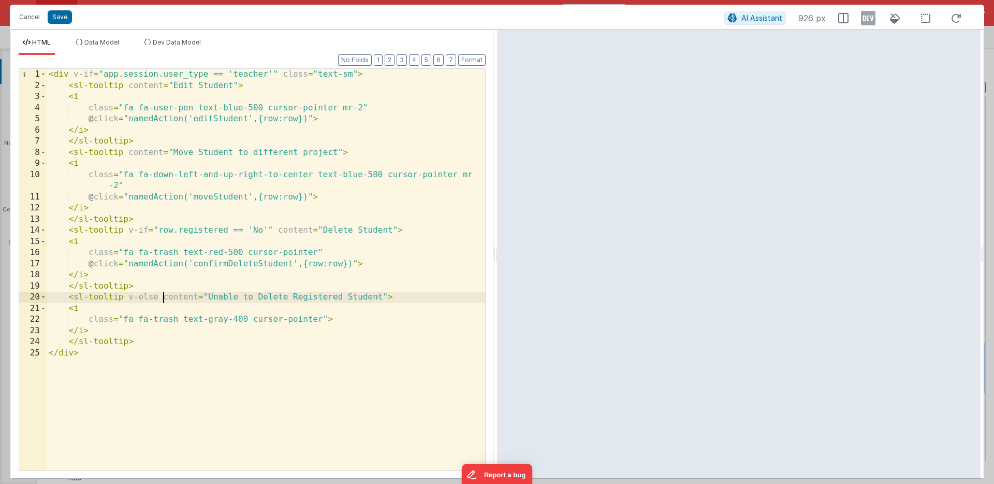
click at [163, 297] on div "< div v-if = "app.session.user_type == 'teacher'" class = "text-sm" > < sl-tool…" at bounding box center [266, 281] width 439 height 424
click at [197, 295] on div "< div v-if = "app.session.user_type == 'teacher'" class = "text-sm" > < sl-tool…" at bounding box center [266, 281] width 439 height 424
click at [55, 17] on button "Save" at bounding box center [60, 16] width 24 height 13
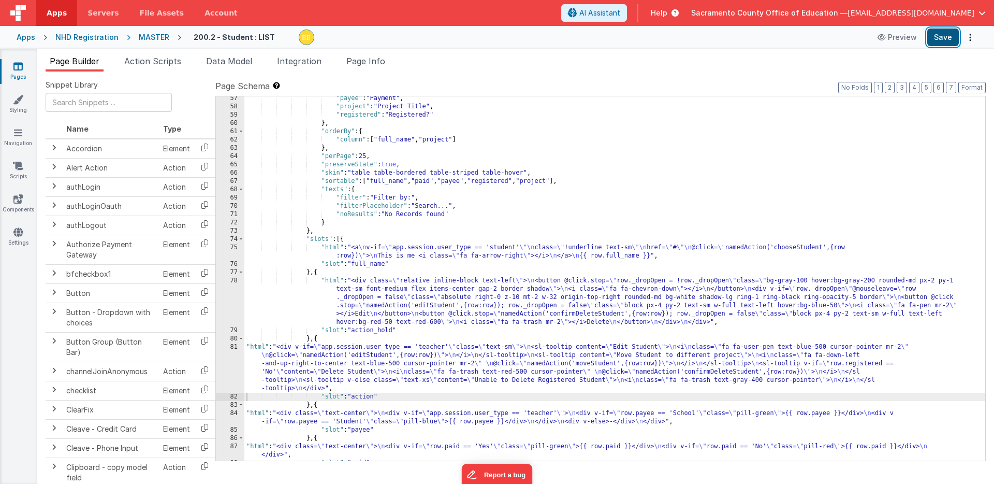
click at [937, 36] on button "Save" at bounding box center [943, 37] width 32 height 18
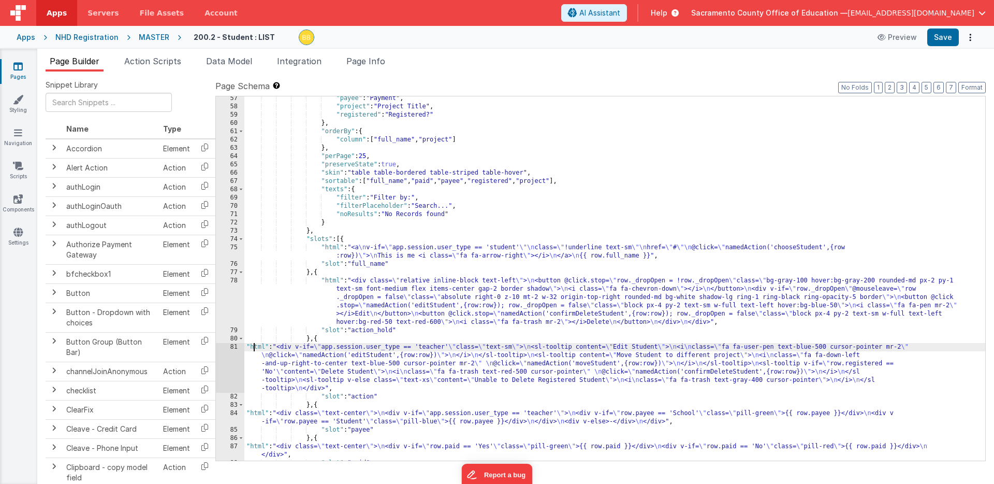
click at [255, 346] on div ""payee" : "Payment" , "project" : "Project Title" , "registered" : "Registered?…" at bounding box center [614, 284] width 741 height 381
click at [226, 347] on div "81" at bounding box center [230, 368] width 28 height 50
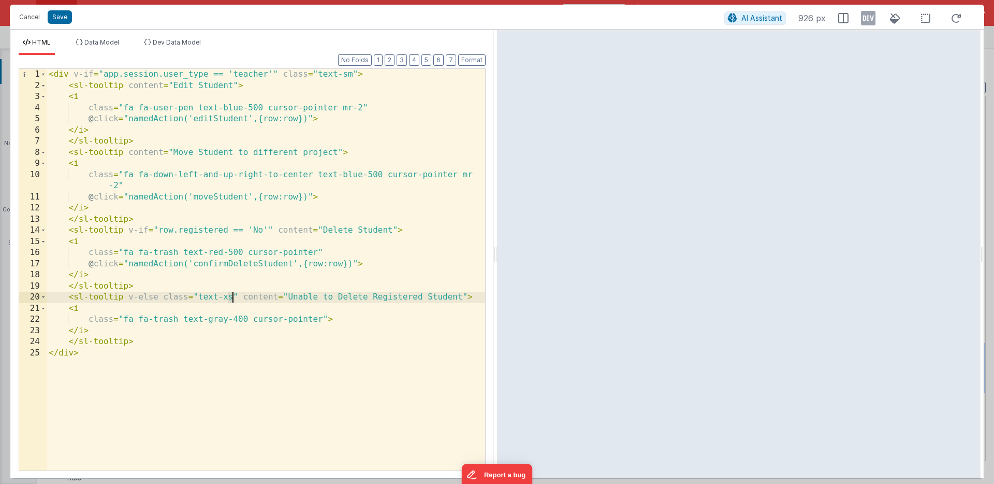
click at [231, 297] on div "< div v-if = "app.session.user_type == 'teacher'" class = "text-sm" > < sl-tool…" at bounding box center [266, 281] width 439 height 424
click at [61, 17] on button "Save" at bounding box center [60, 16] width 24 height 13
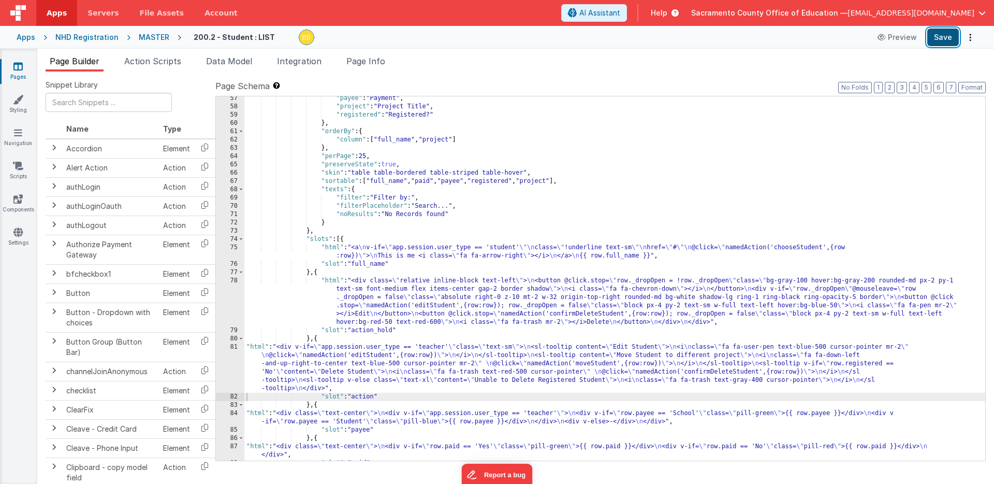
click at [940, 34] on button "Save" at bounding box center [943, 37] width 32 height 18
click at [252, 346] on div ""payee" : "Payment" , "project" : "Project Title" , "registered" : "Registered?…" at bounding box center [614, 284] width 741 height 381
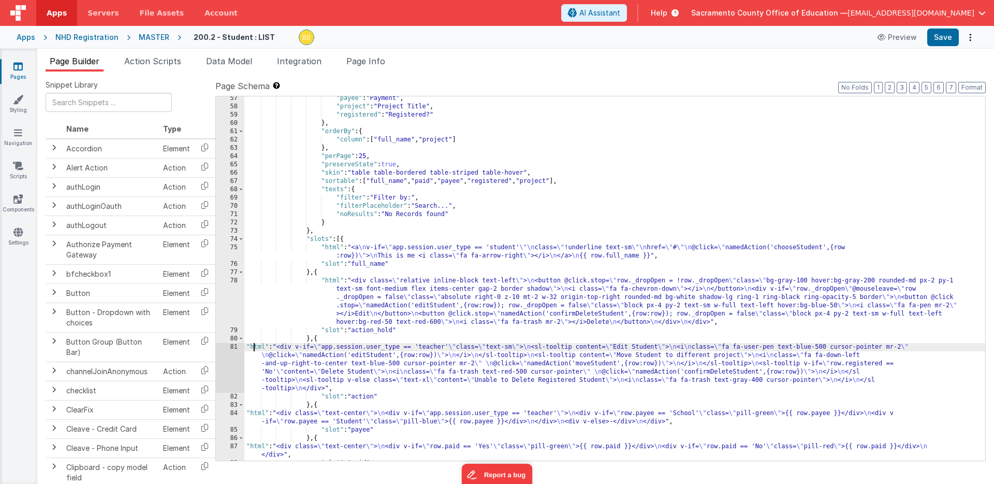
click at [232, 357] on div "81" at bounding box center [230, 368] width 28 height 50
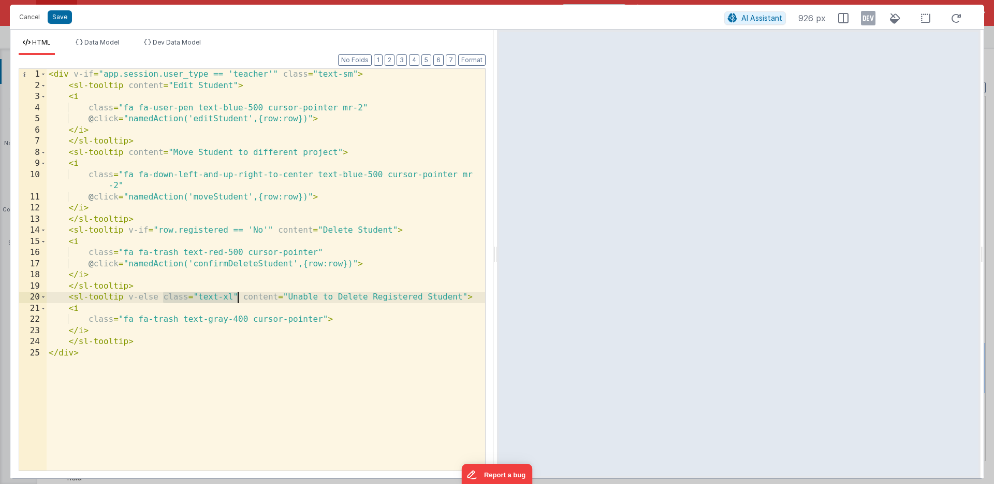
drag, startPoint x: 163, startPoint y: 296, endPoint x: 236, endPoint y: 296, distance: 73.5
click at [236, 296] on div "< div v-if = "app.session.user_type == 'teacher'" class = "text-sm" > < sl-tool…" at bounding box center [266, 281] width 439 height 424
click at [60, 18] on button "Save" at bounding box center [60, 16] width 24 height 13
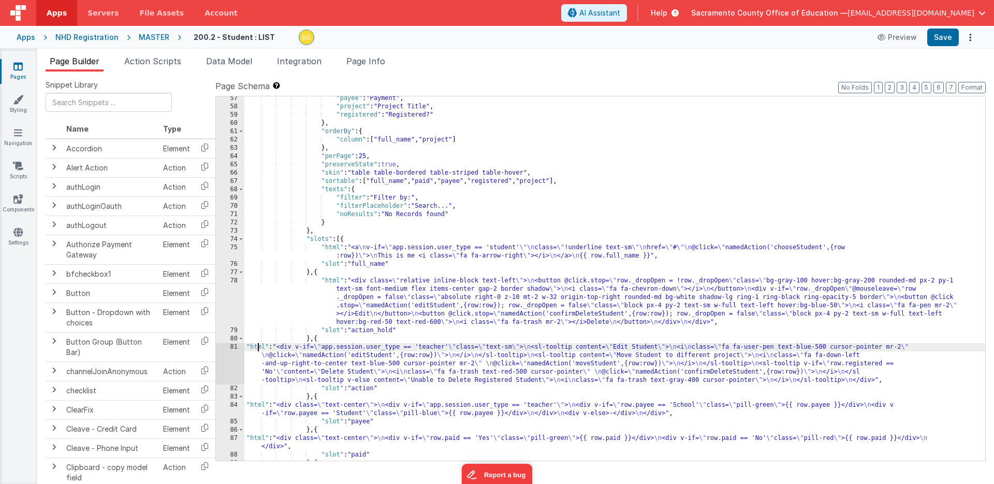
drag, startPoint x: 258, startPoint y: 344, endPoint x: 254, endPoint y: 347, distance: 5.5
click at [258, 344] on div ""payee" : "Payment" , "project" : "Project Title" , "registered" : "Registered?…" at bounding box center [614, 284] width 741 height 381
click at [253, 345] on div ""payee" : "Payment" , "project" : "Project Title" , "registered" : "Registered?…" at bounding box center [614, 284] width 741 height 381
click at [235, 357] on div "81" at bounding box center [230, 363] width 28 height 41
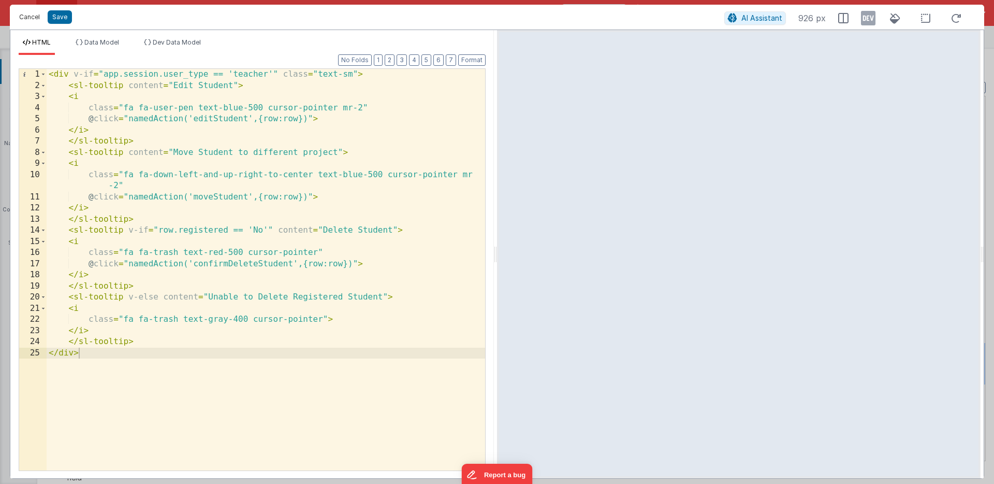
click at [31, 16] on button "Cancel" at bounding box center [29, 17] width 31 height 14
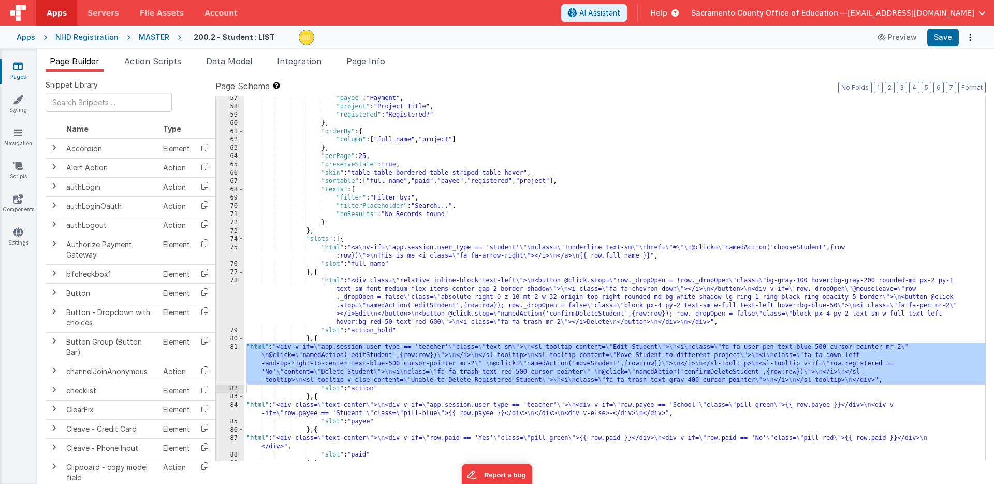
click at [332, 420] on div ""payee" : "Payment" , "project" : "Project Title" , "registered" : "Registered?…" at bounding box center [614, 284] width 741 height 381
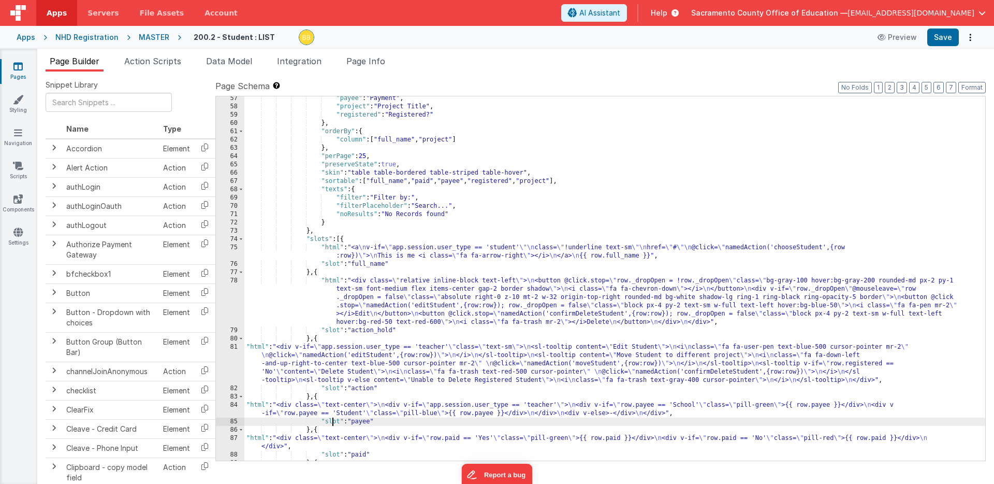
click at [256, 403] on div ""payee" : "Payment" , "project" : "Project Title" , "registered" : "Registered?…" at bounding box center [614, 284] width 741 height 381
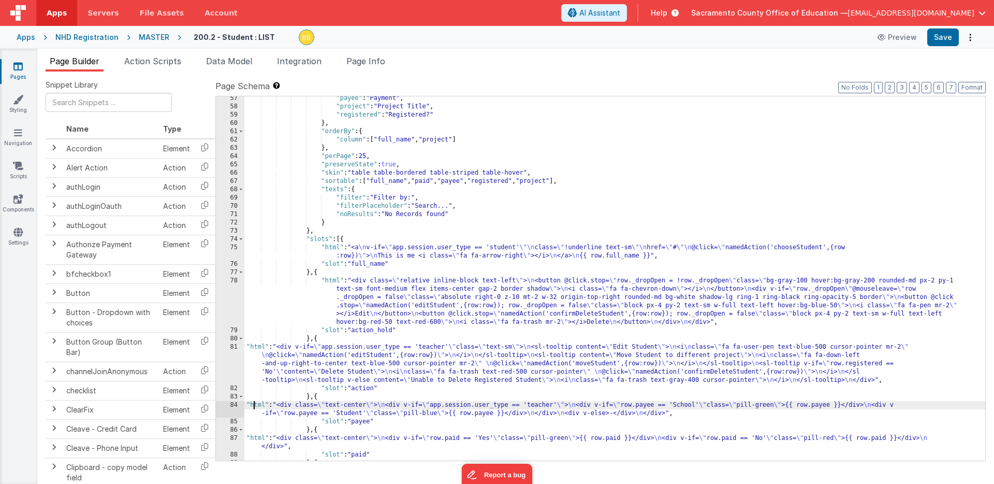
click at [235, 404] on div "84" at bounding box center [230, 409] width 28 height 17
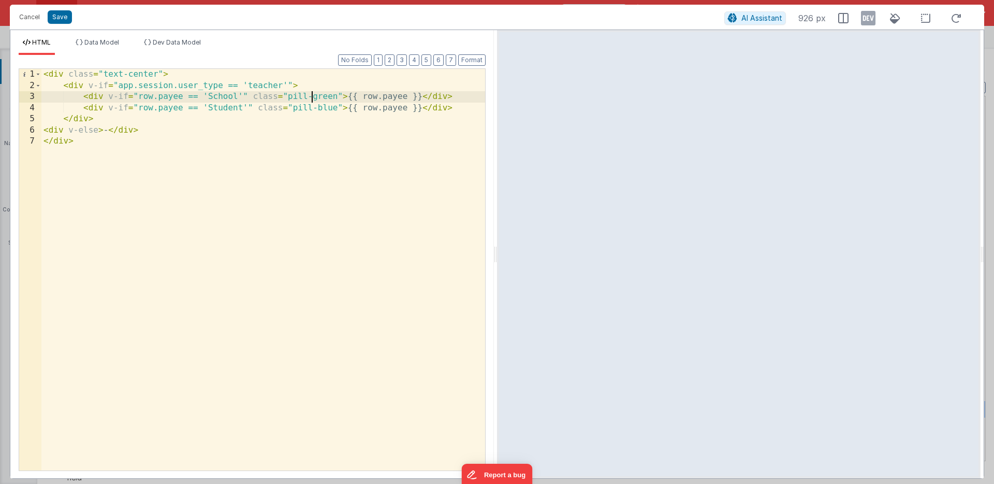
click at [312, 96] on div "< div class = "text-center" > < div v-if = "app.session.user_type == 'teacher'"…" at bounding box center [263, 281] width 444 height 424
click at [321, 96] on div "< div class = "text-center" > < div v-if = "app.session.user_type == 'teacher'"…" at bounding box center [263, 281] width 444 height 424
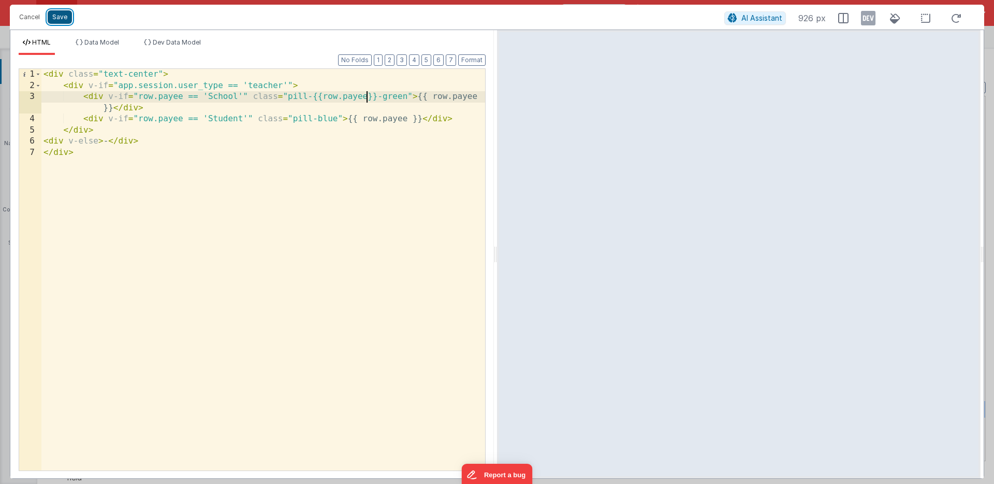
click at [62, 18] on button "Save" at bounding box center [60, 16] width 24 height 13
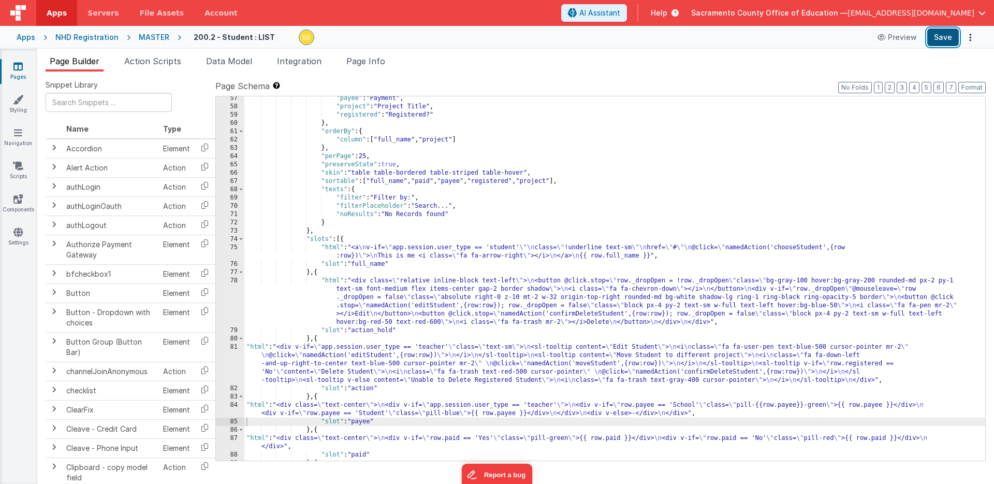
click at [945, 36] on button "Save" at bounding box center [943, 37] width 32 height 18
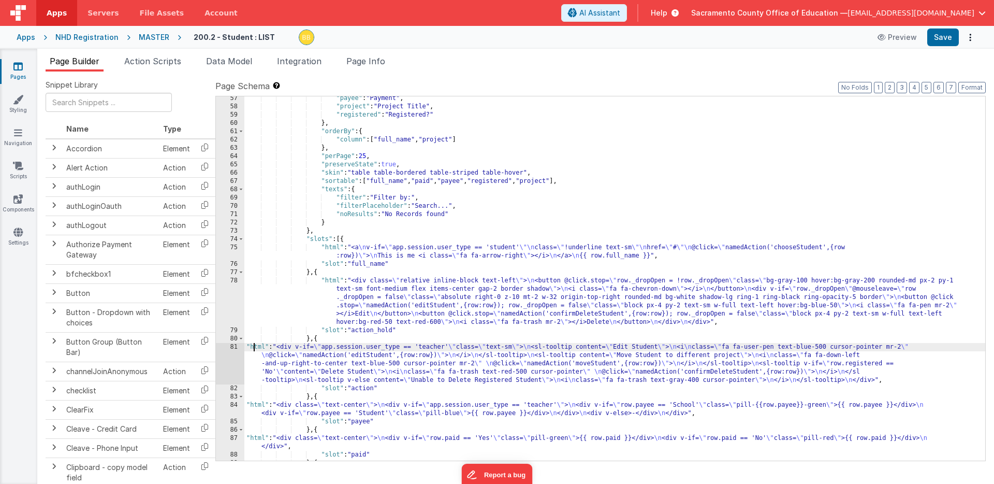
click at [255, 346] on div ""payee" : "Payment" , "project" : "Project Title" , "registered" : "Registered?…" at bounding box center [614, 284] width 741 height 381
click at [232, 348] on div "81" at bounding box center [230, 363] width 28 height 41
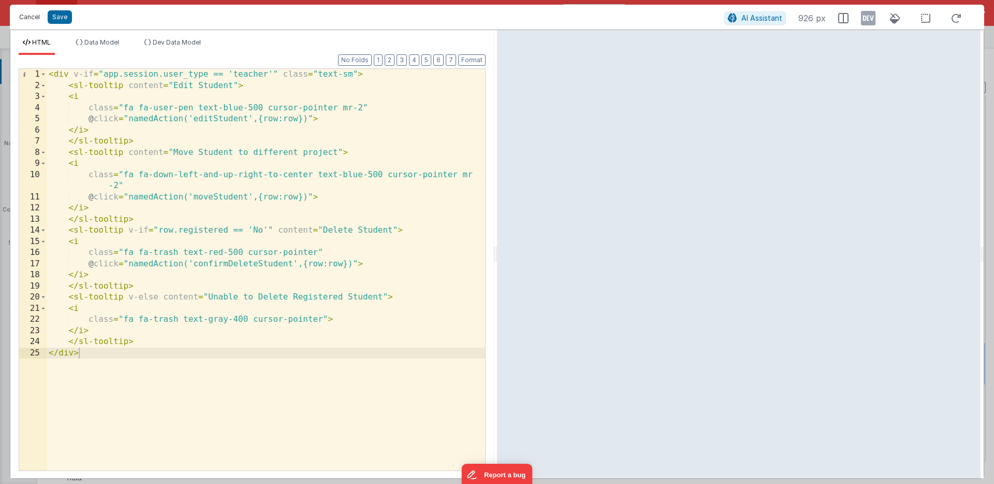
click at [28, 15] on button "Cancel" at bounding box center [29, 17] width 31 height 14
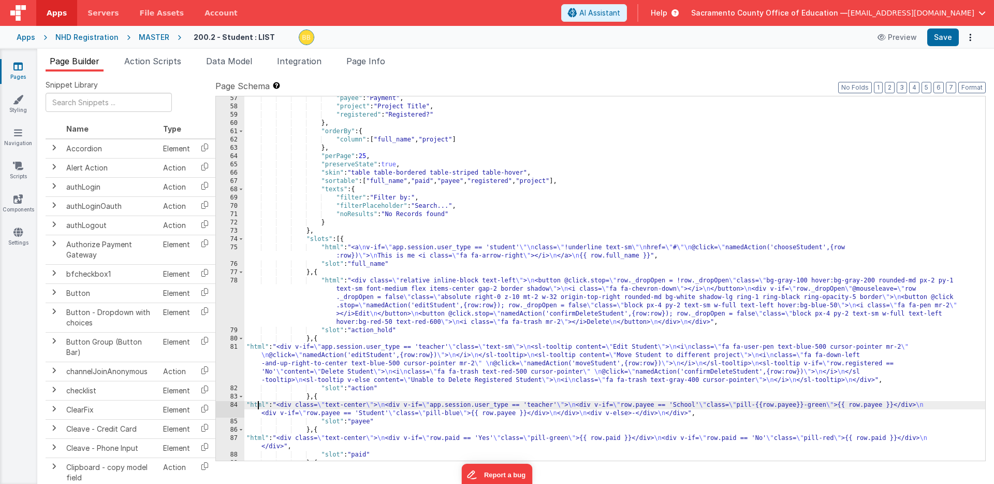
click at [259, 403] on div ""payee" : "Payment" , "project" : "Project Title" , "registered" : "Registered?…" at bounding box center [614, 284] width 741 height 381
click at [228, 405] on div "84" at bounding box center [230, 409] width 28 height 17
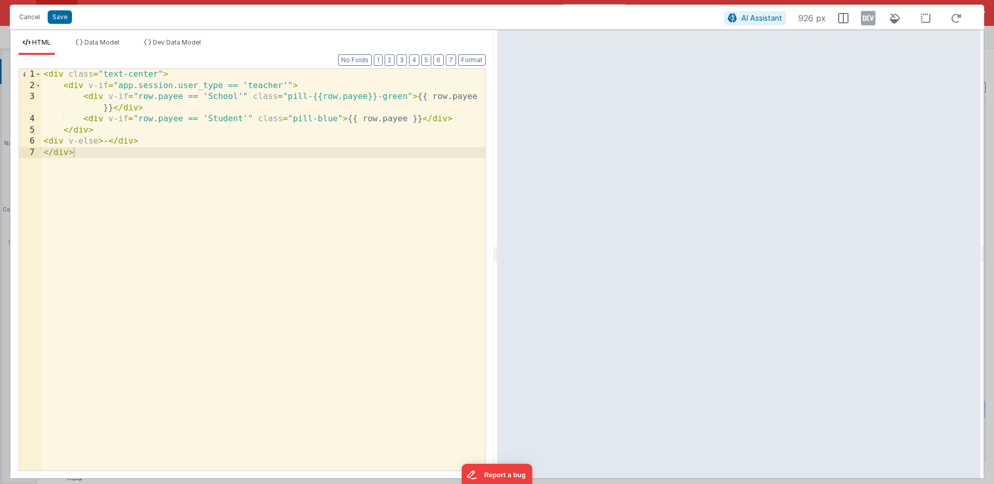
click at [322, 96] on div "< div class = "text-center" > < div v-if = "app.session.user_type == 'teacher'"…" at bounding box center [263, 281] width 444 height 424
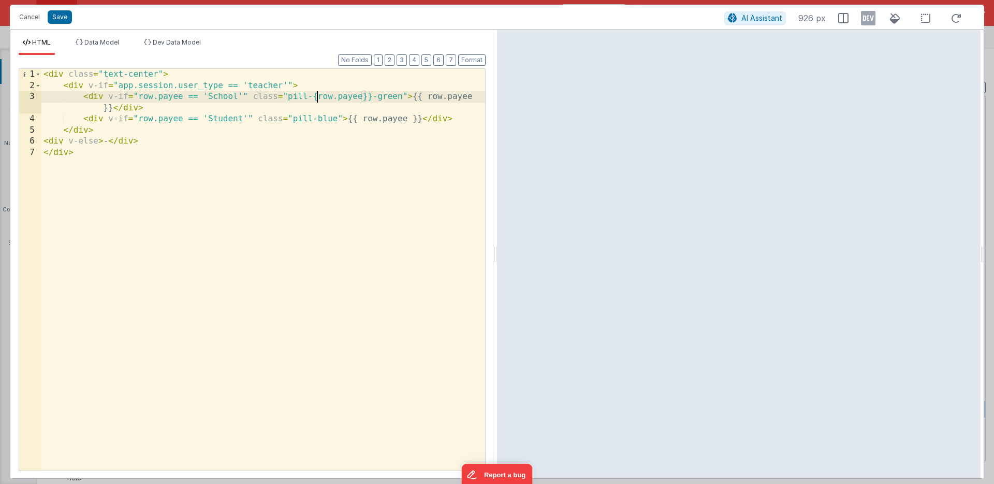
click at [366, 95] on div "< div class = "text-center" > < div v-if = "app.session.user_type == 'teacher'"…" at bounding box center [263, 281] width 444 height 424
click at [253, 97] on div "< div class = "text-center" > < div v-if = "app.session.user_type == 'teacher'"…" at bounding box center [263, 281] width 444 height 424
click at [58, 17] on button "Save" at bounding box center [60, 16] width 24 height 13
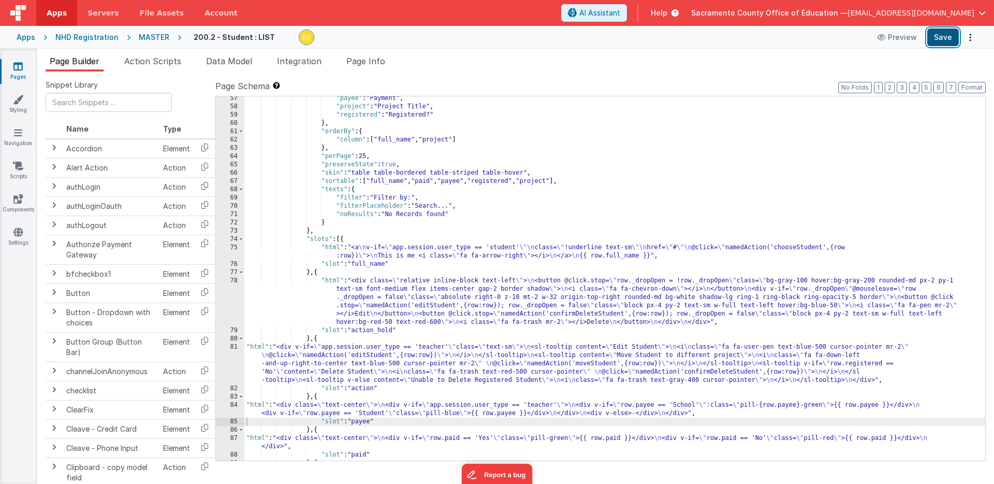
click at [948, 37] on button "Save" at bounding box center [943, 37] width 32 height 18
click at [256, 404] on div ""payee" : "Payment" , "project" : "Project Title" , "registered" : "Registered?…" at bounding box center [614, 284] width 741 height 381
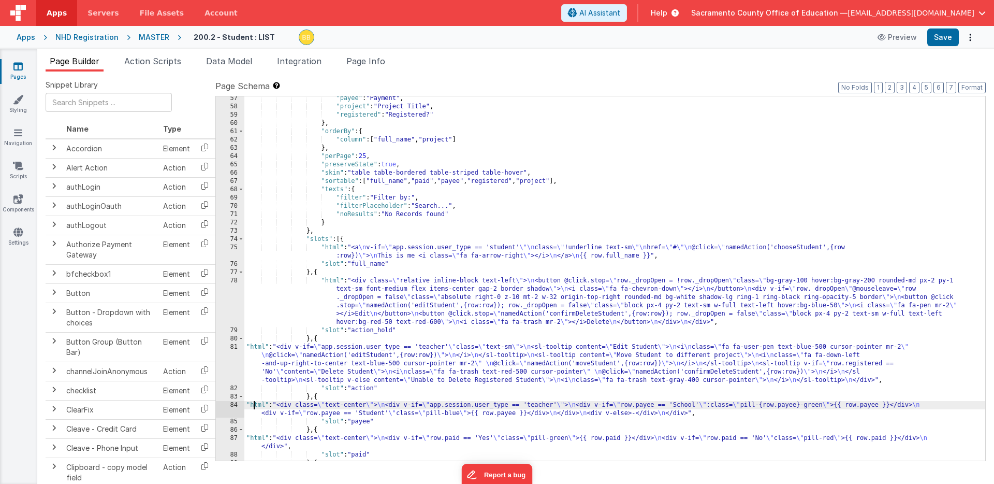
click at [238, 404] on div "84" at bounding box center [230, 409] width 28 height 17
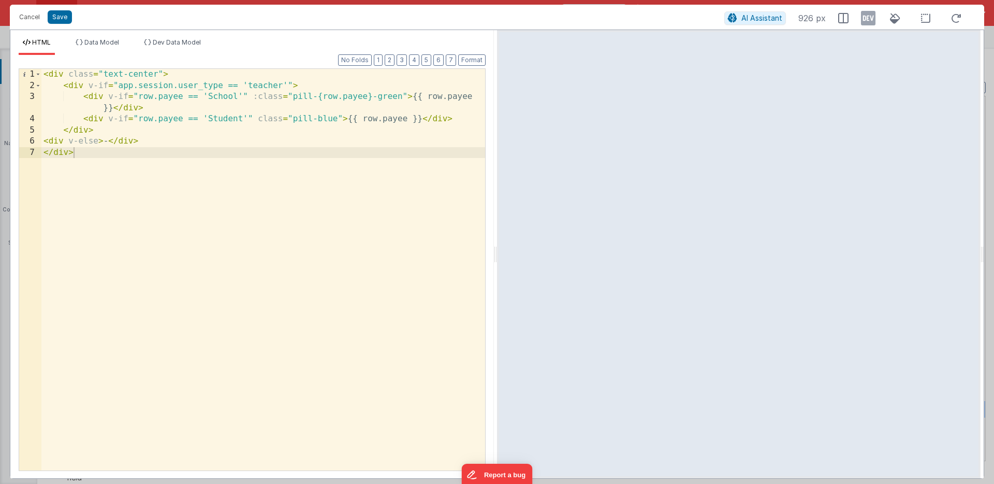
click at [321, 96] on div "< div class = "text-center" > < div v-if = "app.session.user_type == 'teacher'"…" at bounding box center [263, 281] width 444 height 424
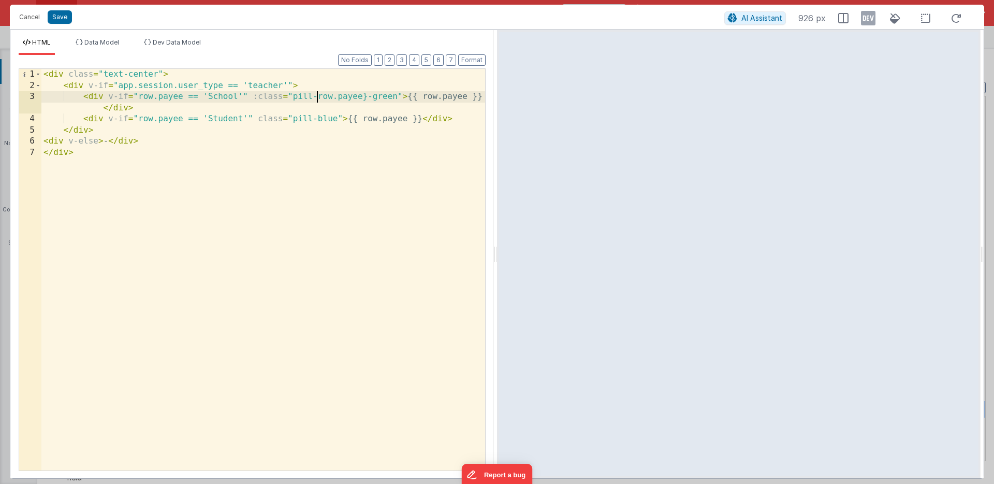
click at [366, 94] on div "< div class = "text-center" > < div v-if = "app.session.user_type == 'teacher'"…" at bounding box center [263, 281] width 444 height 424
click at [289, 96] on div "< div class = "text-center" > < div v-if = "app.session.user_type == 'teacher'"…" at bounding box center [263, 281] width 444 height 424
click at [290, 96] on div "< div class = "text-center" > < div v-if = "app.session.user_type == 'teacher'"…" at bounding box center [263, 281] width 444 height 424
click at [322, 95] on div "< div class = "text-center" > < div v-if = "app.session.user_type == 'teacher'"…" at bounding box center [263, 281] width 444 height 424
click at [375, 96] on div "< div class = "text-center" > < div v-if = "app.session.user_type == 'teacher'"…" at bounding box center [263, 281] width 444 height 424
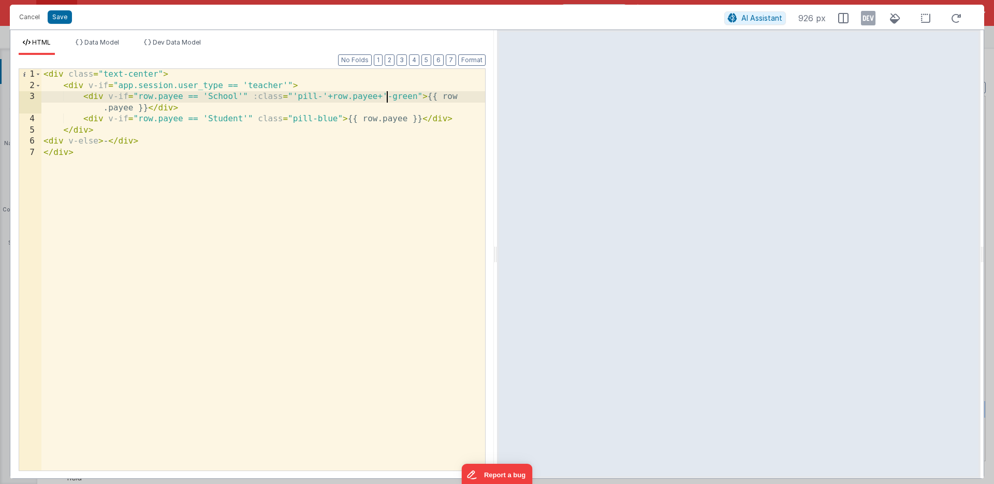
click at [415, 94] on div "< div class = "text-center" > < div v-if = "app.session.user_type == 'teacher'"…" at bounding box center [263, 281] width 444 height 424
click at [61, 14] on button "Save" at bounding box center [60, 16] width 24 height 13
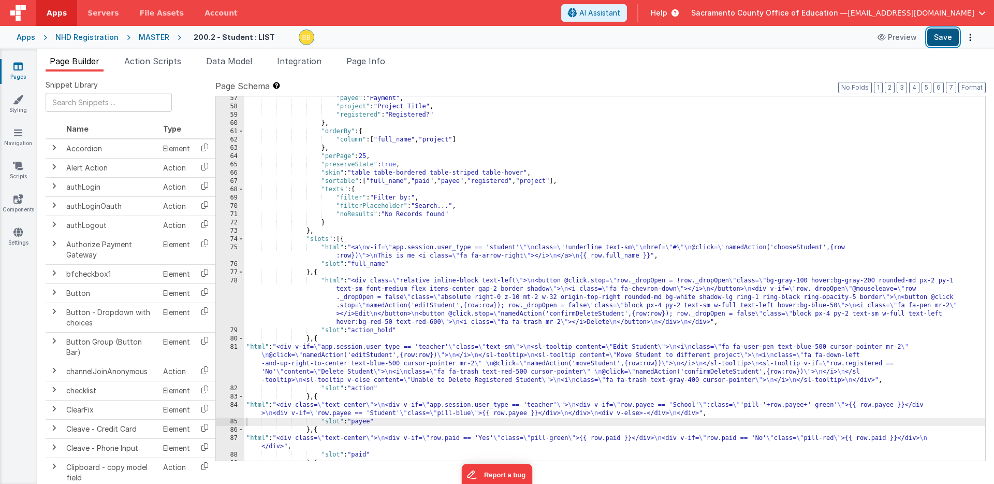
click at [939, 39] on button "Save" at bounding box center [943, 37] width 32 height 18
click at [257, 405] on div ""payee" : "Payment" , "project" : "Project Title" , "registered" : "Registered?…" at bounding box center [614, 284] width 741 height 381
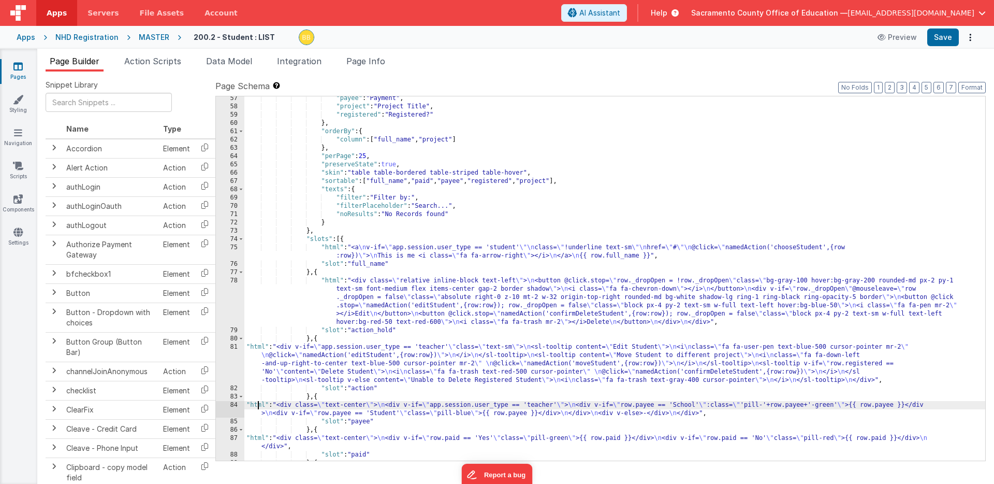
click at [232, 406] on div "84" at bounding box center [230, 409] width 28 height 17
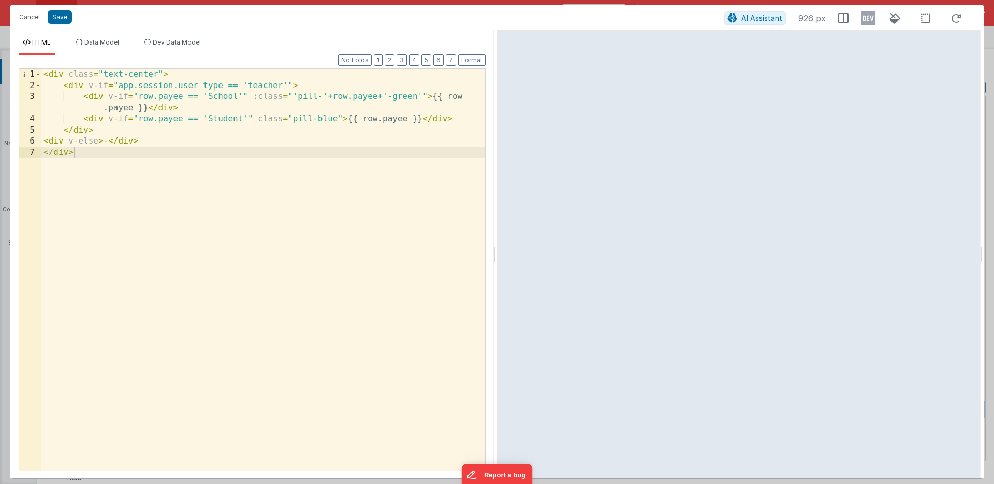
click at [332, 96] on div "< div class = "text-center" > < div v-if = "app.session.user_type == 'teacher'"…" at bounding box center [263, 281] width 444 height 424
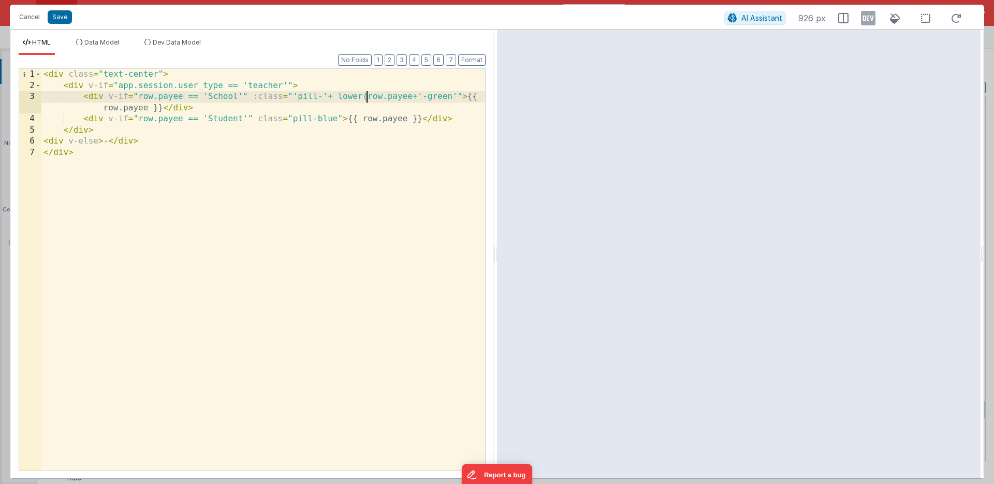
click at [410, 97] on div "< div class = "text-center" > < div v-if = "app.session.user_type == 'teacher'"…" at bounding box center [263, 281] width 444 height 424
click at [61, 16] on button "Save" at bounding box center [60, 16] width 24 height 13
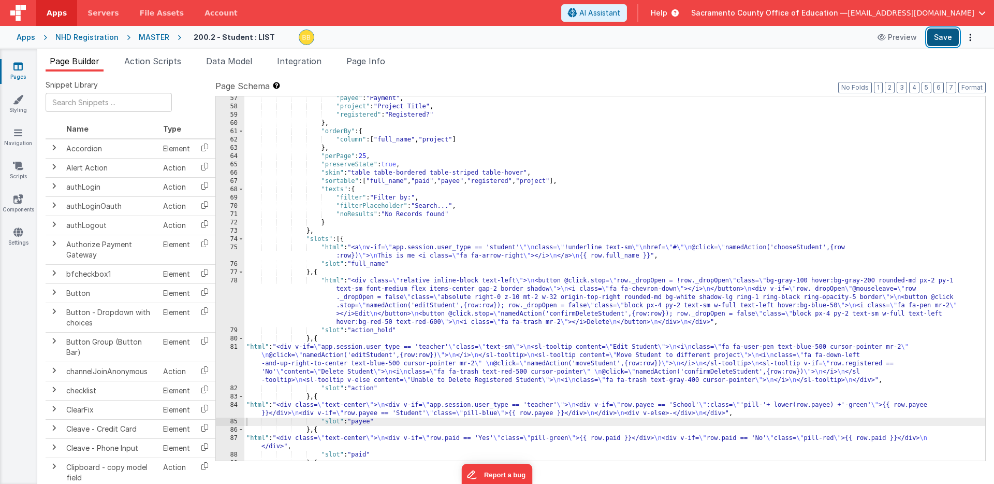
click at [940, 37] on button "Save" at bounding box center [943, 37] width 32 height 18
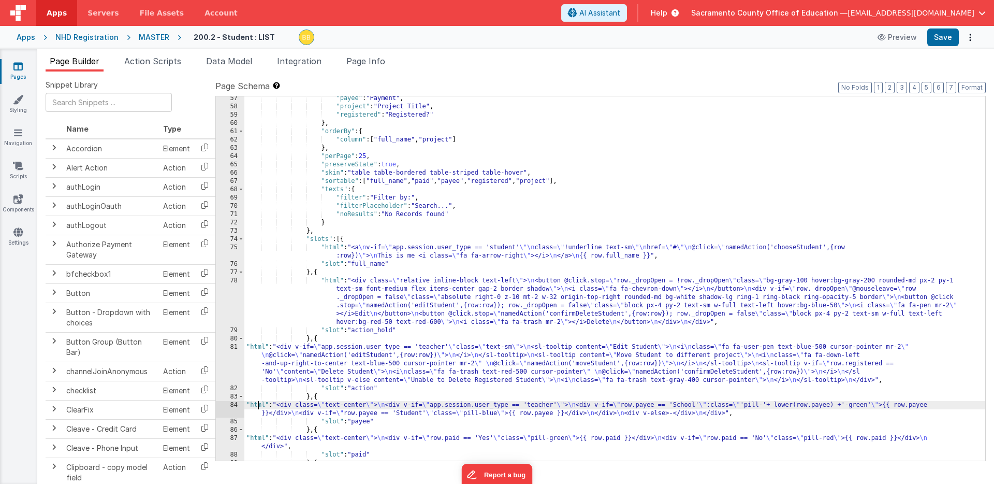
click at [256, 403] on div ""payee" : "Payment" , "project" : "Project Title" , "registered" : "Registered?…" at bounding box center [614, 284] width 741 height 381
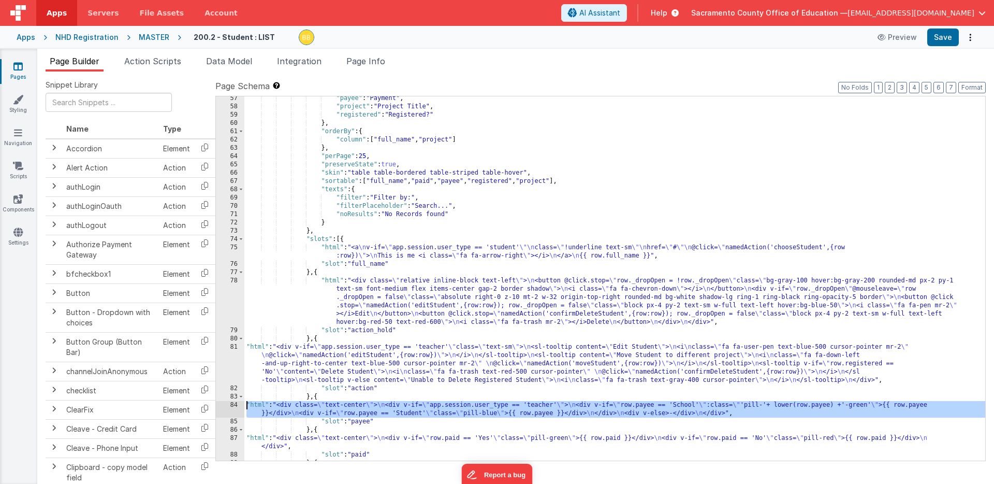
click at [235, 406] on div "84" at bounding box center [230, 409] width 28 height 17
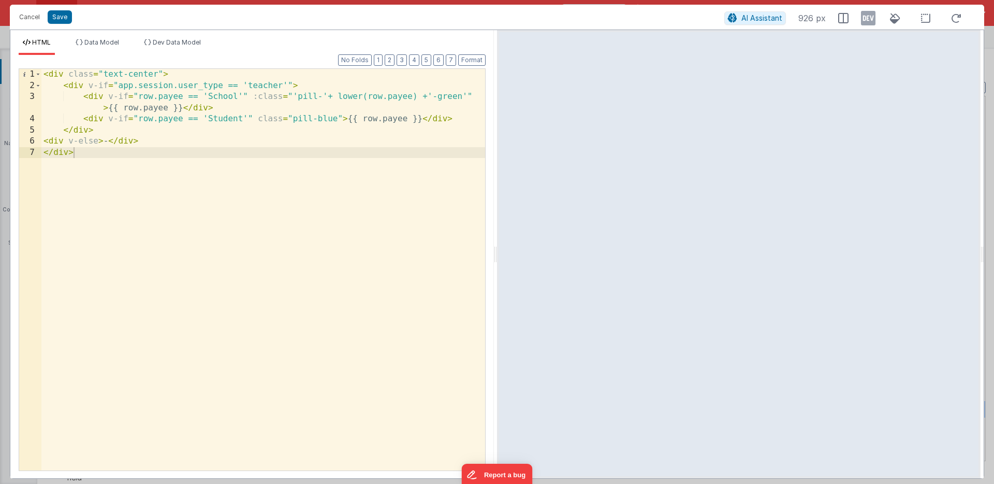
click at [350, 96] on div "< div class = "text-center" > < div v-if = "app.session.user_type == 'teacher'"…" at bounding box center [263, 281] width 444 height 424
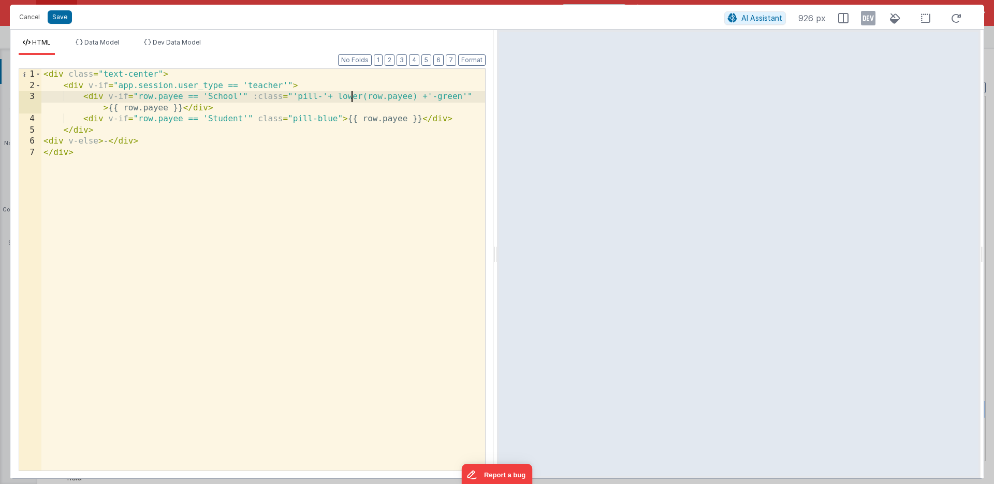
click at [350, 96] on div "< div class = "text-center" > < div v-if = "app.session.user_type == 'teacher'"…" at bounding box center [263, 281] width 444 height 424
click at [60, 16] on button "Save" at bounding box center [60, 16] width 24 height 13
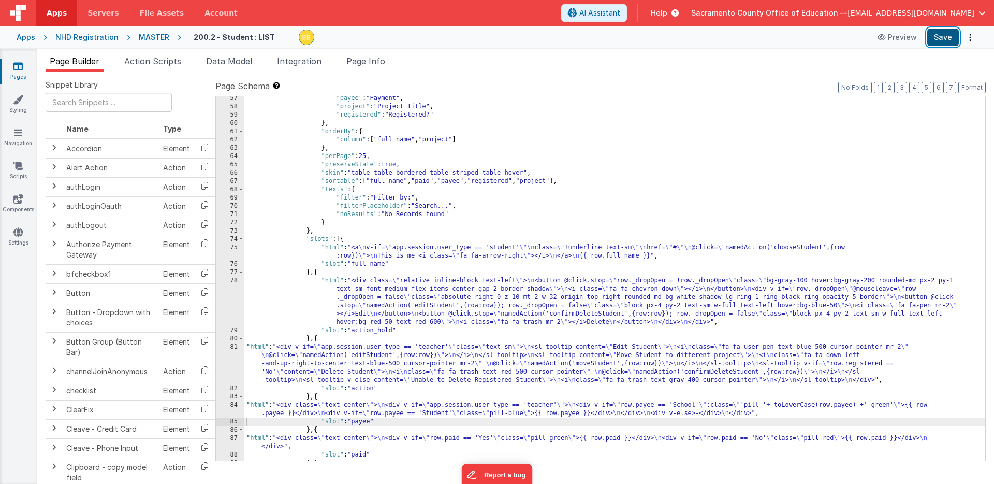
click at [950, 36] on button "Save" at bounding box center [943, 37] width 32 height 18
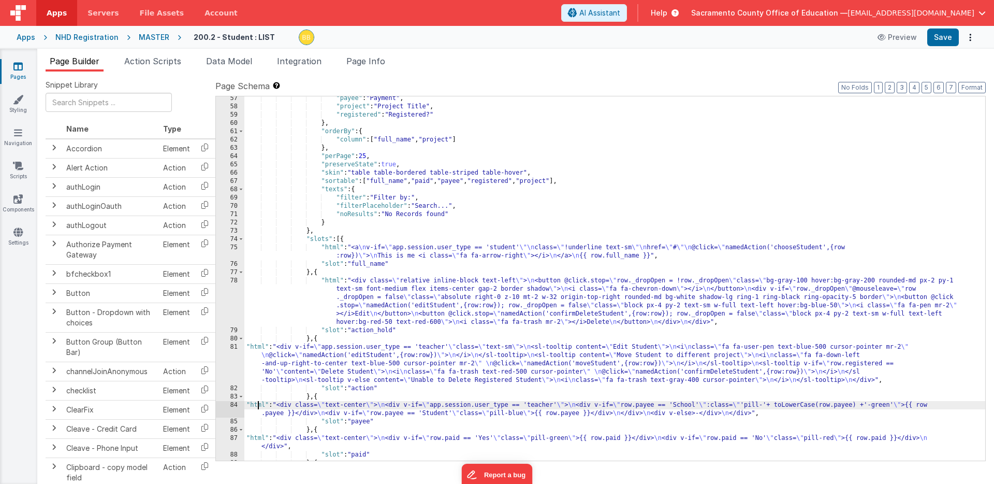
click at [257, 403] on div ""payee" : "Payment" , "project" : "Project Title" , "registered" : "Registered?…" at bounding box center [614, 284] width 741 height 381
click at [236, 408] on div "84" at bounding box center [230, 409] width 28 height 17
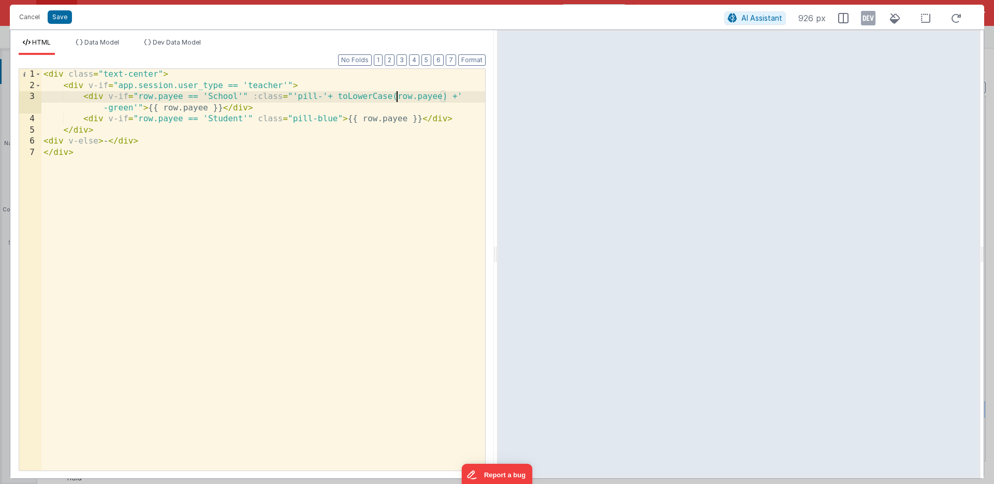
click at [397, 96] on div "< div class = "text-center" > < div v-if = "app.session.user_type == 'teacher'"…" at bounding box center [263, 281] width 444 height 424
click at [451, 96] on div "< div class = "text-center" > < div v-if = "app.session.user_type == 'teacher'"…" at bounding box center [263, 281] width 444 height 424
click at [62, 19] on button "Save" at bounding box center [60, 16] width 24 height 13
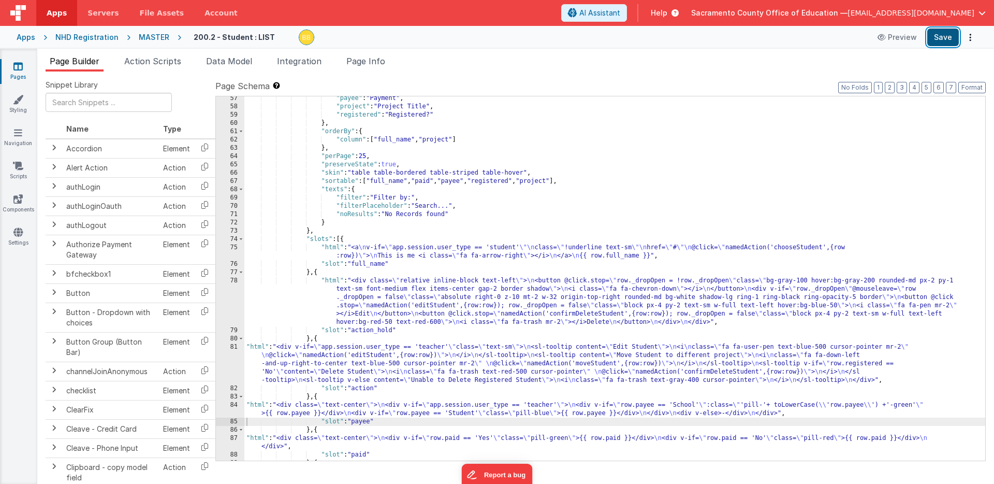
click at [941, 39] on button "Save" at bounding box center [943, 37] width 32 height 18
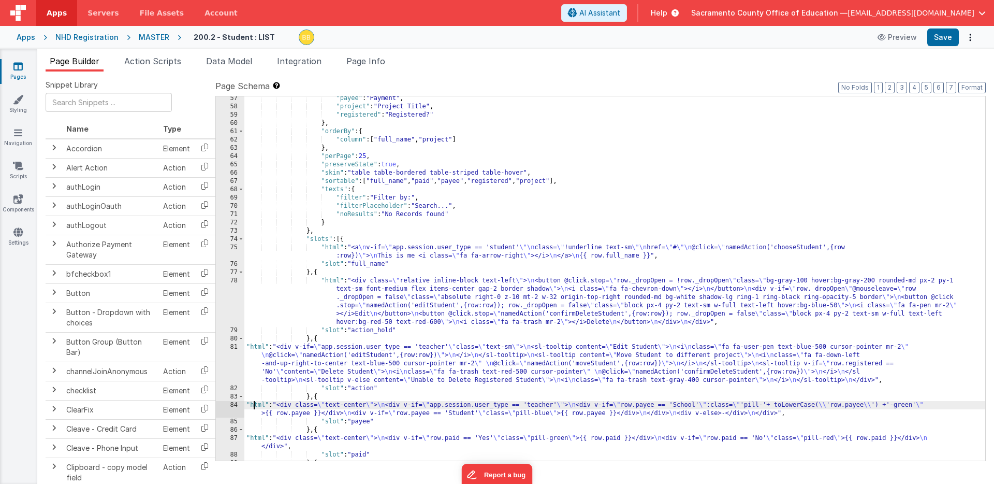
click at [252, 402] on div ""payee" : "Payment" , "project" : "Project Title" , "registered" : "Registered?…" at bounding box center [614, 284] width 741 height 381
click at [232, 405] on div "84" at bounding box center [230, 409] width 28 height 17
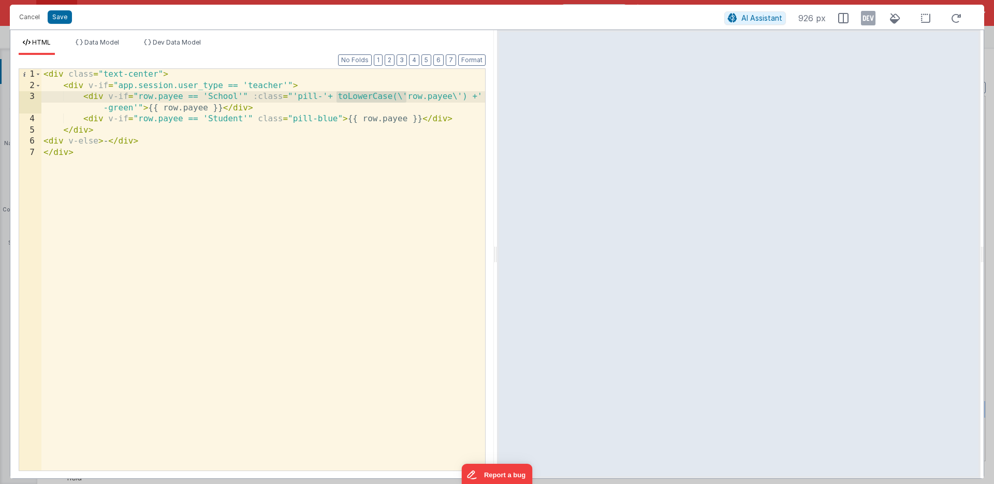
drag, startPoint x: 406, startPoint y: 95, endPoint x: 338, endPoint y: 97, distance: 67.9
click at [338, 97] on div "< div class = "text-center" > < div v-if = "app.session.user_type == 'teacher'"…" at bounding box center [263, 281] width 444 height 424
click at [397, 96] on div "< div class = "text-center" > < div v-if = "app.session.user_type == 'teacher'"…" at bounding box center [263, 281] width 444 height 424
click at [62, 15] on button "Save" at bounding box center [60, 16] width 24 height 13
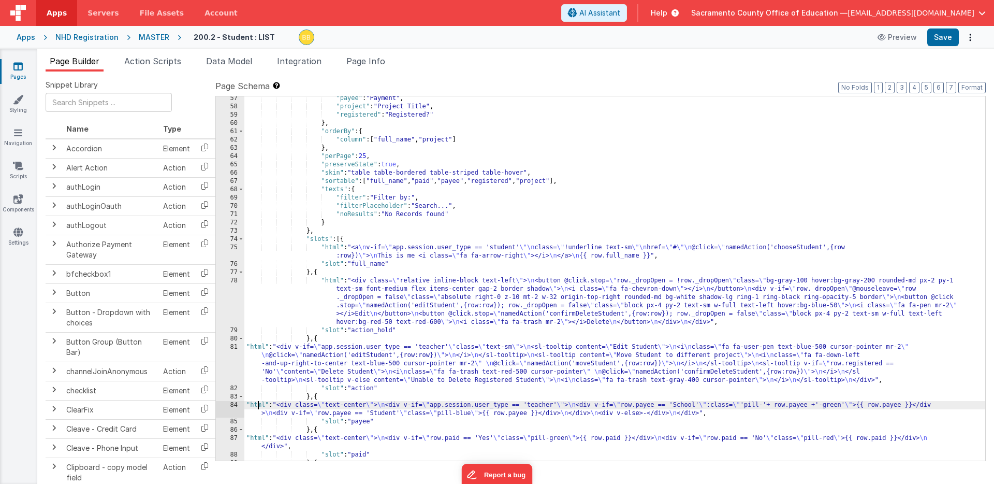
click at [257, 403] on div ""payee" : "Payment" , "project" : "Project Title" , "registered" : "Registered?…" at bounding box center [614, 284] width 741 height 381
click at [236, 408] on div "84" at bounding box center [230, 409] width 28 height 17
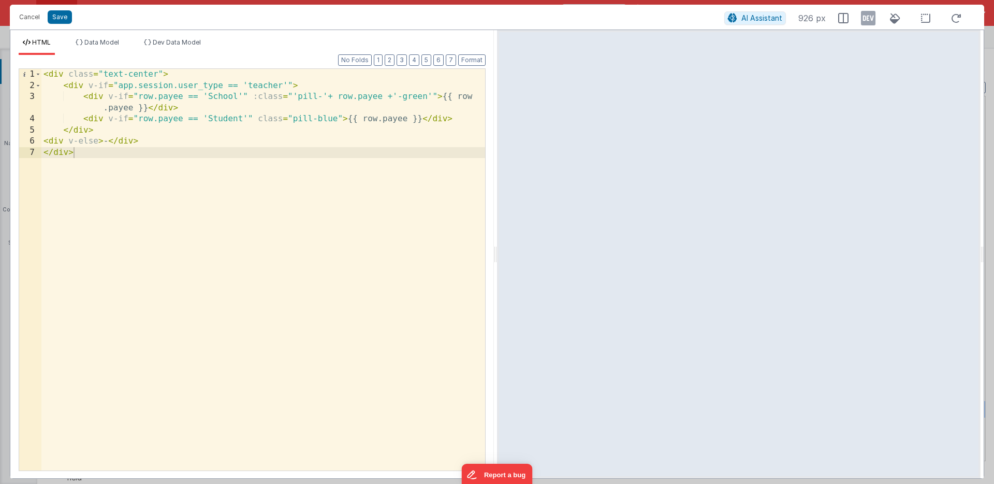
click at [412, 97] on div "< div class = "text-center" > < div v-if = "app.session.user_type == 'teacher'"…" at bounding box center [263, 281] width 444 height 424
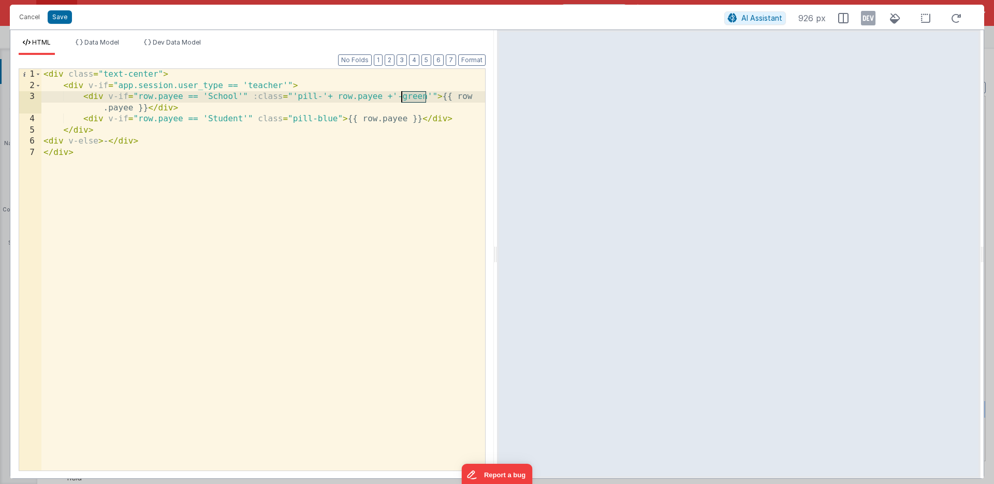
click at [412, 97] on div "< div class = "text-center" > < div v-if = "app.session.user_type == 'teacher'"…" at bounding box center [263, 281] width 444 height 424
drag, startPoint x: 386, startPoint y: 96, endPoint x: 430, endPoint y: 95, distance: 43.5
click at [430, 95] on div "< div class = "text-center" > < div v-if = "app.session.user_type == 'teacher'"…" at bounding box center [263, 281] width 444 height 424
click at [322, 96] on div "< div class = "text-center" > < div v-if = "app.session.user_type == 'teacher'"…" at bounding box center [263, 281] width 444 height 424
drag, startPoint x: 253, startPoint y: 97, endPoint x: 420, endPoint y: 96, distance: 167.3
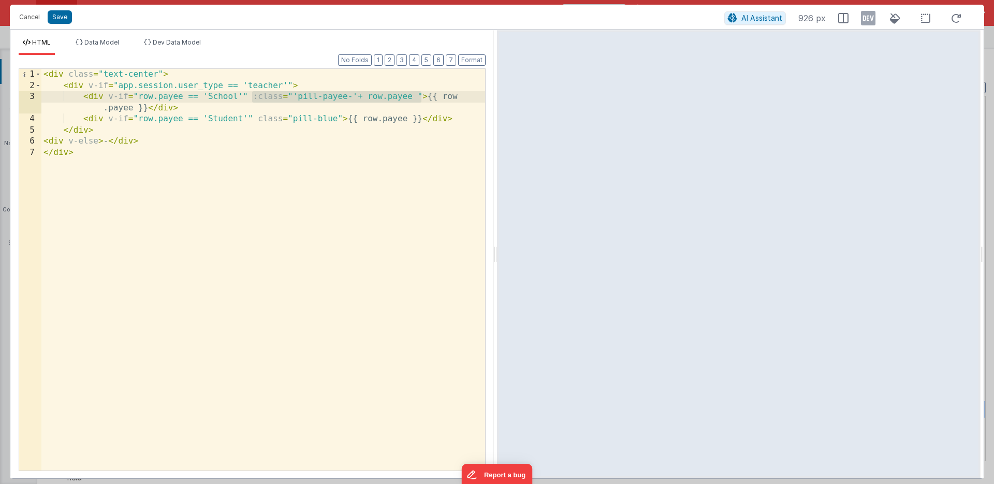
click at [420, 96] on div "< div class = "text-center" > < div v-if = "app.session.user_type == 'teacher'"…" at bounding box center [263, 281] width 444 height 424
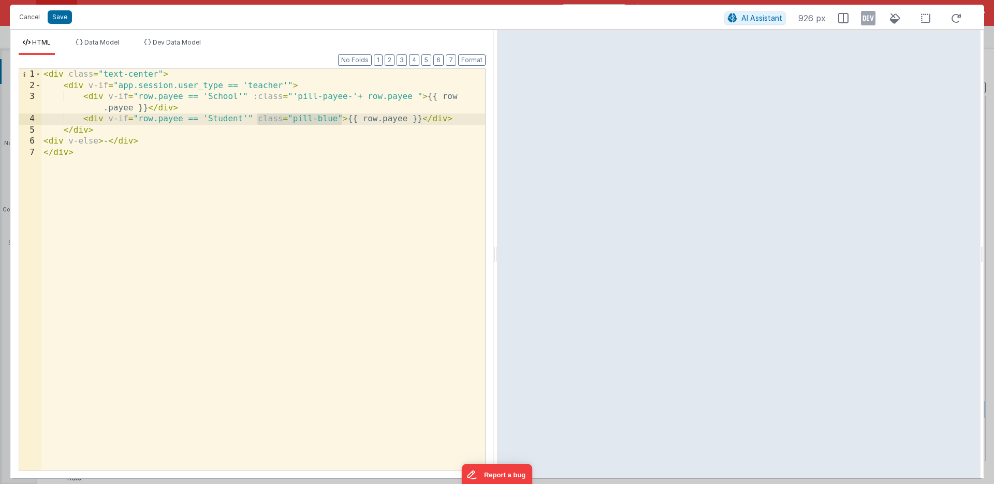
drag, startPoint x: 257, startPoint y: 118, endPoint x: 341, endPoint y: 118, distance: 83.9
click at [341, 118] on div "< div class = "text-center" > < div v-if = "app.session.user_type == 'teacher'"…" at bounding box center [263, 281] width 444 height 424
click at [59, 17] on button "Save" at bounding box center [60, 16] width 24 height 13
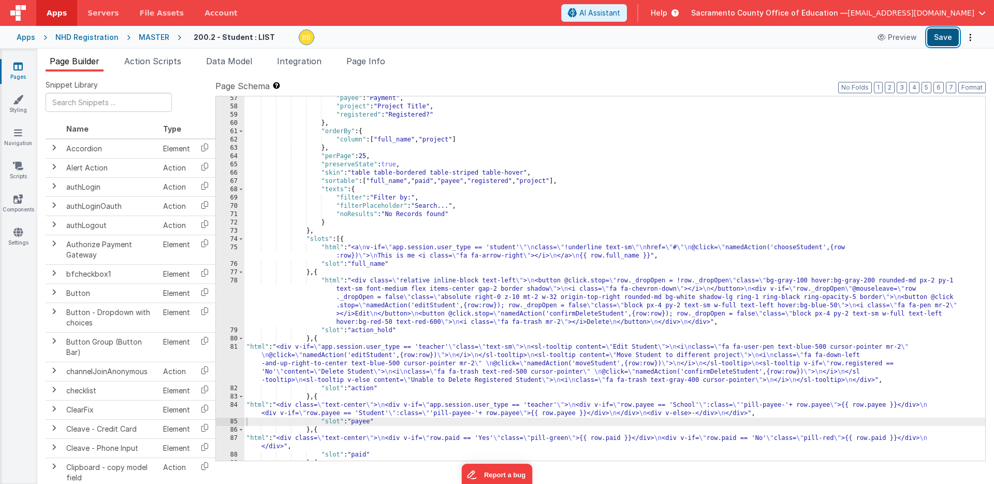
click at [941, 37] on button "Save" at bounding box center [943, 37] width 32 height 18
click at [18, 166] on icon at bounding box center [18, 166] width 10 height 10
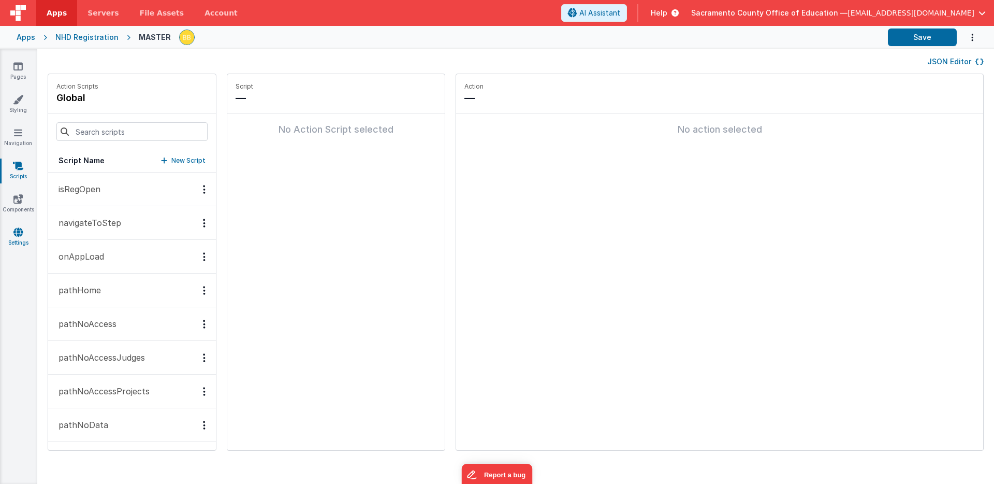
click at [17, 229] on icon at bounding box center [17, 232] width 9 height 10
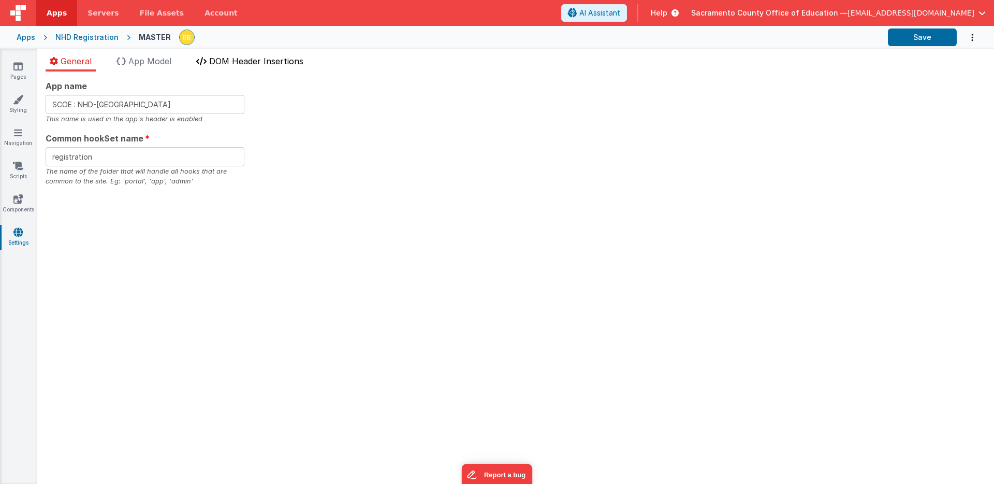
click at [230, 60] on span "DOM Header Insertions" at bounding box center [256, 61] width 94 height 10
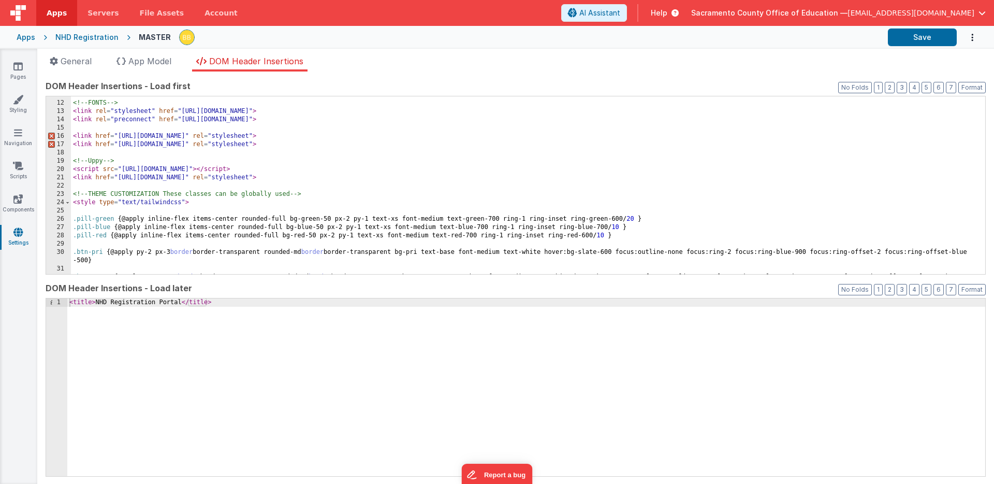
scroll to position [89, 0]
click at [93, 219] on div "<!-- FONTS --> < link rel = "stylesheet" href = "[URL][DOMAIN_NAME]" > < link r…" at bounding box center [528, 192] width 914 height 202
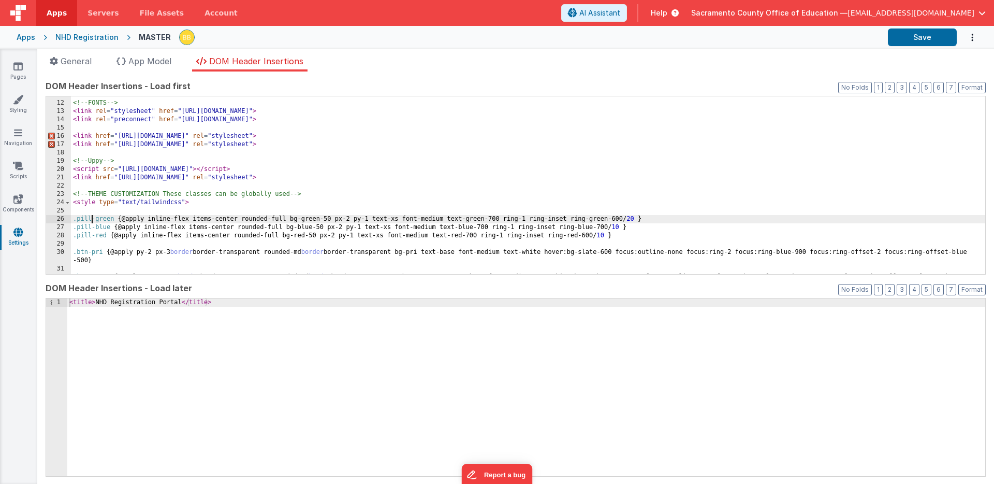
click at [93, 219] on div "<!-- FONTS --> < link rel = "stylesheet" href = "[URL][DOMAIN_NAME]" > < link r…" at bounding box center [528, 192] width 914 height 202
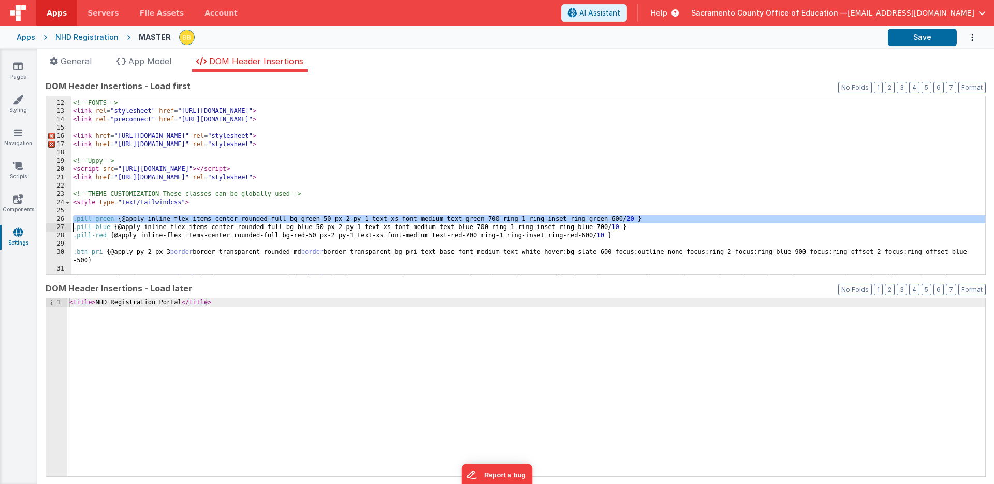
click at [94, 219] on div "<!-- FONTS --> < link rel = "stylesheet" href = "[URL][DOMAIN_NAME]" > < link r…" at bounding box center [528, 192] width 914 height 202
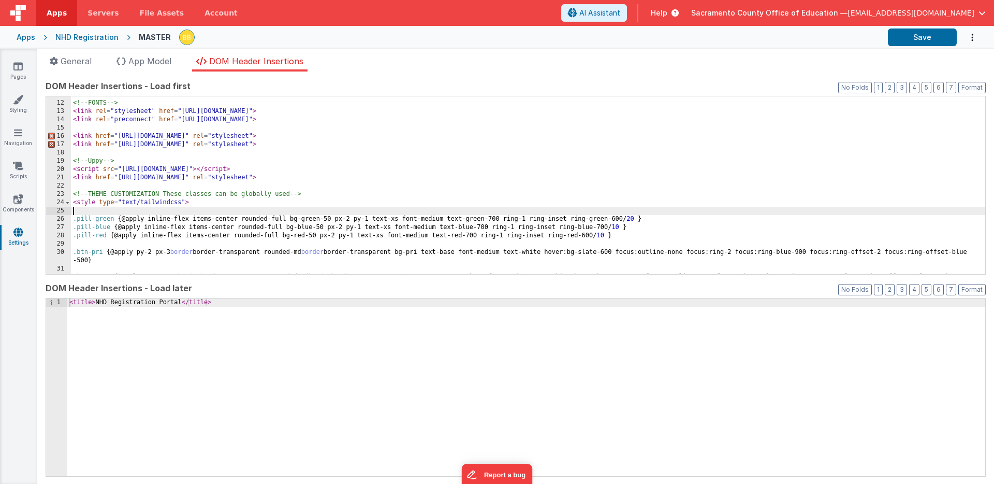
click at [93, 210] on div "<!-- FONTS --> < link rel = "stylesheet" href = "[URL][DOMAIN_NAME]" > < link r…" at bounding box center [528, 192] width 914 height 202
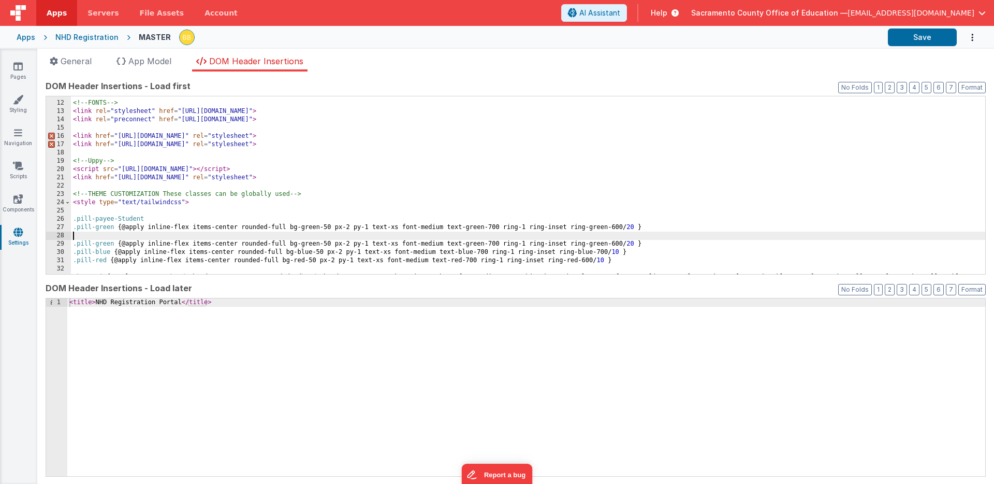
click at [104, 219] on div "<!-- FONTS --> < link rel = "stylesheet" href = "[URL][DOMAIN_NAME]" > < link r…" at bounding box center [528, 192] width 914 height 202
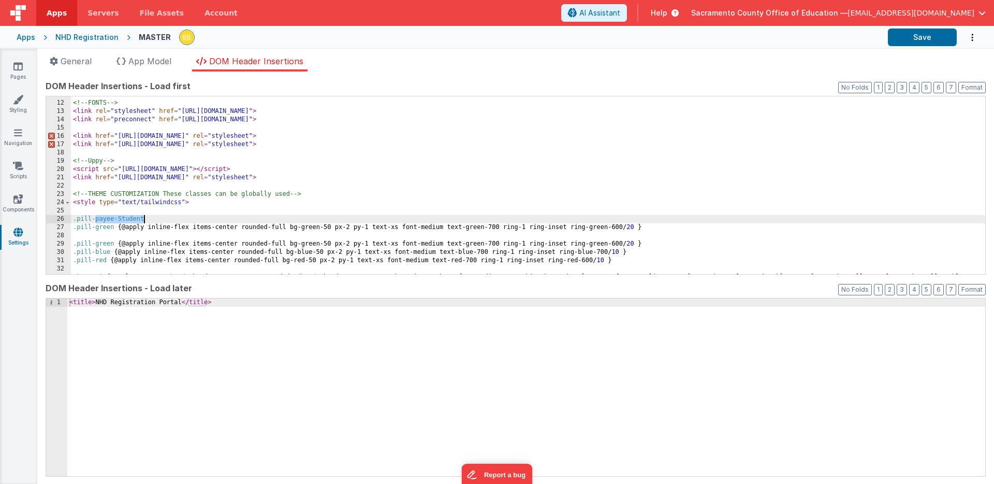
drag, startPoint x: 104, startPoint y: 219, endPoint x: 125, endPoint y: 218, distance: 20.7
click at [125, 218] on div "<!-- FONTS --> < link rel = "stylesheet" href = "[URL][DOMAIN_NAME]" > < link r…" at bounding box center [528, 192] width 914 height 202
click at [106, 227] on div "<!-- FONTS --> < link rel = "stylesheet" href = "[URL][DOMAIN_NAME]" > < link r…" at bounding box center [528, 192] width 914 height 202
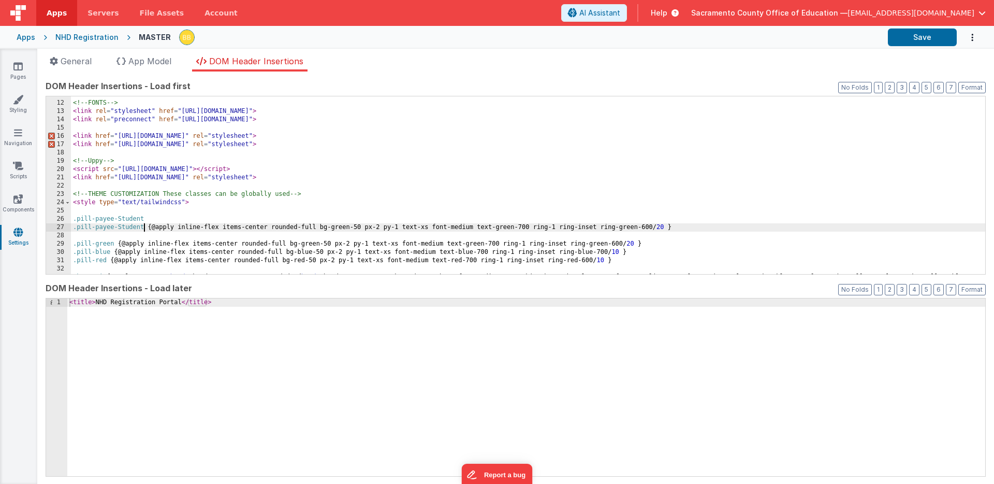
click at [108, 219] on div "<!-- FONTS --> < link rel = "stylesheet" href = "[URL][DOMAIN_NAME]" > < link r…" at bounding box center [528, 192] width 914 height 202
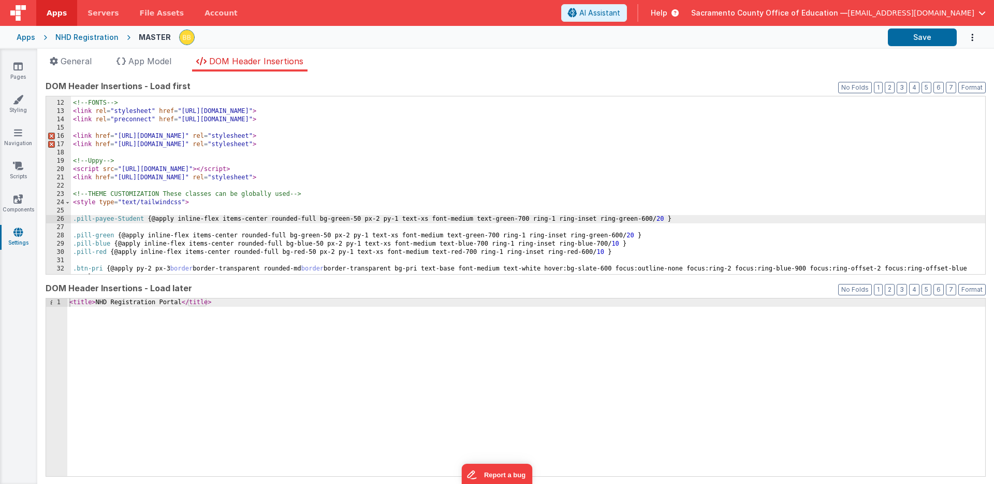
click at [103, 243] on div "<!-- FONTS --> < link rel = "stylesheet" href = "[URL][DOMAIN_NAME]" > < link r…" at bounding box center [528, 192] width 914 height 202
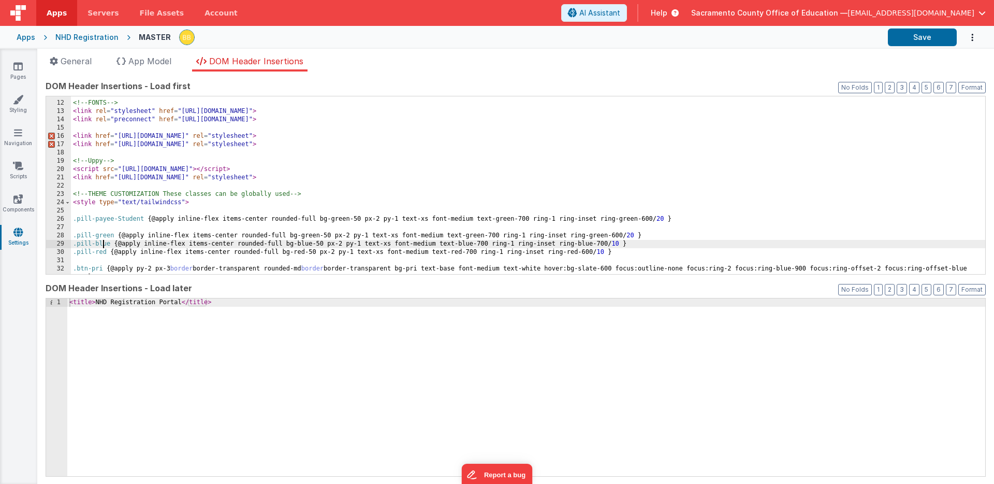
click at [103, 243] on div "<!-- FONTS --> < link rel = "stylesheet" href = "[URL][DOMAIN_NAME]" > < link r…" at bounding box center [528, 192] width 914 height 202
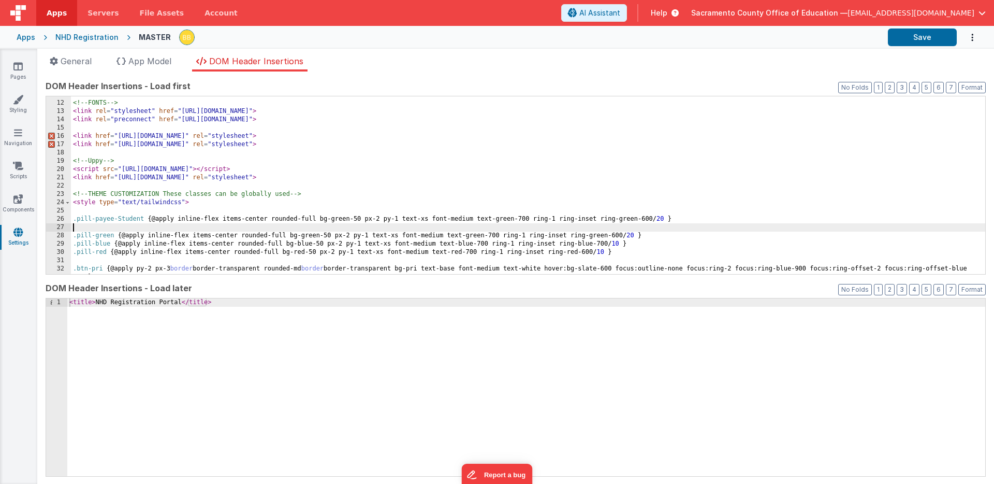
click at [101, 225] on div "<!-- FONTS --> < link rel = "stylesheet" href = "[URL][DOMAIN_NAME]" > < link r…" at bounding box center [528, 192] width 914 height 202
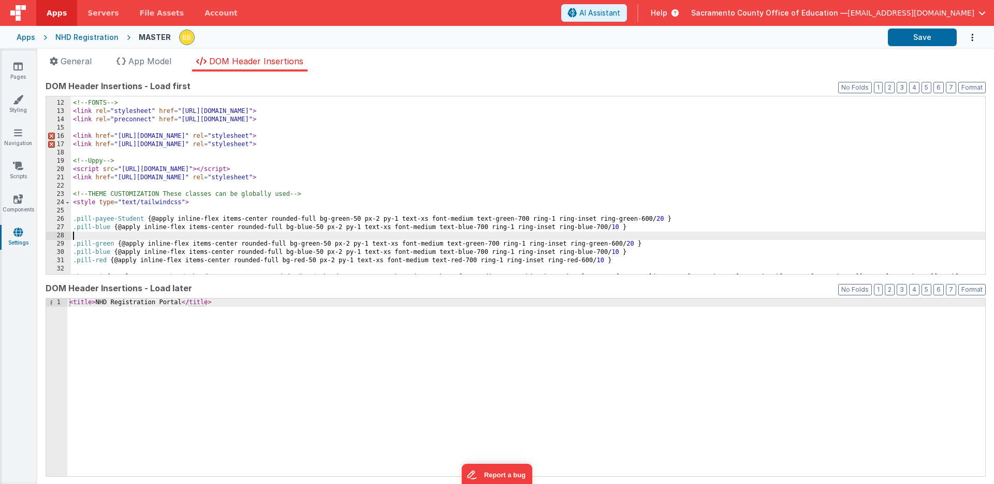
click at [103, 226] on div "<!-- FONTS --> < link rel = "stylesheet" href = "[URL][DOMAIN_NAME]" > < link r…" at bounding box center [528, 192] width 914 height 202
click at [114, 226] on div "<!-- FONTS --> < link rel = "stylesheet" href = "[URL][DOMAIN_NAME]" > < link r…" at bounding box center [528, 192] width 914 height 202
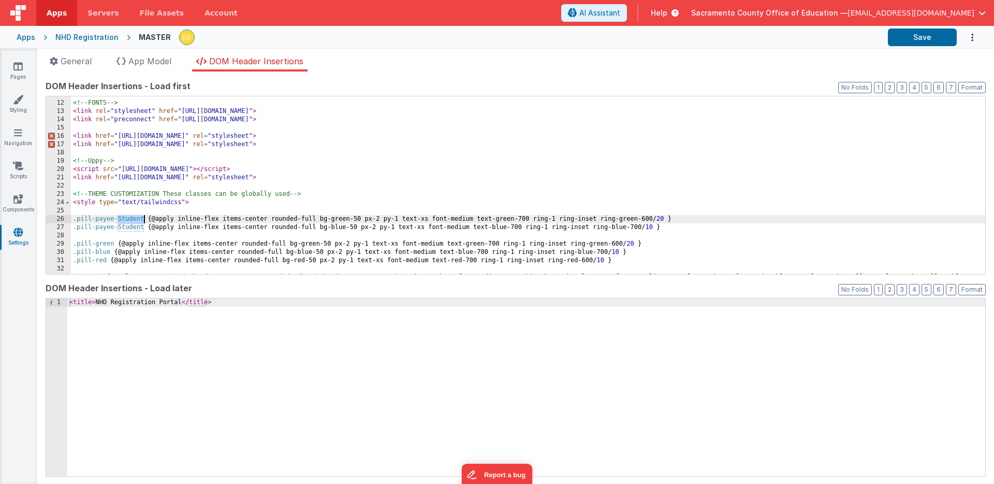
drag, startPoint x: 117, startPoint y: 219, endPoint x: 143, endPoint y: 219, distance: 25.9
click at [143, 219] on div "<!-- FONTS --> < link rel = "stylesheet" href = "[URL][DOMAIN_NAME]" > < link r…" at bounding box center [528, 192] width 914 height 202
click at [910, 36] on button "Save" at bounding box center [922, 37] width 69 height 18
click at [129, 216] on div "<!-- FONTS --> < link rel = "stylesheet" href = "[URL][DOMAIN_NAME]" > < link r…" at bounding box center [528, 192] width 914 height 202
drag, startPoint x: 118, startPoint y: 219, endPoint x: 143, endPoint y: 217, distance: 24.9
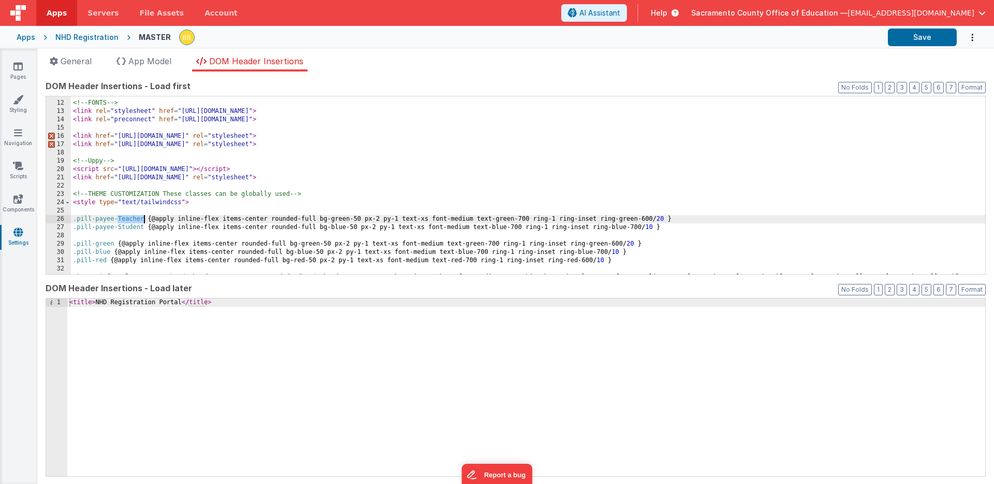
click at [143, 217] on div "<!-- FONTS --> < link rel = "stylesheet" href = "[URL][DOMAIN_NAME]" > < link r…" at bounding box center [528, 192] width 914 height 202
click at [120, 219] on div "<!-- FONTS --> < link rel = "stylesheet" href = "[URL][DOMAIN_NAME]" > < link r…" at bounding box center [528, 192] width 914 height 202
click at [121, 226] on div "<!-- FONTS --> < link rel = "stylesheet" href = "[URL][DOMAIN_NAME]" > < link r…" at bounding box center [528, 192] width 914 height 202
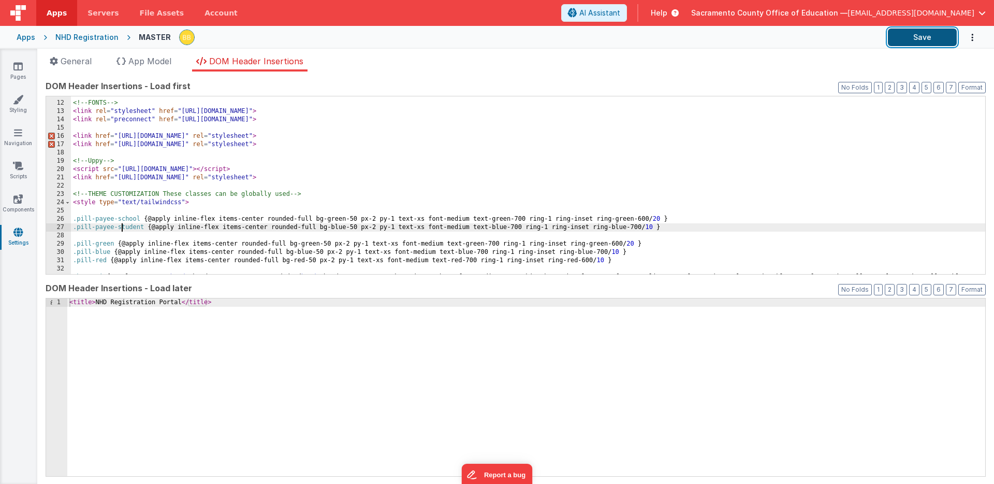
click at [920, 35] on button "Save" at bounding box center [922, 37] width 69 height 18
click at [120, 219] on div "<!-- FONTS --> < link rel = "stylesheet" href = "[URL][DOMAIN_NAME]" > < link r…" at bounding box center [528, 192] width 914 height 202
click at [120, 227] on div "<!-- FONTS --> < link rel = "stylesheet" href = "[URL][DOMAIN_NAME]" > < link r…" at bounding box center [528, 192] width 914 height 202
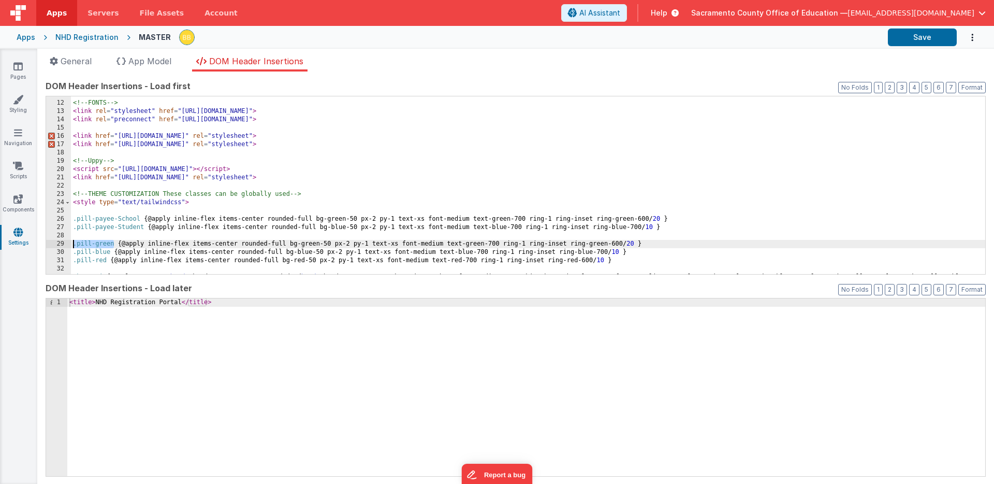
drag, startPoint x: 114, startPoint y: 243, endPoint x: 68, endPoint y: 243, distance: 46.1
click at [68, 243] on div "11 12 13 14 15 16 17 18 19 20 21 22 23 24 25 26 27 28 29 30 31 32 33 34 <!-- FO…" at bounding box center [516, 185] width 940 height 179
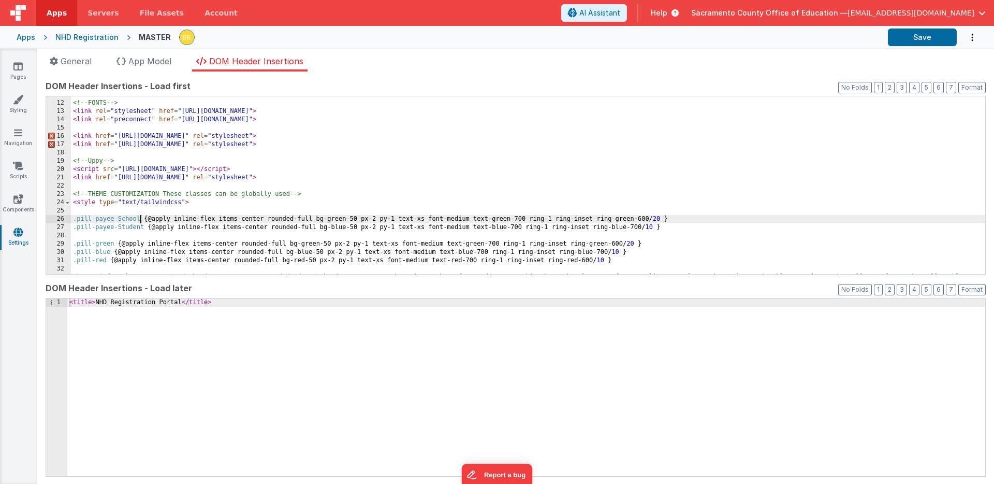
click at [142, 217] on div "<!-- FONTS --> < link rel = "stylesheet" href = "[URL][DOMAIN_NAME]" > < link r…" at bounding box center [528, 192] width 914 height 202
drag, startPoint x: 167, startPoint y: 219, endPoint x: 184, endPoint y: 219, distance: 16.6
click at [184, 219] on div "<!-- FONTS --> < link rel = "stylesheet" href = "[URL][DOMAIN_NAME]" > < link r…" at bounding box center [528, 192] width 914 height 202
drag, startPoint x: 147, startPoint y: 217, endPoint x: 221, endPoint y: 219, distance: 73.5
click at [221, 219] on div "<!-- FONTS --> < link rel = "stylesheet" href = "[URL][DOMAIN_NAME]" > < link r…" at bounding box center [528, 192] width 914 height 202
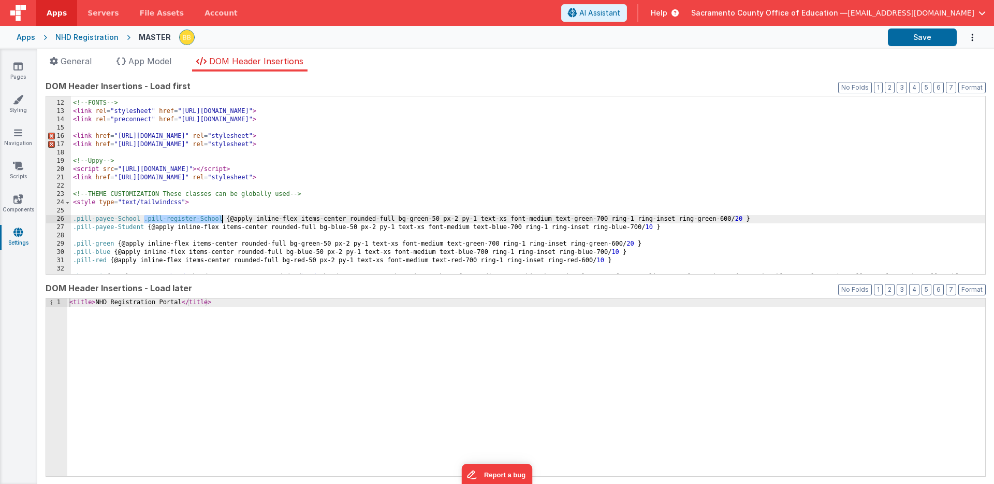
click at [147, 227] on div "<!-- FONTS --> < link rel = "stylesheet" href = "[URL][DOMAIN_NAME]" > < link r…" at bounding box center [528, 192] width 914 height 202
paste textarea
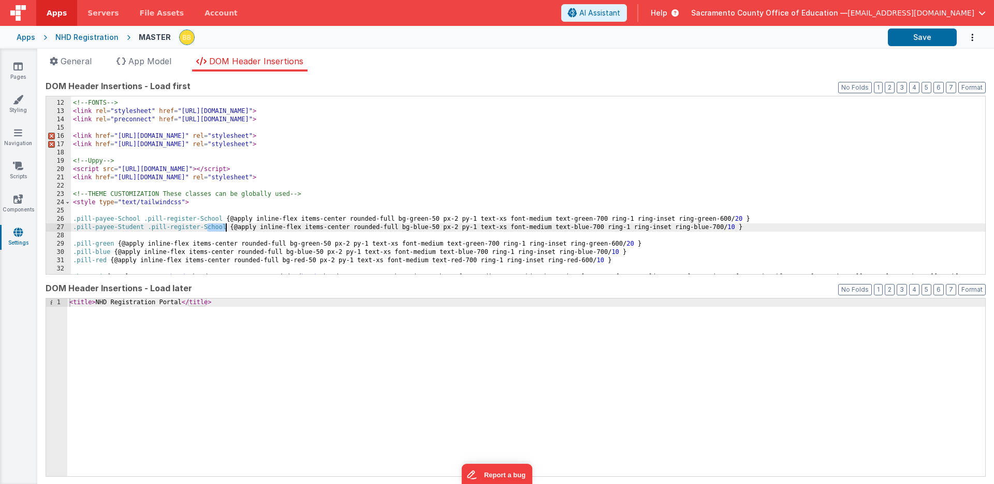
drag, startPoint x: 208, startPoint y: 227, endPoint x: 225, endPoint y: 227, distance: 17.1
click at [225, 227] on div "<!-- FONTS --> < link rel = "stylesheet" href = "[URL][DOMAIN_NAME]" > < link r…" at bounding box center [528, 192] width 914 height 202
click at [920, 38] on button "Save" at bounding box center [922, 37] width 69 height 18
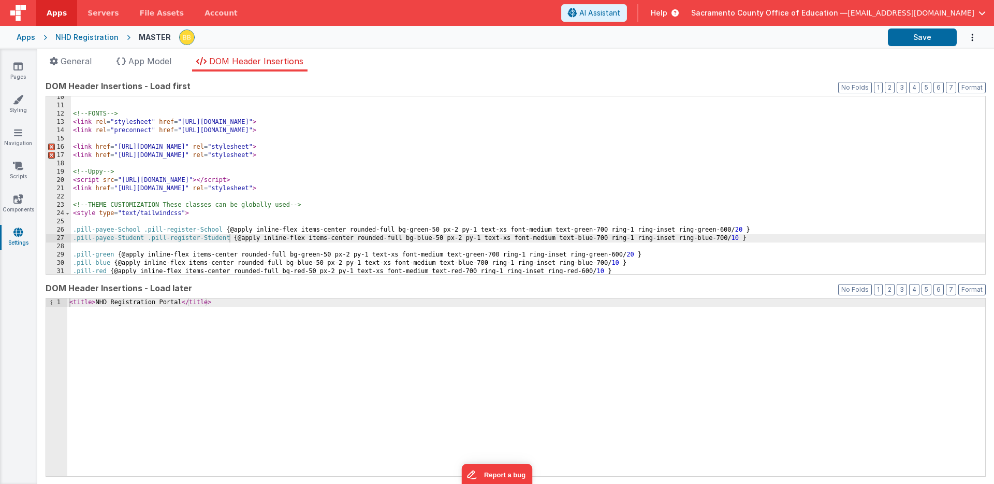
scroll to position [88, 0]
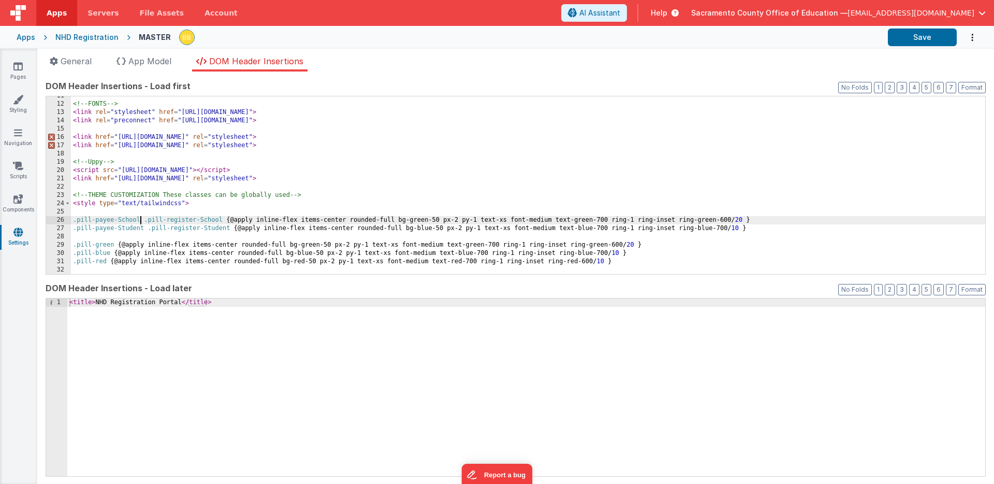
click at [139, 219] on div "<!-- FONTS --> < link rel = "stylesheet" href = "[URL][DOMAIN_NAME]" > < link r…" at bounding box center [528, 193] width 914 height 202
click at [143, 228] on div "<!-- FONTS --> < link rel = "stylesheet" href = "[URL][DOMAIN_NAME]" > < link r…" at bounding box center [528, 193] width 914 height 202
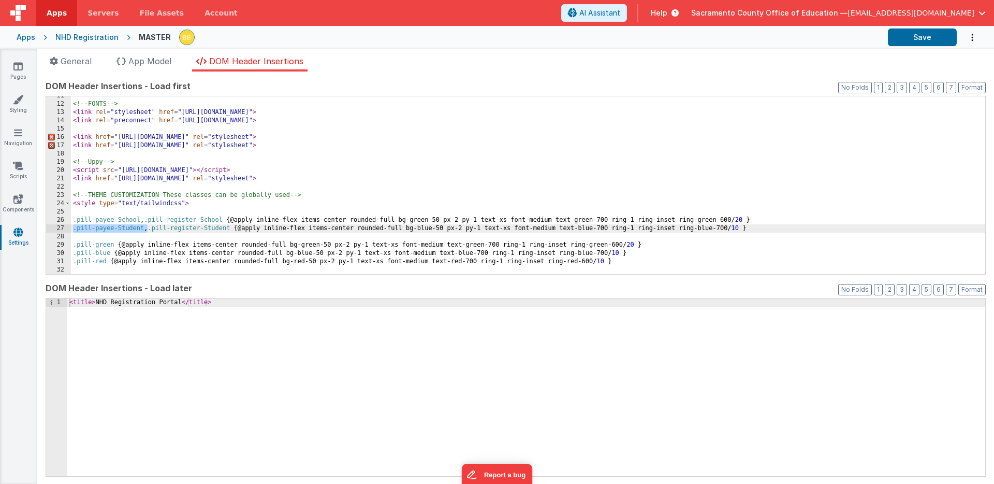
drag, startPoint x: 72, startPoint y: 228, endPoint x: 147, endPoint y: 229, distance: 74.6
click at [147, 229] on div "<!-- FONTS --> < link rel = "stylesheet" href = "[URL][DOMAIN_NAME]" > < link r…" at bounding box center [528, 193] width 914 height 202
click at [72, 254] on div "<!-- FONTS --> < link rel = "stylesheet" href = "[URL][DOMAIN_NAME]" > < link r…" at bounding box center [528, 193] width 914 height 202
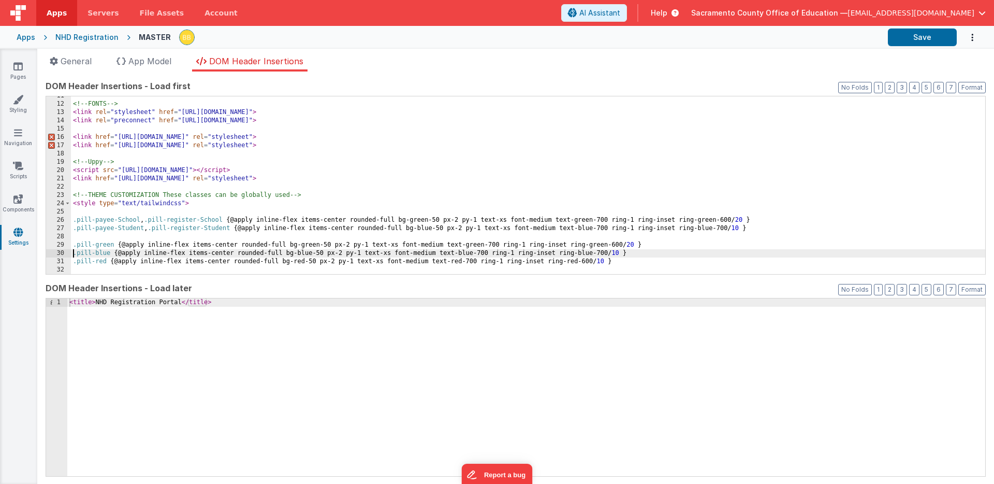
paste textarea
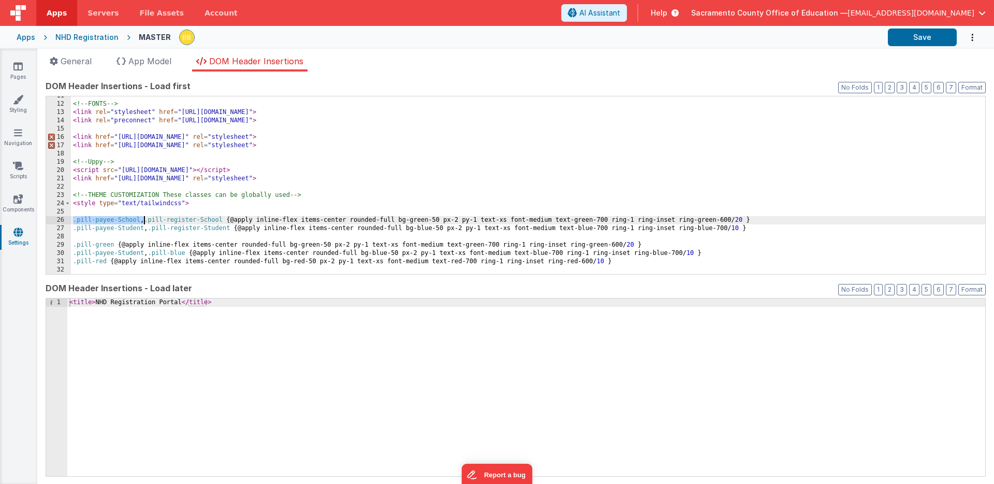
drag, startPoint x: 74, startPoint y: 220, endPoint x: 143, endPoint y: 222, distance: 69.9
click at [143, 222] on div "<!-- FONTS --> < link rel = "stylesheet" href = "[URL][DOMAIN_NAME]" > < link r…" at bounding box center [528, 193] width 914 height 202
click at [73, 245] on div "<!-- FONTS --> < link rel = "stylesheet" href = "[URL][DOMAIN_NAME]" > < link r…" at bounding box center [528, 193] width 914 height 202
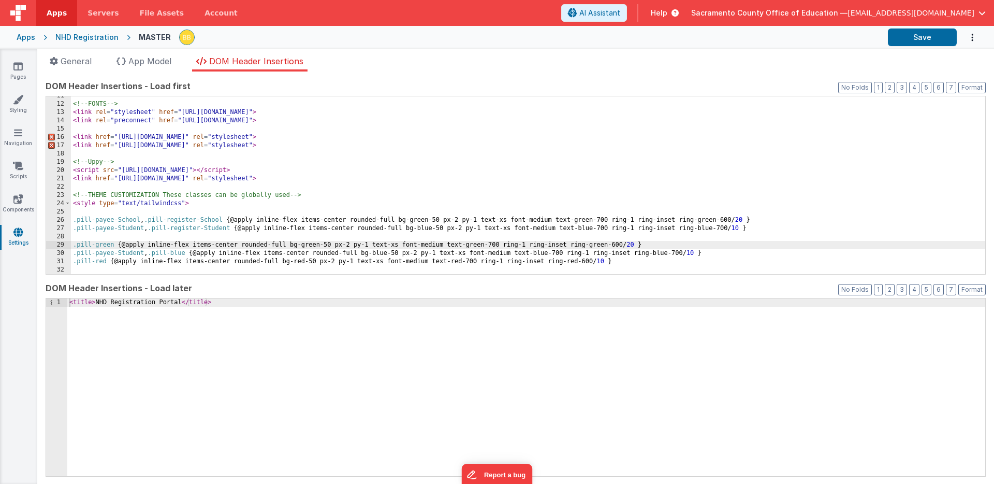
paste textarea
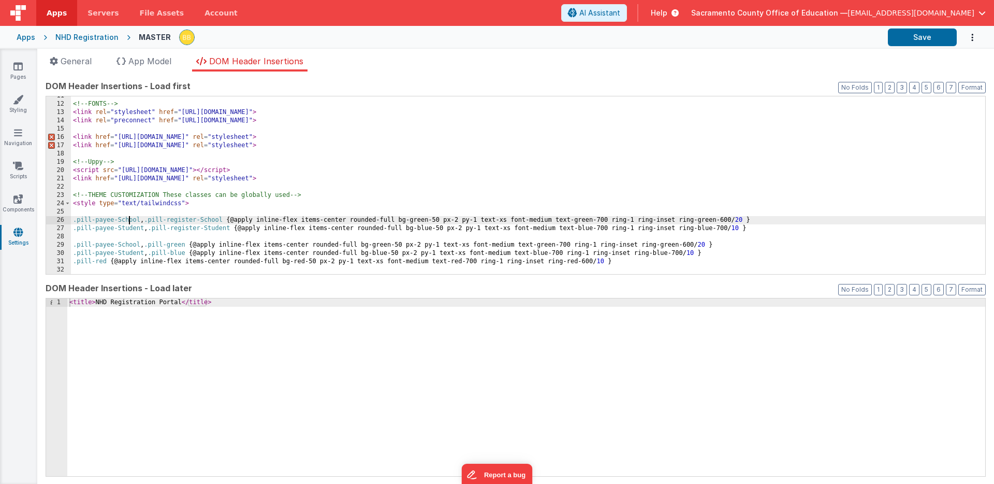
click at [128, 219] on div "<!-- FONTS --> < link rel = "stylesheet" href = "[URL][DOMAIN_NAME]" > < link r…" at bounding box center [528, 193] width 914 height 202
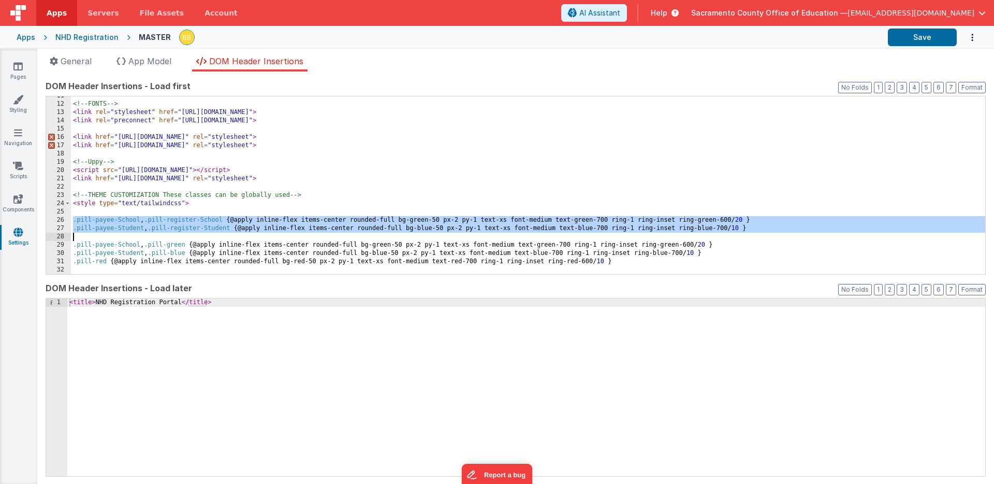
drag, startPoint x: 128, startPoint y: 219, endPoint x: 128, endPoint y: 226, distance: 7.8
click at [128, 226] on div "<!-- FONTS --> < link rel = "stylesheet" href = "[URL][DOMAIN_NAME]" > < link r…" at bounding box center [528, 193] width 914 height 202
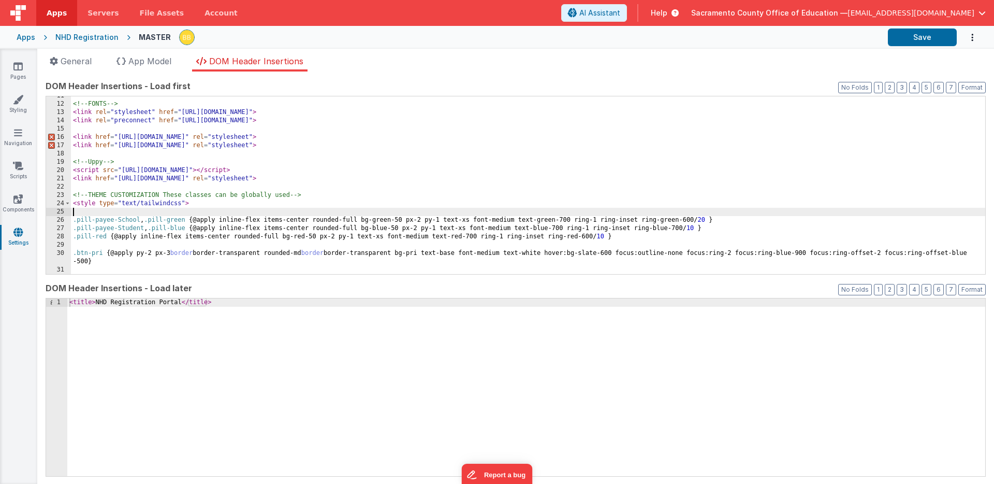
click at [71, 237] on div "<!-- FONTS --> < link rel = "stylesheet" href = "[URL][DOMAIN_NAME]" > < link r…" at bounding box center [528, 193] width 914 height 202
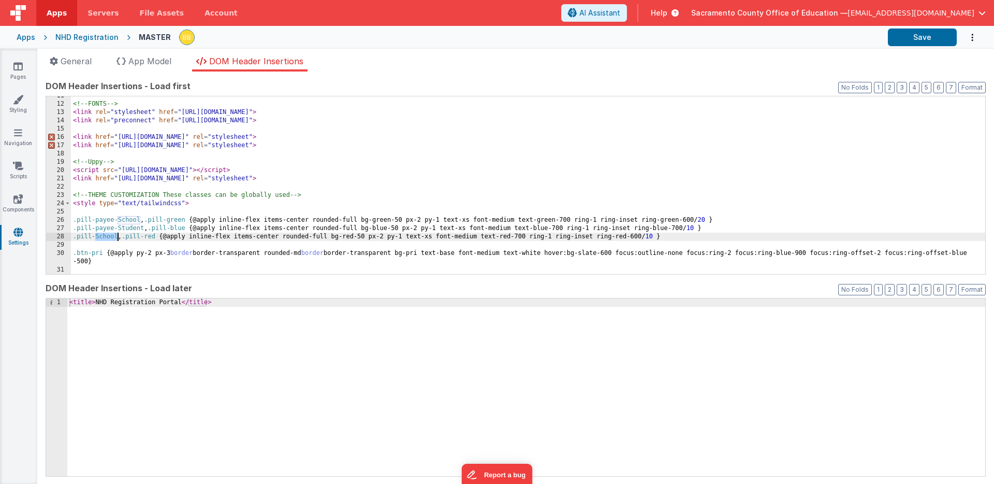
drag, startPoint x: 95, startPoint y: 235, endPoint x: 117, endPoint y: 236, distance: 22.3
click at [117, 236] on div "<!-- FONTS --> < link rel = "stylesheet" href = "[URL][DOMAIN_NAME]" > < link r…" at bounding box center [528, 193] width 914 height 202
click at [148, 220] on div "<!-- FONTS --> < link rel = "stylesheet" href = "[URL][DOMAIN_NAME]" > < link r…" at bounding box center [528, 193] width 914 height 202
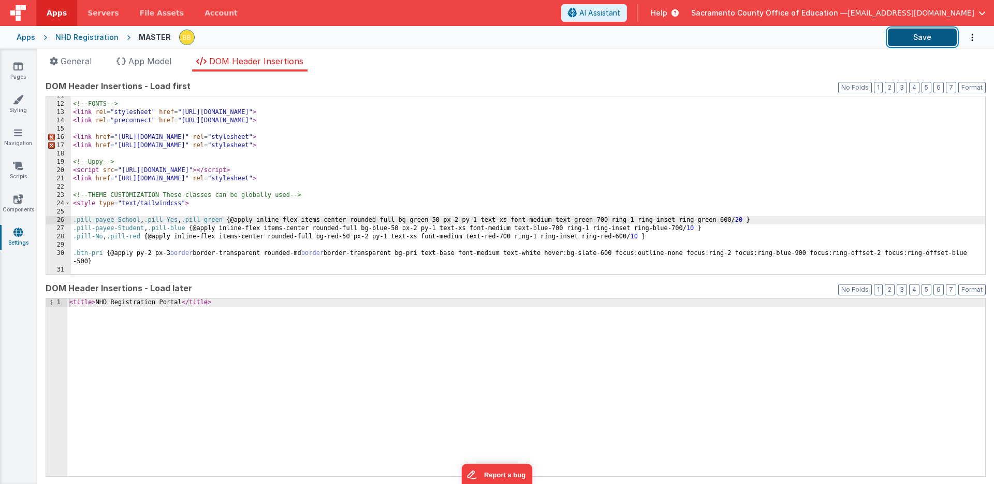
click at [901, 36] on button "Save" at bounding box center [922, 37] width 69 height 18
click at [18, 68] on icon at bounding box center [17, 66] width 9 height 10
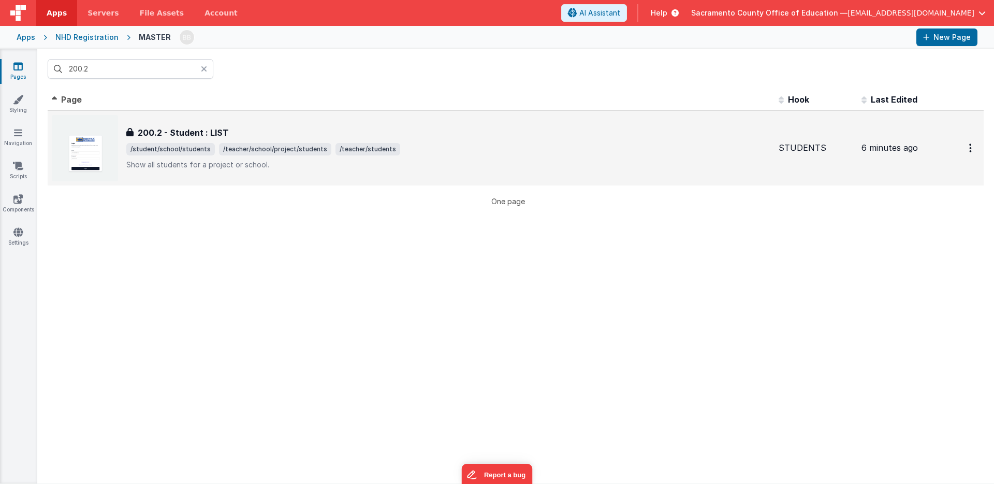
click at [167, 131] on h3 "200.2 - Student : LIST" at bounding box center [183, 132] width 91 height 12
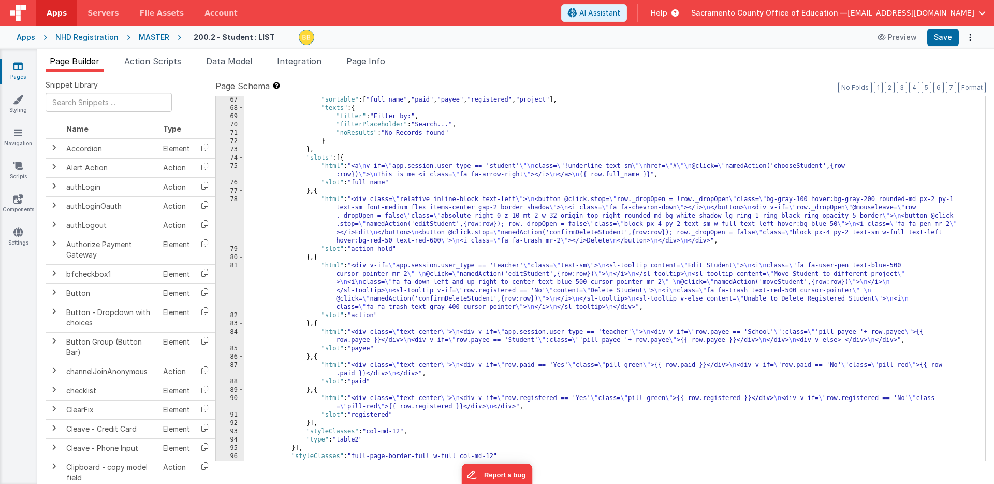
scroll to position [746, 0]
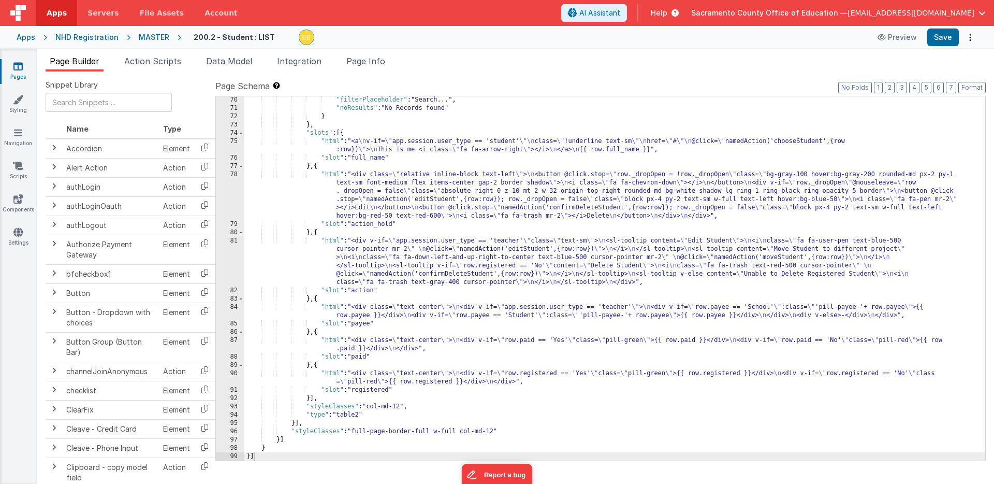
click at [331, 306] on div ""filterPlaceholder" : "Search..." , "noResults" : "No Records found" } } , "slo…" at bounding box center [614, 286] width 741 height 381
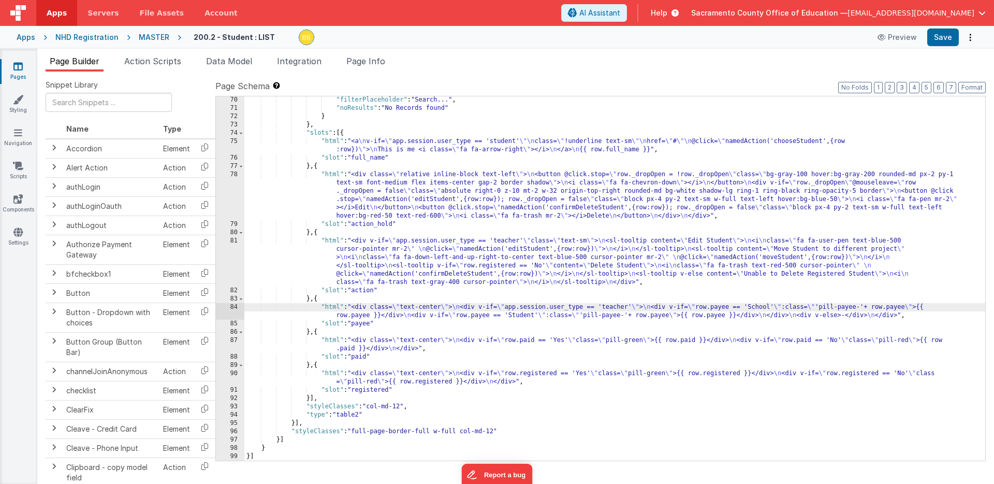
click at [233, 309] on div "84" at bounding box center [230, 311] width 28 height 17
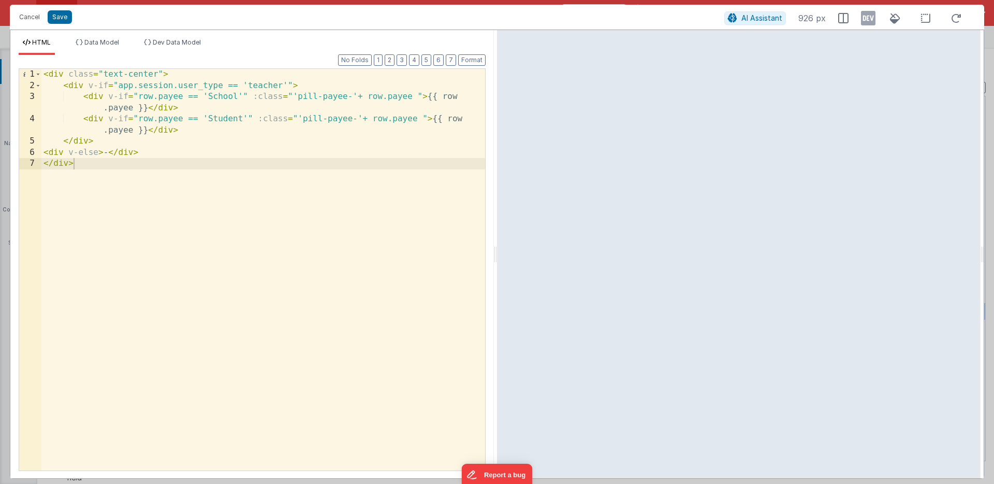
click at [156, 86] on div "< div class = "text-center" > < div v-if = "app.session.user_type == 'teacher'"…" at bounding box center [263, 281] width 444 height 424
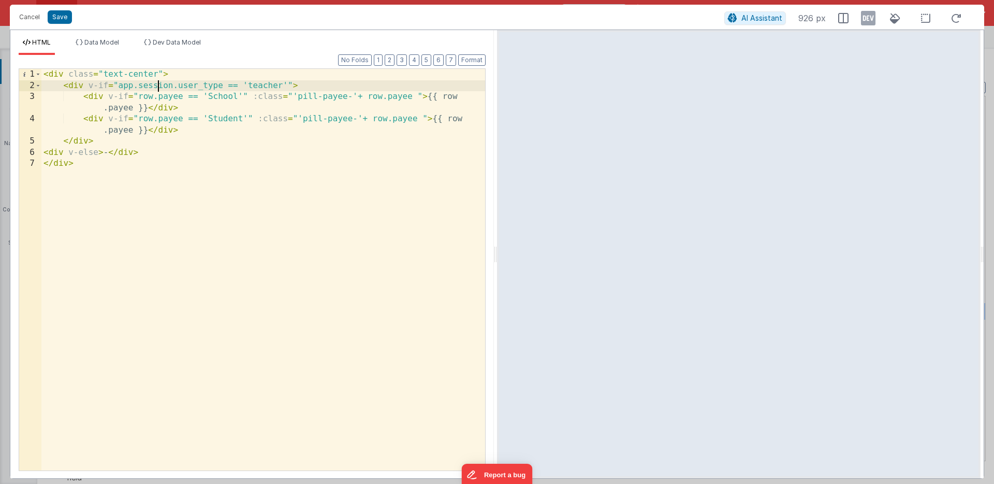
click at [156, 86] on div "< div class = "text-center" > < div v-if = "app.session.user_type == 'teacher'"…" at bounding box center [263, 281] width 444 height 424
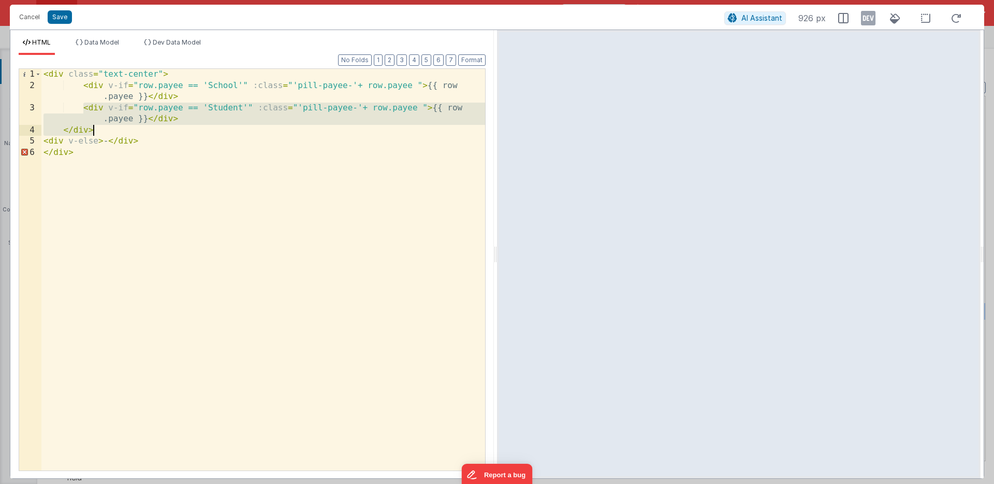
drag, startPoint x: 83, startPoint y: 106, endPoint x: 96, endPoint y: 130, distance: 27.8
click at [96, 130] on div "< div class = "text-center" > < div v-if = "row.payee == 'School'" :class = "'p…" at bounding box center [263, 281] width 444 height 424
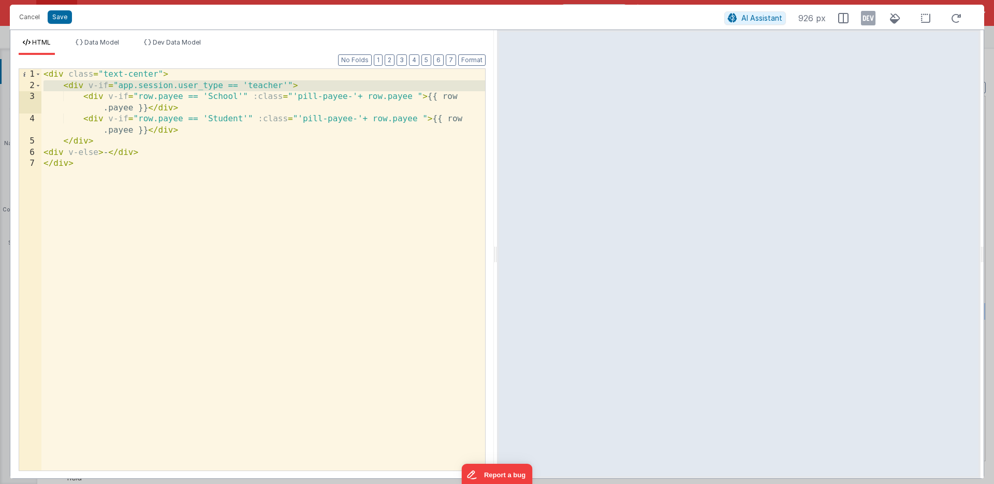
click at [108, 87] on div "< div class = "text-center" > < div v-if = "app.session.user_type == 'teacher'"…" at bounding box center [263, 281] width 444 height 424
drag, startPoint x: 83, startPoint y: 85, endPoint x: 290, endPoint y: 85, distance: 207.1
click at [290, 85] on div "< div class = "text-center" > < div v-if = "app.session.user_type == 'teacher'"…" at bounding box center [263, 281] width 444 height 424
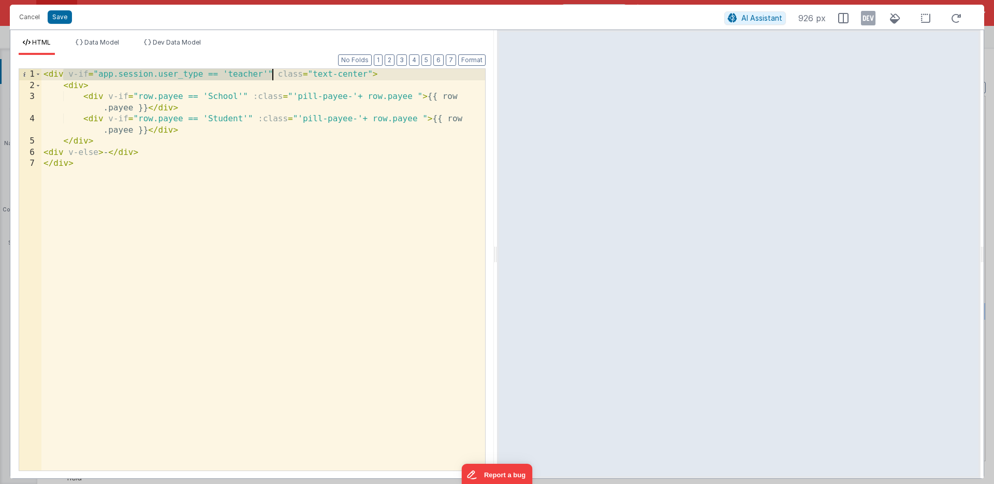
click at [77, 86] on div "< div v-if = "app.session.user_type == 'teacher'" class = "text-center" > < div…" at bounding box center [263, 281] width 444 height 424
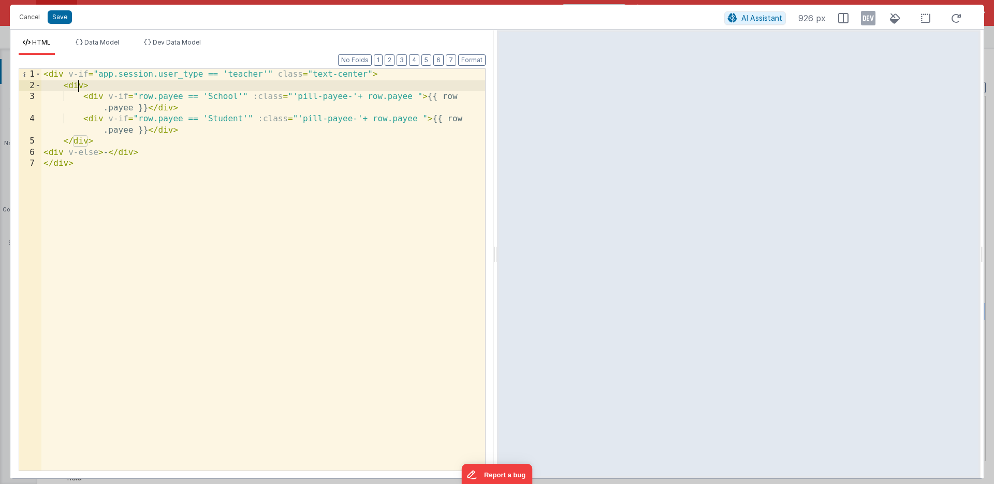
click at [77, 86] on div "< div v-if = "app.session.user_type == 'teacher'" class = "text-center" > < div…" at bounding box center [263, 281] width 444 height 424
click at [92, 85] on div "< div v-if = "app.session.user_type == 'teacher'" class = "text-center" > < div…" at bounding box center [263, 281] width 444 height 424
drag, startPoint x: 96, startPoint y: 85, endPoint x: 41, endPoint y: 85, distance: 54.9
click at [41, 85] on div "< div v-if = "app.session.user_type == 'teacher'" class = "text-center" > < div…" at bounding box center [263, 281] width 444 height 424
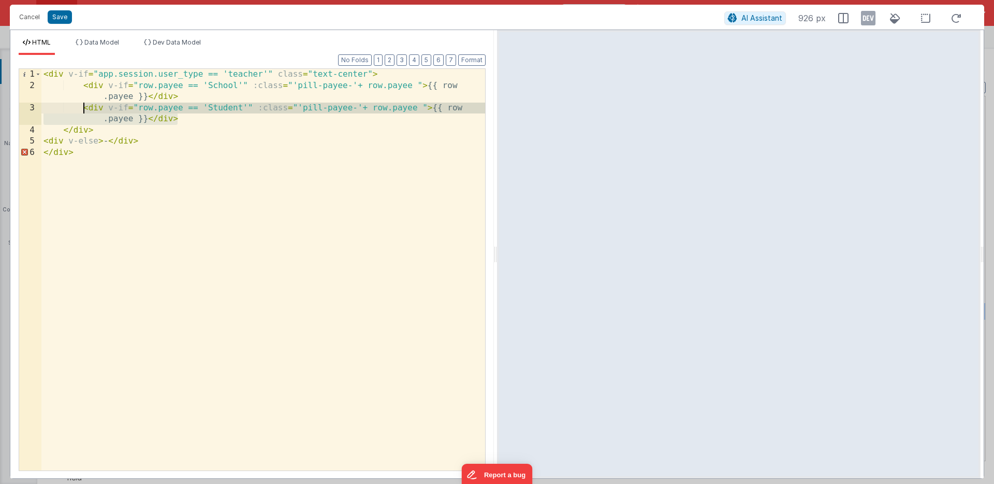
drag, startPoint x: 185, startPoint y: 119, endPoint x: 83, endPoint y: 108, distance: 102.5
click at [83, 108] on div "< div v-if = "app.session.user_type == 'teacher'" class = "text-center" > < div…" at bounding box center [263, 281] width 444 height 424
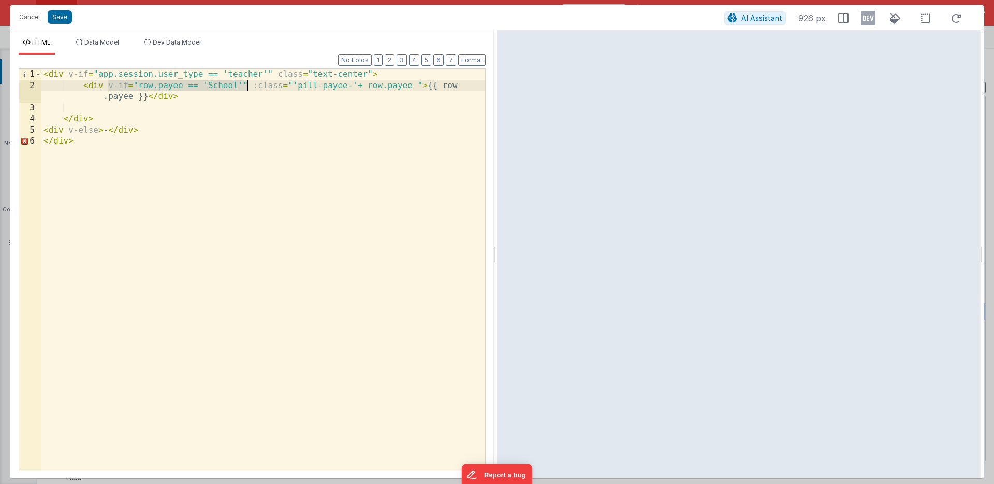
drag, startPoint x: 106, startPoint y: 84, endPoint x: 246, endPoint y: 83, distance: 139.8
click at [246, 83] on div "< div v-if = "app.session.user_type == 'teacher'" class = "text-center" > < div…" at bounding box center [263, 281] width 444 height 424
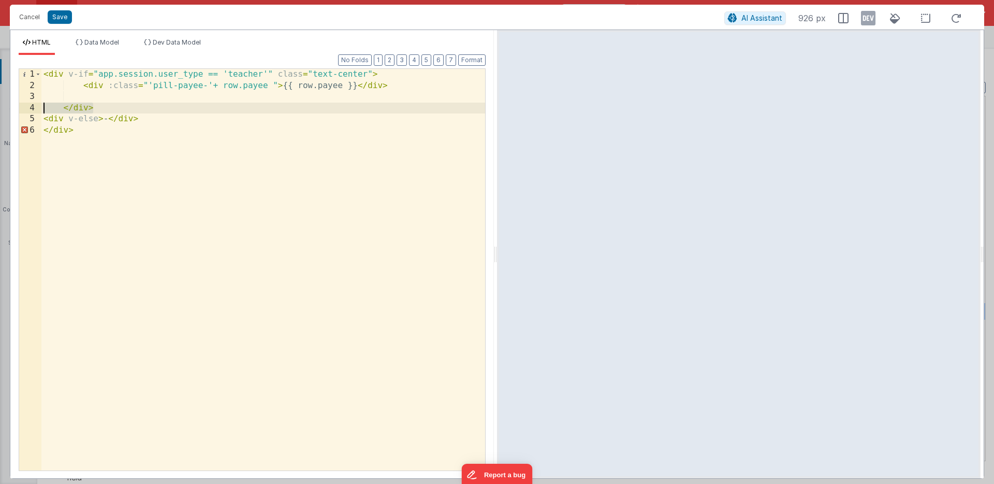
drag, startPoint x: 96, startPoint y: 107, endPoint x: 41, endPoint y: 108, distance: 55.4
click at [41, 108] on div "1 2 3 4 5 6 < div v-if = "app.session.user_type == 'teacher'" class = "text-cen…" at bounding box center [252, 269] width 467 height 402
click at [81, 107] on div "< div v-if = "app.session.user_type == 'teacher'" class = "text-center" > < div…" at bounding box center [263, 281] width 444 height 424
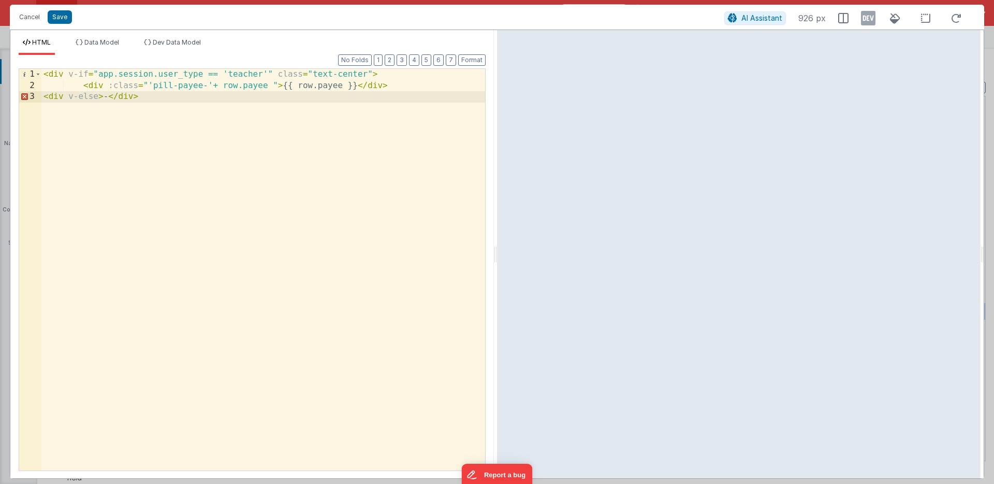
click at [81, 85] on div "< div v-if = "app.session.user_type == 'teacher'" class = "text-center" > < div…" at bounding box center [263, 281] width 444 height 424
click at [82, 84] on div "< div v-if = "app.session.user_type == 'teacher'" class = "text-center" > < div…" at bounding box center [263, 281] width 444 height 424
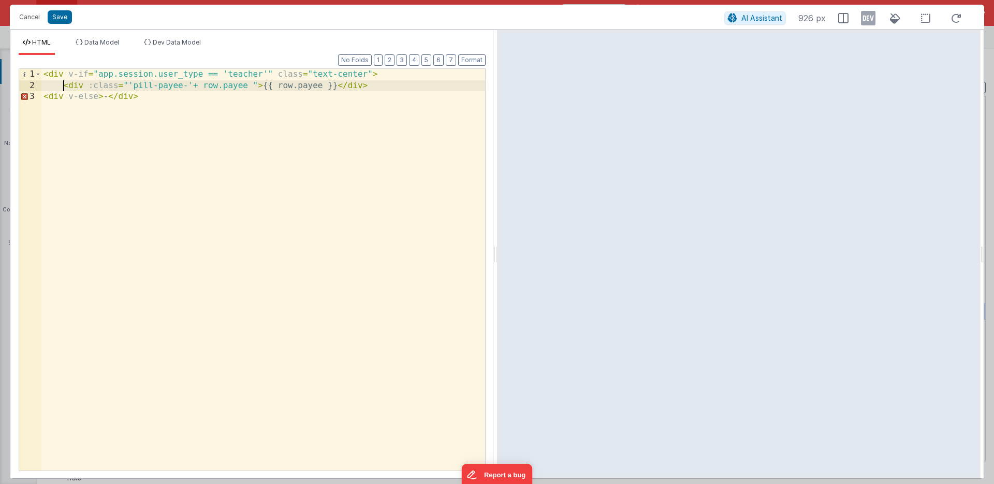
click at [377, 85] on div "< div v-if = "app.session.user_type == 'teacher'" class = "text-center" > < div…" at bounding box center [263, 281] width 444 height 424
click at [62, 96] on div "< div v-if = "app.session.user_type == 'teacher'" class = "text-center" > < div…" at bounding box center [263, 281] width 444 height 424
click at [62, 84] on div "< div v-if = "app.session.user_type == 'teacher'" class = "text-center" > < div…" at bounding box center [263, 281] width 444 height 424
click at [61, 18] on button "Save" at bounding box center [60, 16] width 24 height 13
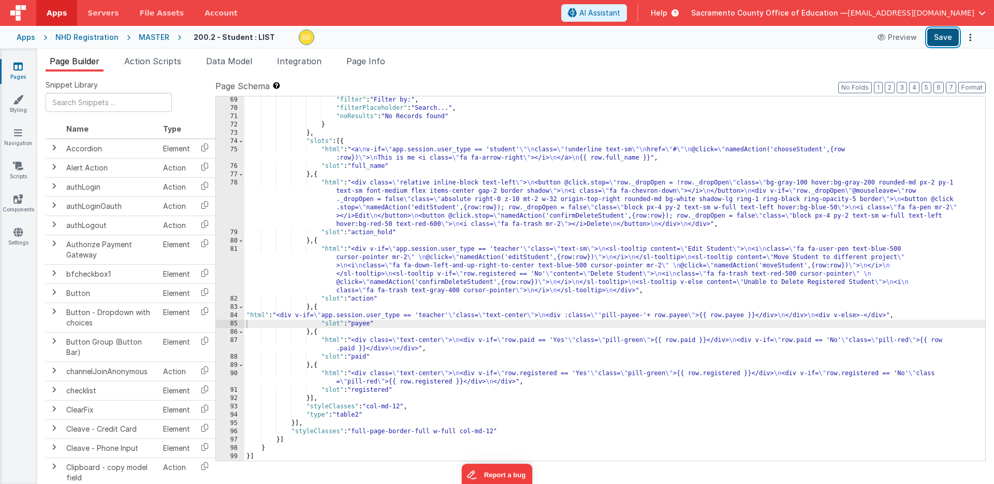
click at [946, 36] on button "Save" at bounding box center [943, 37] width 32 height 18
click at [331, 340] on div ""filter" : "Filter by:" , "filterPlaceholder" : "Search..." , "noResults" : "No…" at bounding box center [614, 286] width 741 height 381
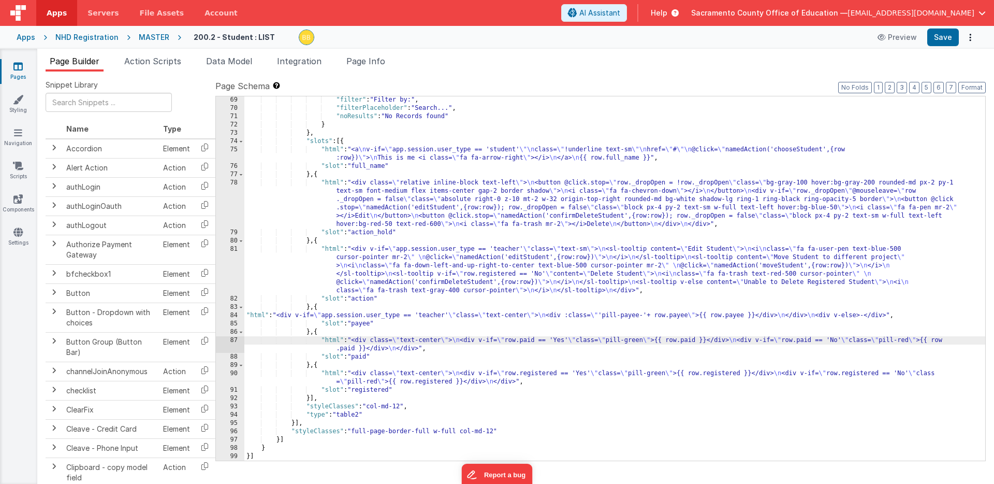
click at [233, 341] on div "87" at bounding box center [230, 344] width 28 height 17
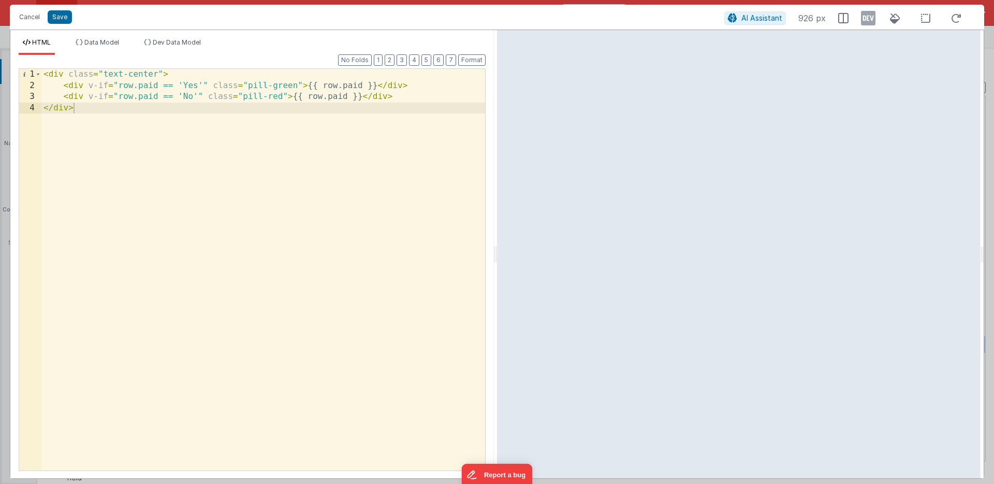
click at [211, 85] on div "< div class = "text-center" > < div v-if = "row.paid == 'Yes'" class = "pill-gr…" at bounding box center [263, 281] width 444 height 424
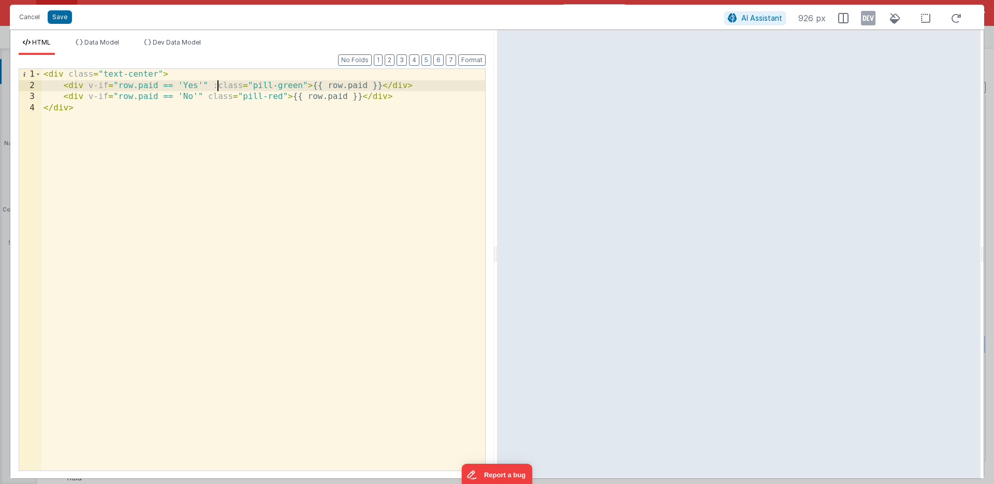
click at [252, 85] on div "< div class = "text-center" > < div v-if = "row.paid == 'Yes'" :class = "pill-g…" at bounding box center [263, 281] width 444 height 424
drag, startPoint x: 281, startPoint y: 84, endPoint x: 306, endPoint y: 85, distance: 24.9
click at [306, 85] on div "< div class = "text-center" > < div v-if = "row.paid == 'Yes'" :class = "'pill-…" at bounding box center [263, 281] width 444 height 424
drag, startPoint x: 85, startPoint y: 85, endPoint x: 209, endPoint y: 82, distance: 123.8
click at [209, 82] on div "< div class = "text-center" > < div v-if = "row.paid == 'Yes'" :class = "'pill-…" at bounding box center [263, 281] width 444 height 424
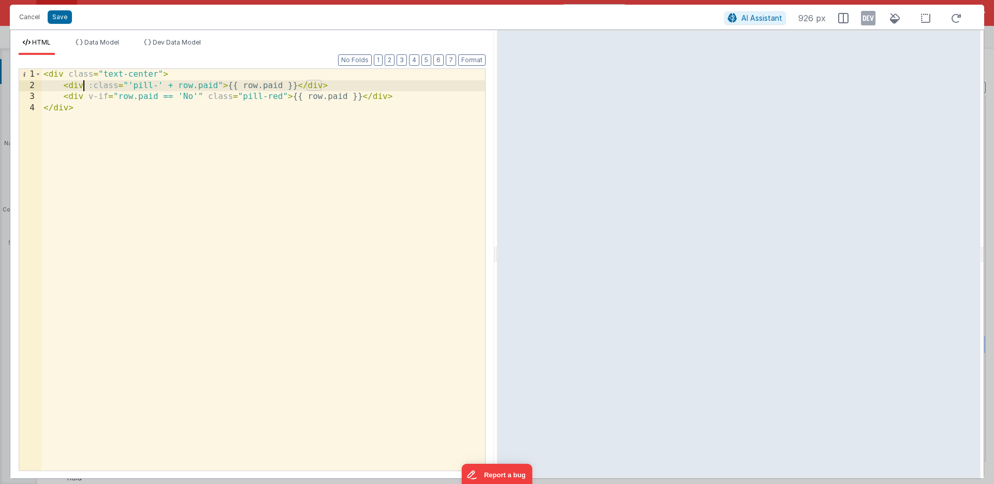
click at [114, 96] on div "< div class = "text-center" > < div :class = "'pill-' + row.paid" > {{ row.paid…" at bounding box center [263, 281] width 444 height 424
click at [60, 16] on button "Save" at bounding box center [60, 16] width 24 height 13
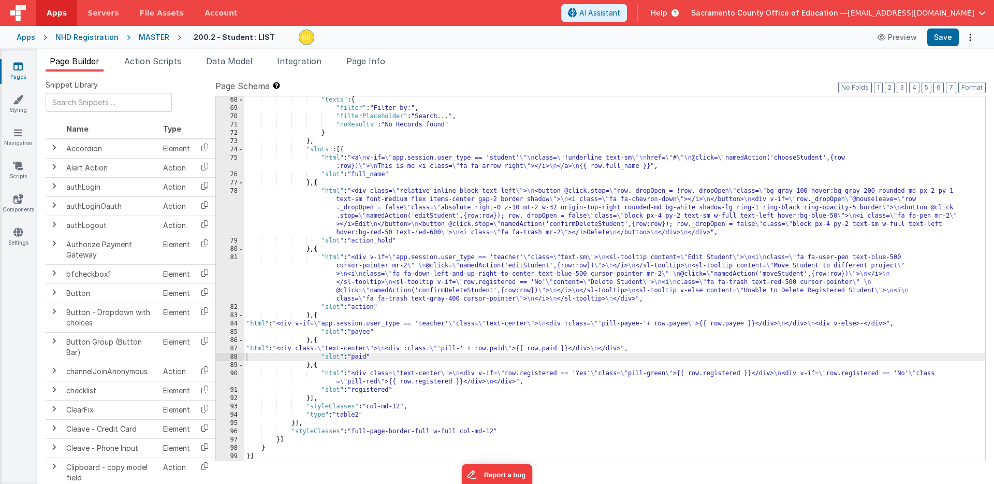
scroll to position [730, 0]
click at [937, 37] on button "Save" at bounding box center [943, 37] width 32 height 18
click at [331, 373] on div ""texts" : { "filter" : "Filter by:" , "filterPlaceholder" : "Search..." , "noRe…" at bounding box center [614, 286] width 741 height 381
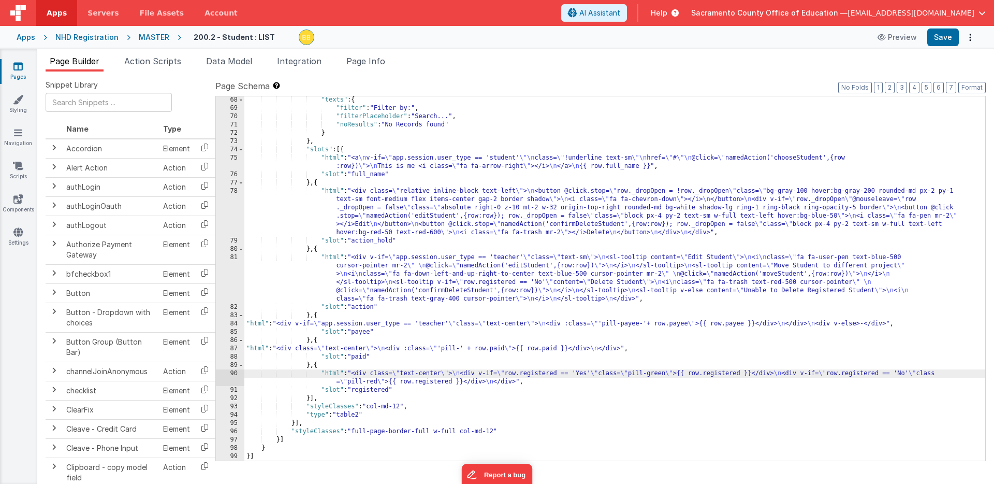
click at [234, 374] on div "90" at bounding box center [230, 377] width 28 height 17
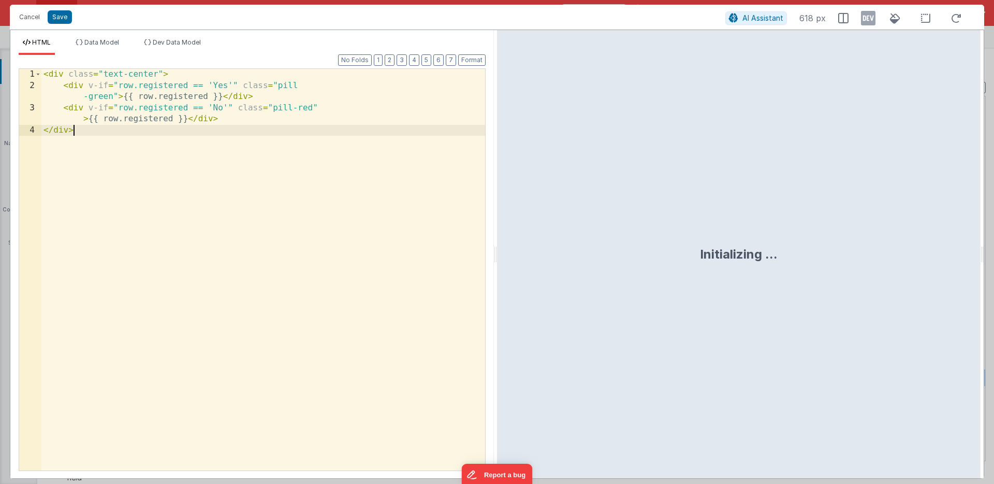
click at [234, 374] on div "< div class = "text-center" > < div v-if = "row.registered == 'Yes'" class = "p…" at bounding box center [263, 281] width 444 height 424
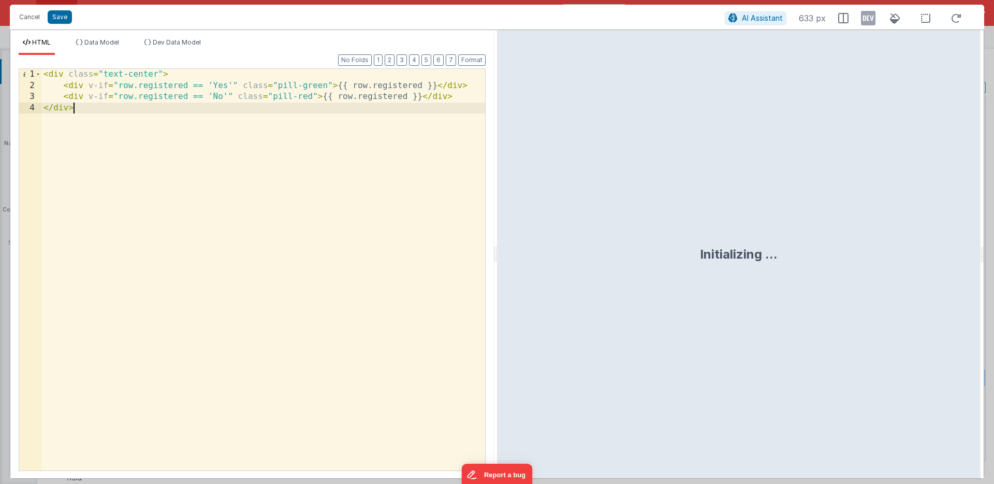
click at [242, 85] on div "< div class = "text-center" > < div v-if = "row.registered == 'Yes'" class = "p…" at bounding box center [263, 281] width 444 height 424
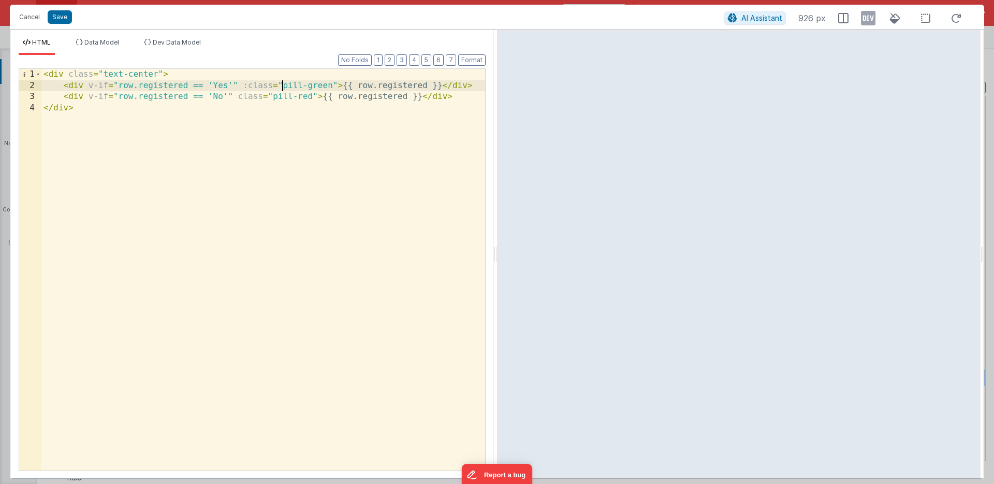
click at [281, 84] on div "< div class = "text-center" > < div v-if = "row.registered == 'Yes'" :class = "…" at bounding box center [263, 281] width 444 height 424
drag, startPoint x: 312, startPoint y: 84, endPoint x: 336, endPoint y: 84, distance: 24.3
click at [336, 84] on div "< div class = "text-center" > < div v-if = "row.registered == 'Yes'" :class = "…" at bounding box center [263, 281] width 444 height 424
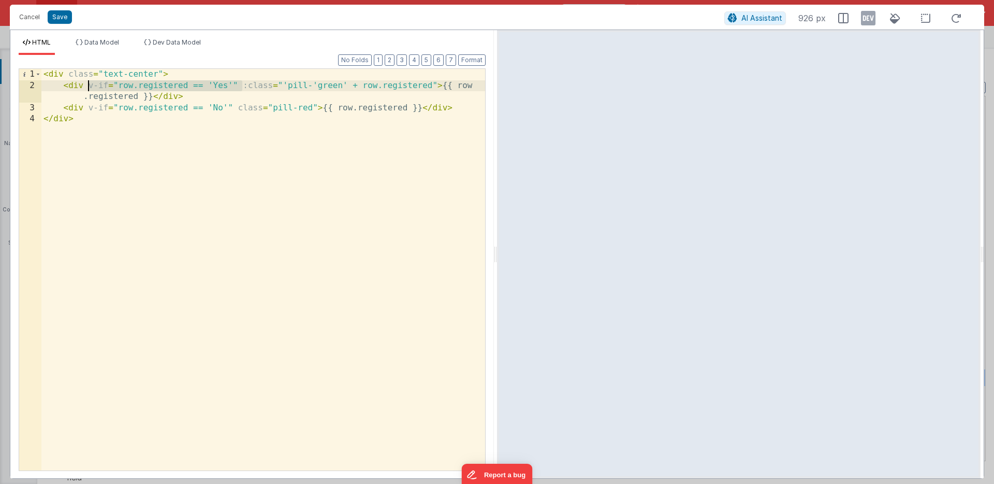
drag, startPoint x: 242, startPoint y: 84, endPoint x: 89, endPoint y: 86, distance: 153.3
click at [89, 86] on div "< div class = "text-center" > < div v-if = "row.registered == 'Yes'" :class = "…" at bounding box center [263, 281] width 444 height 424
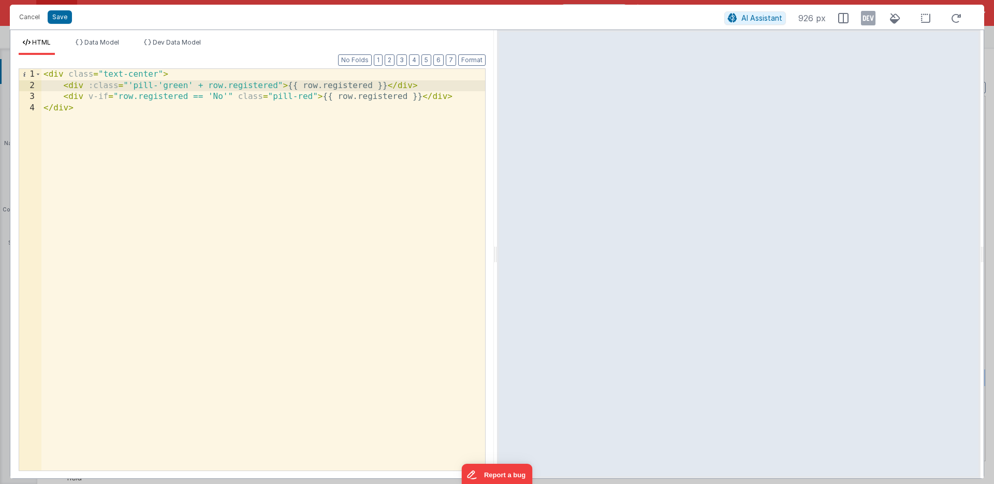
click at [96, 95] on div "< div class = "text-center" > < div :class = "'pill-'green' + row.registered" >…" at bounding box center [263, 281] width 444 height 424
drag, startPoint x: 162, startPoint y: 86, endPoint x: 192, endPoint y: 85, distance: 29.5
click at [192, 85] on div "< div class = "text-center" > < div :class = "'pill-'green' + row.registered" >…" at bounding box center [263, 281] width 444 height 424
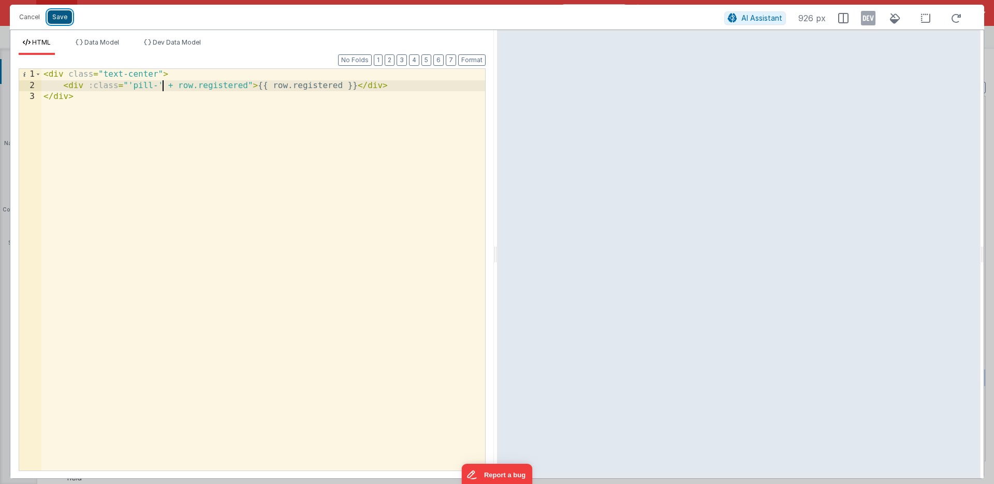
click at [61, 17] on button "Save" at bounding box center [60, 16] width 24 height 13
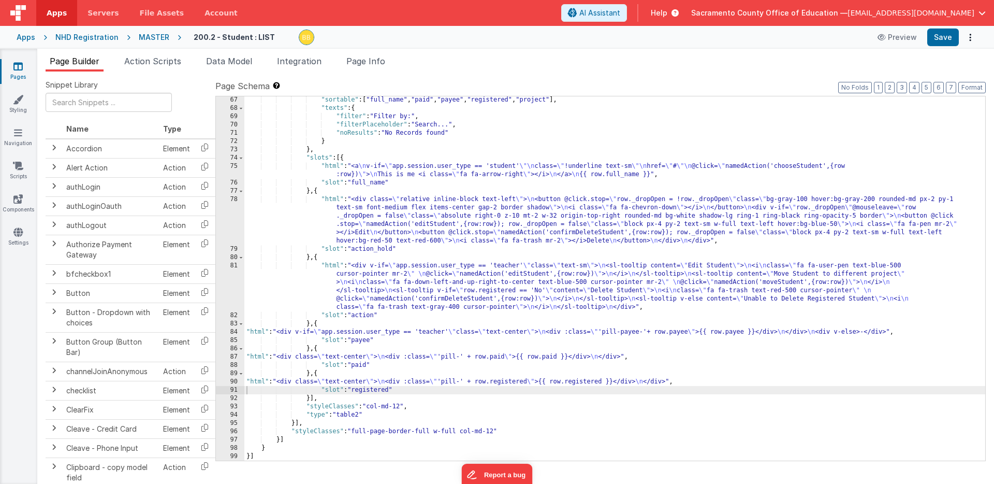
scroll to position [721, 0]
click at [947, 35] on button "Save" at bounding box center [943, 37] width 32 height 18
click at [17, 68] on icon at bounding box center [17, 66] width 9 height 10
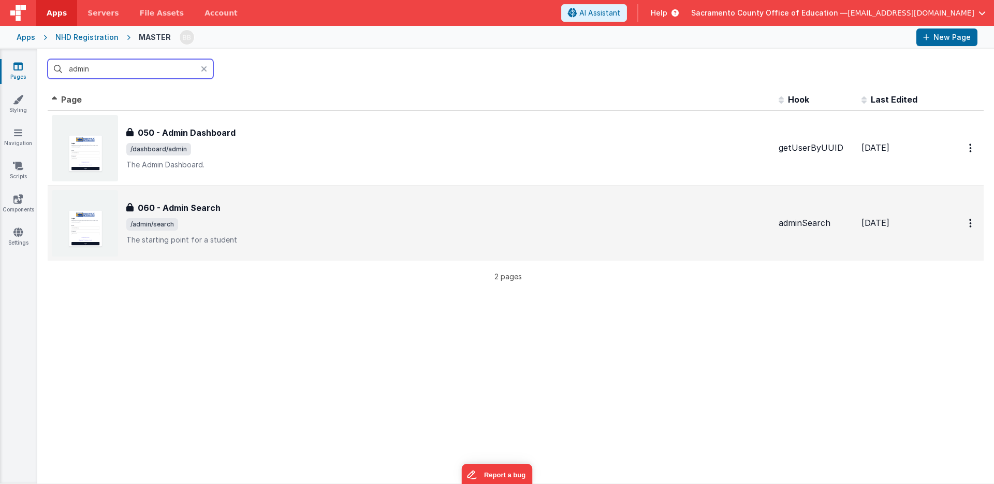
type input "admin"
click at [190, 208] on h3 "060 - Admin Search" at bounding box center [179, 207] width 83 height 12
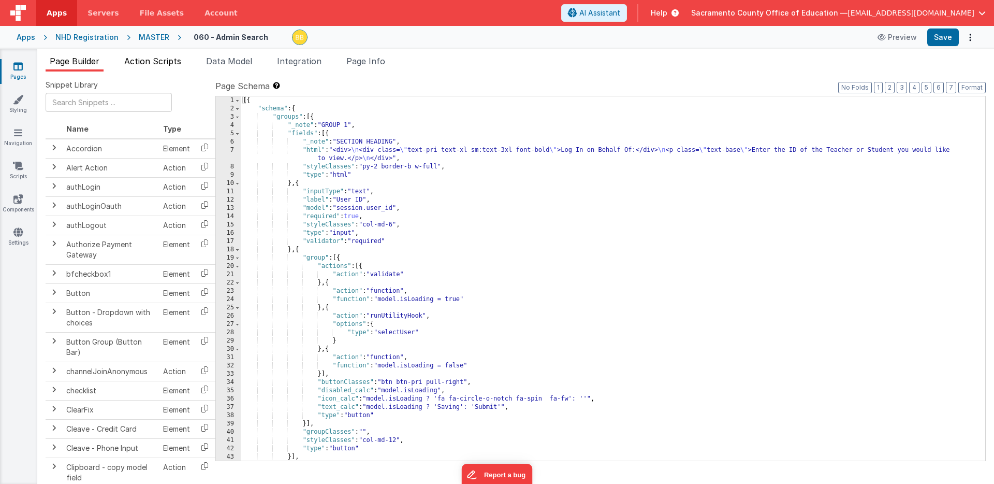
click at [168, 61] on span "Action Scripts" at bounding box center [152, 61] width 57 height 10
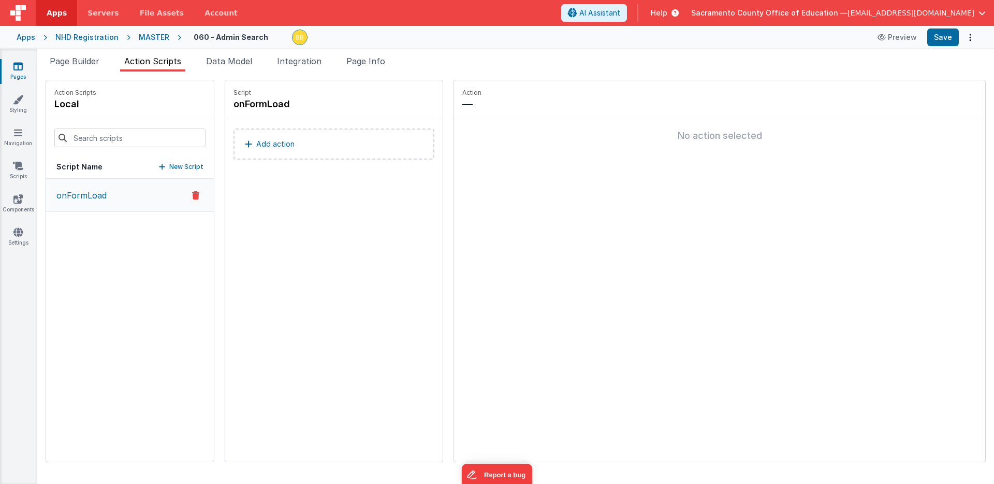
click at [256, 144] on p "Add action" at bounding box center [275, 144] width 38 height 12
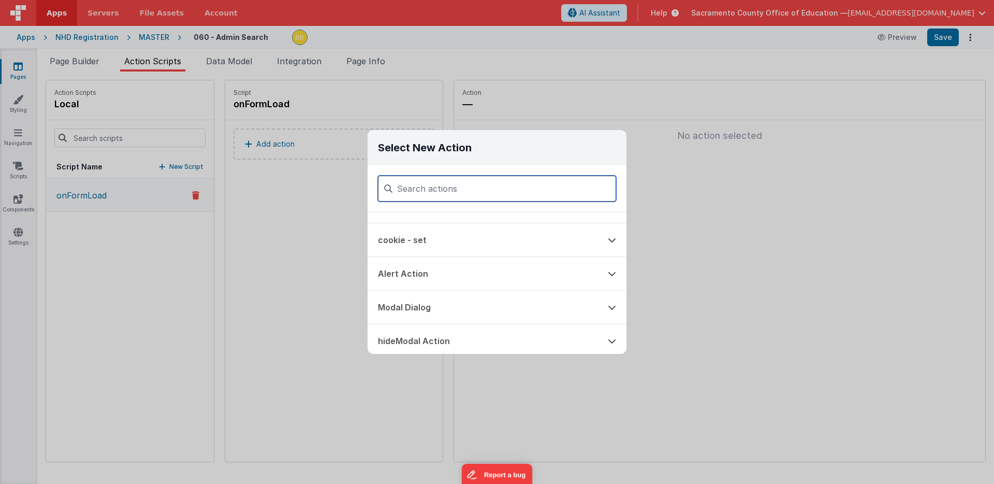
scroll to position [130, 0]
click at [425, 190] on input at bounding box center [497, 189] width 238 height 26
type input "foc"
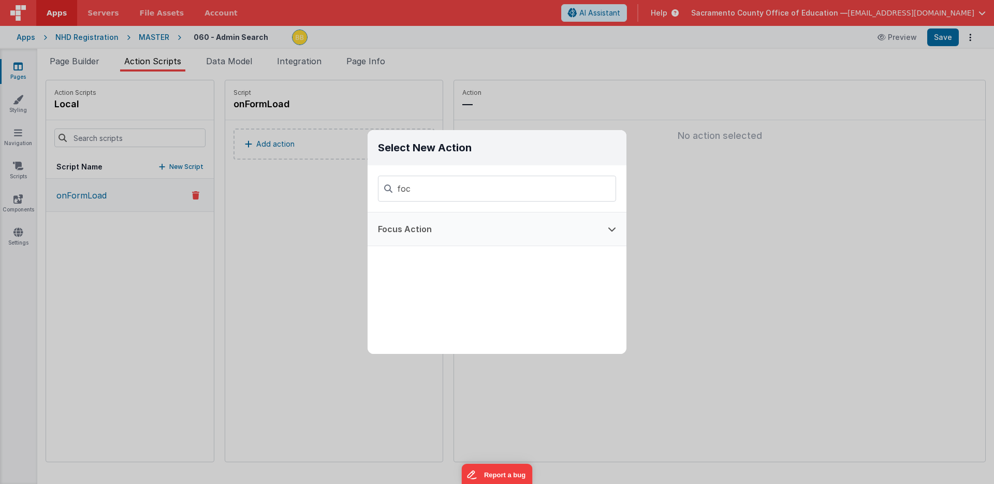
click at [420, 229] on button "Focus Action" at bounding box center [483, 228] width 230 height 33
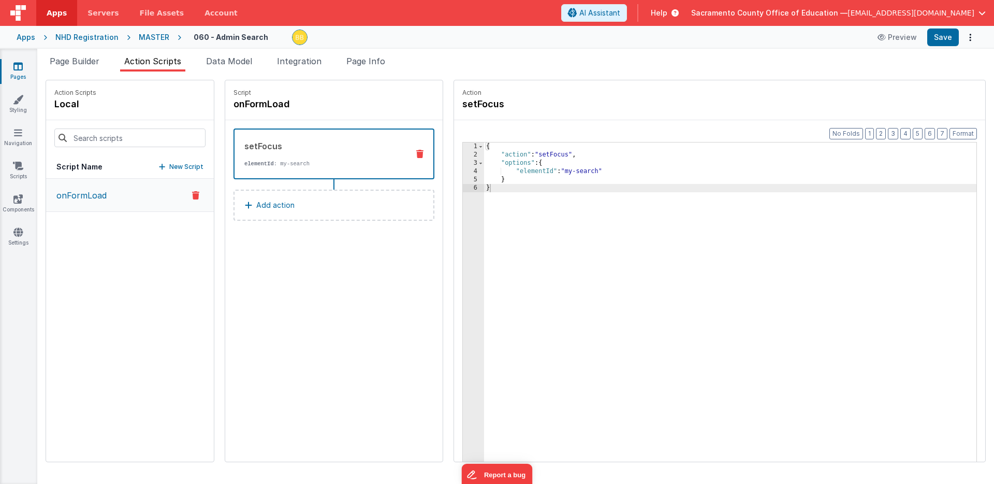
click at [550, 171] on div "{ "action" : "setFocus" , "options" : { "elementId" : "my-search" } }" at bounding box center [745, 326] width 523 height 368
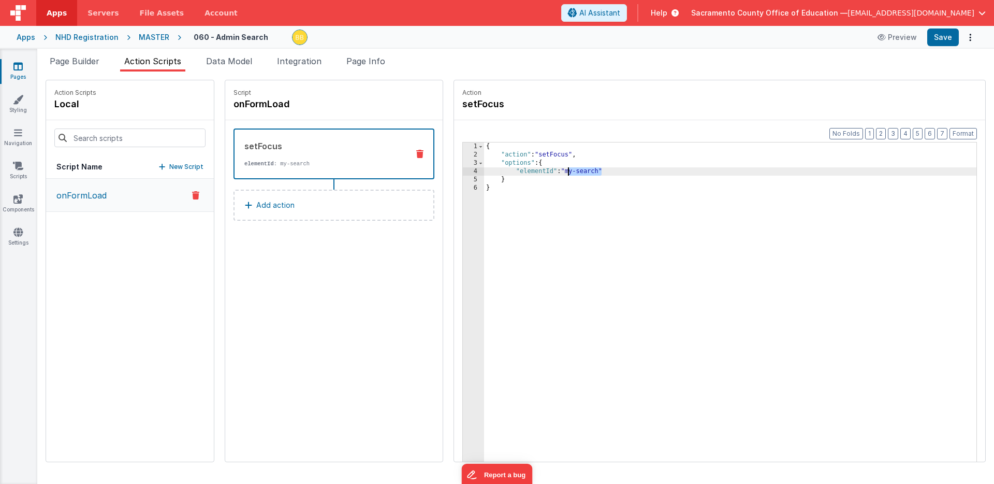
drag, startPoint x: 550, startPoint y: 171, endPoint x: 541, endPoint y: 173, distance: 9.0
click at [541, 173] on div "{ "action" : "setFocus" , "options" : { "elementId" : "my-search" } }" at bounding box center [745, 326] width 523 height 368
click at [937, 35] on button "Save" at bounding box center [943, 37] width 32 height 18
